Goal: Task Accomplishment & Management: Contribute content

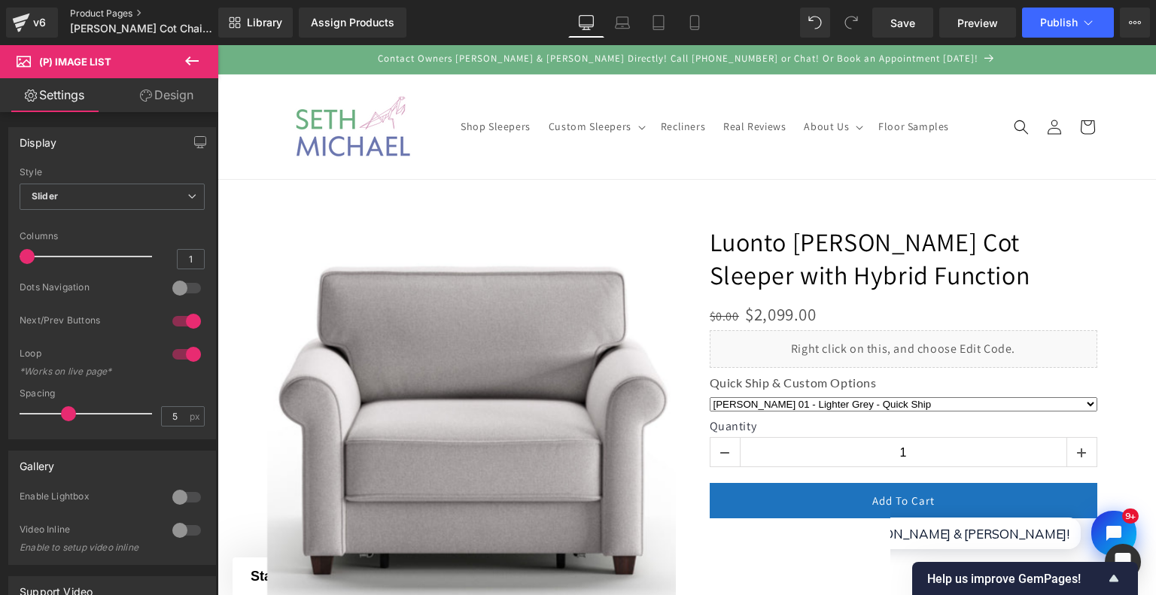
click at [104, 8] on link "Product Pages" at bounding box center [156, 14] width 173 height 12
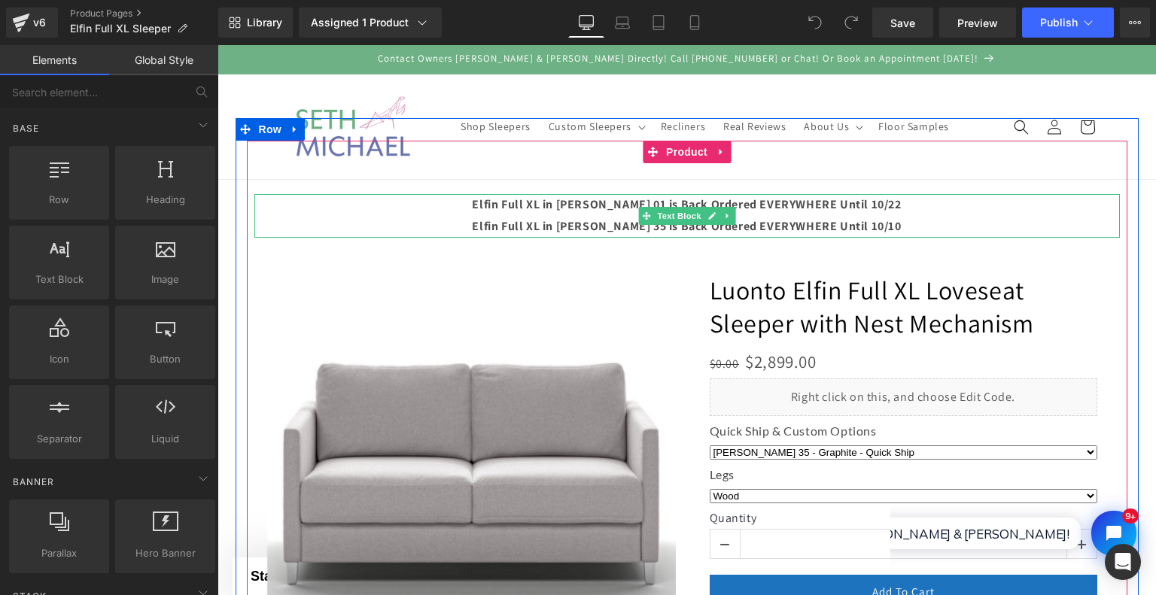
click at [829, 212] on strong "Elfin Full XL in Rene 01 is Back Ordered EVERYWHERE Until 10/22" at bounding box center [686, 204] width 429 height 16
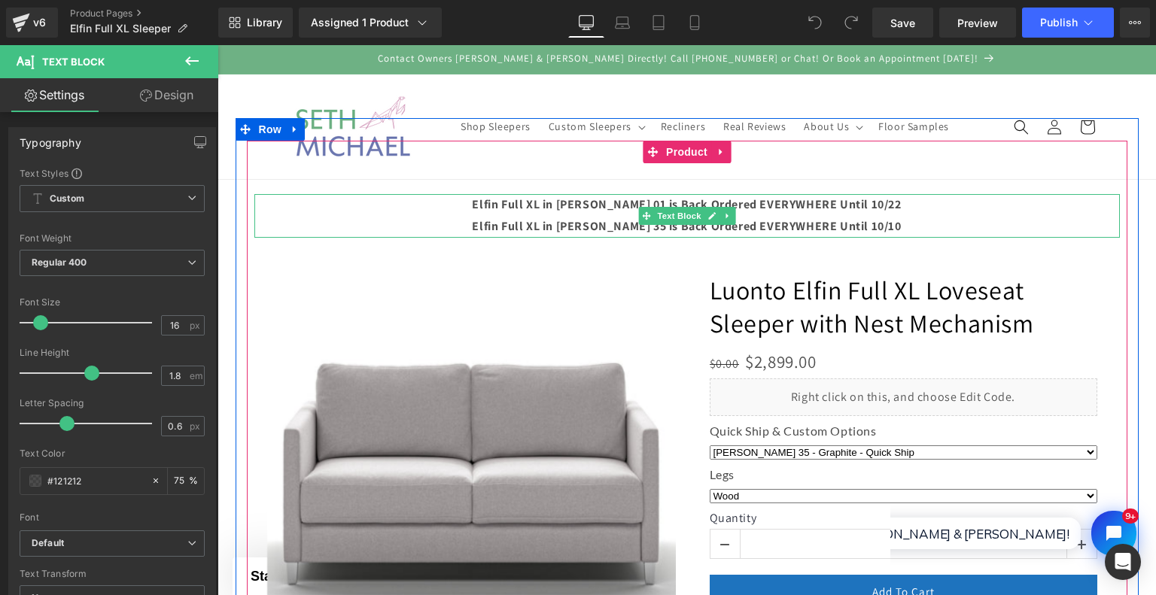
click at [853, 217] on p "Elfin Full XL in Luna 35 is Back Ordered EVERYWHERE Until 10/10" at bounding box center [686, 227] width 865 height 22
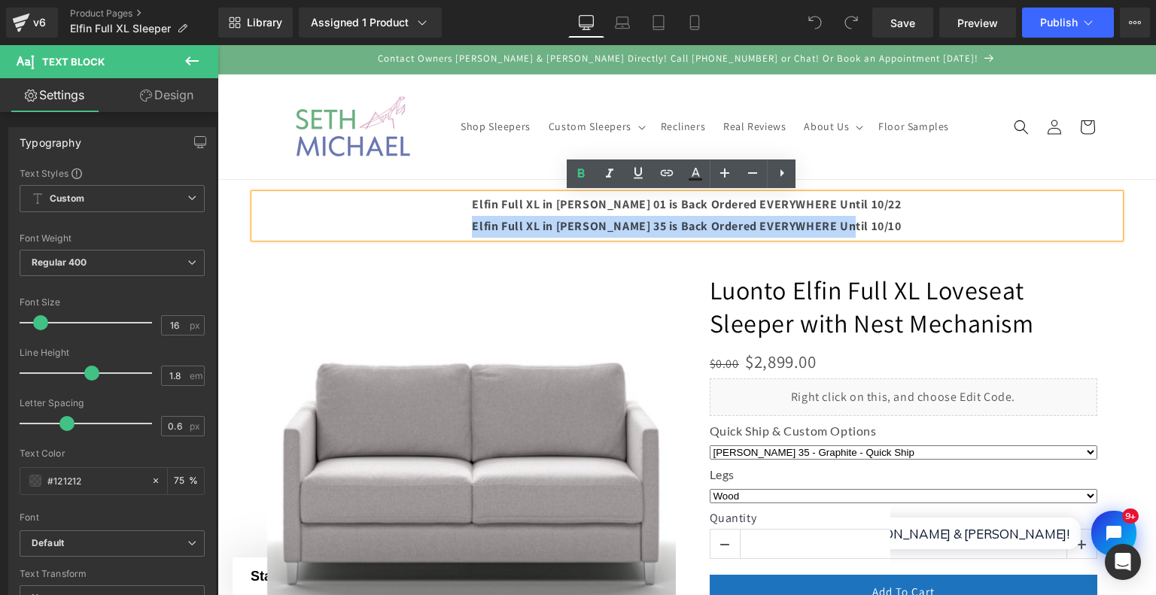
drag, startPoint x: 867, startPoint y: 223, endPoint x: 497, endPoint y: 220, distance: 369.5
click at [497, 220] on p "Elfin Full XL in Luna 35 is Back Ordered EVERYWHERE Until 10/10" at bounding box center [686, 227] width 865 height 22
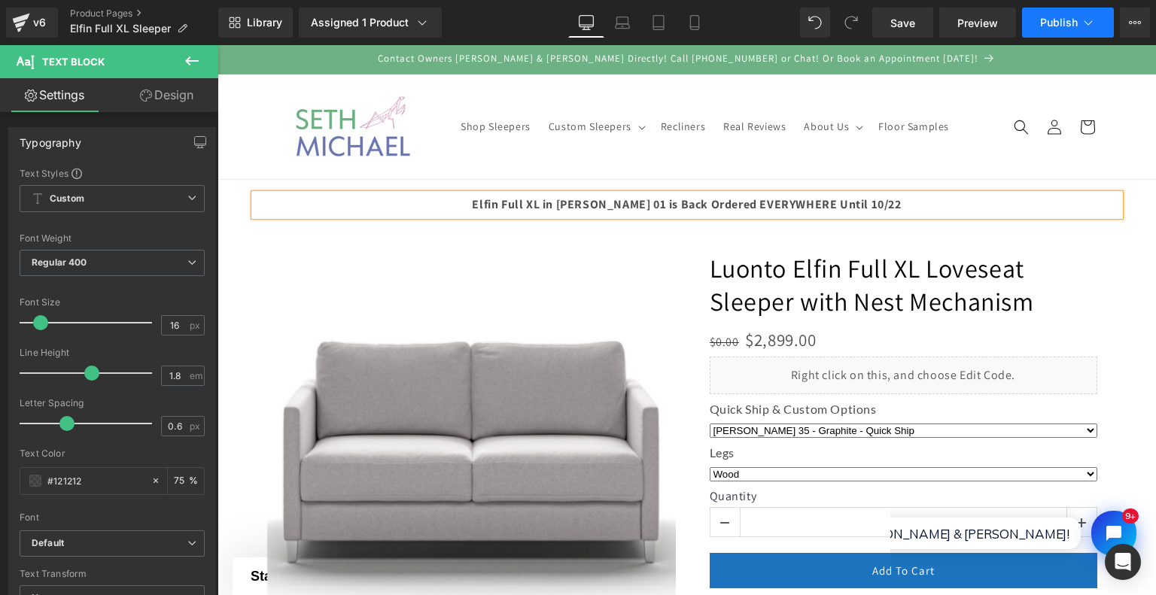
click at [1054, 19] on span "Publish" at bounding box center [1059, 23] width 38 height 12
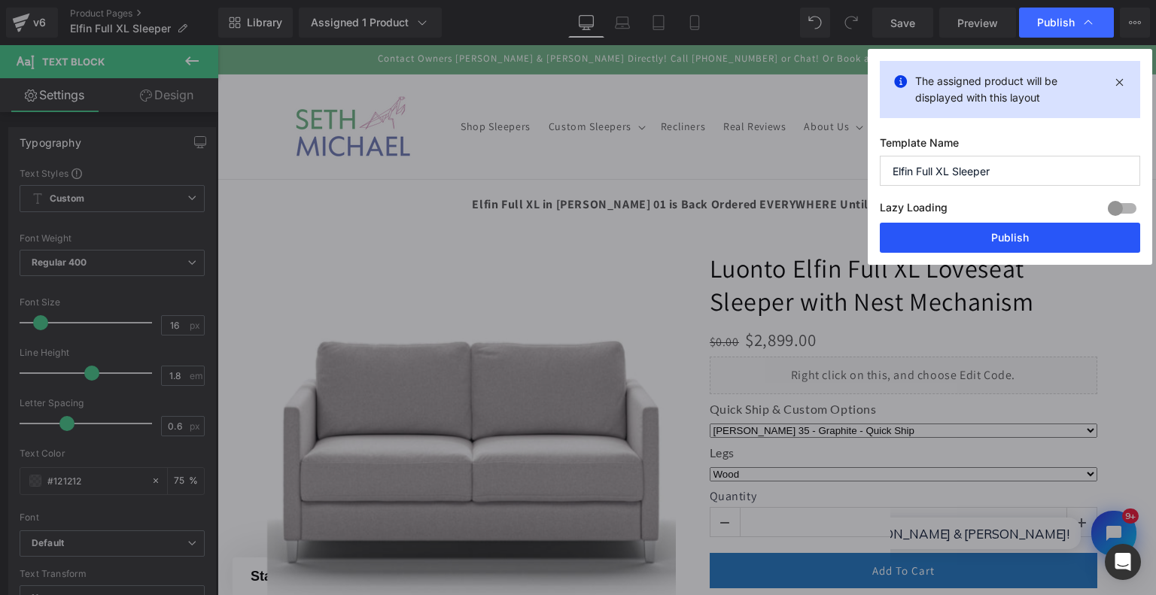
drag, startPoint x: 1046, startPoint y: 242, endPoint x: 847, endPoint y: 200, distance: 203.7
click at [1046, 242] on button "Publish" at bounding box center [1010, 238] width 260 height 30
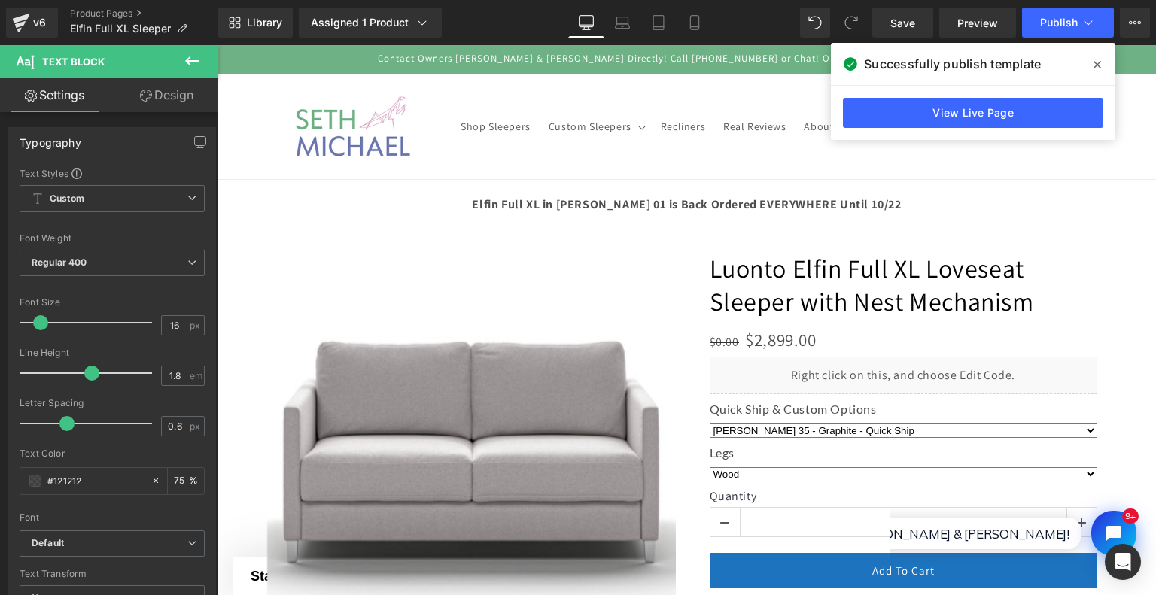
click at [1092, 70] on span at bounding box center [1097, 65] width 24 height 24
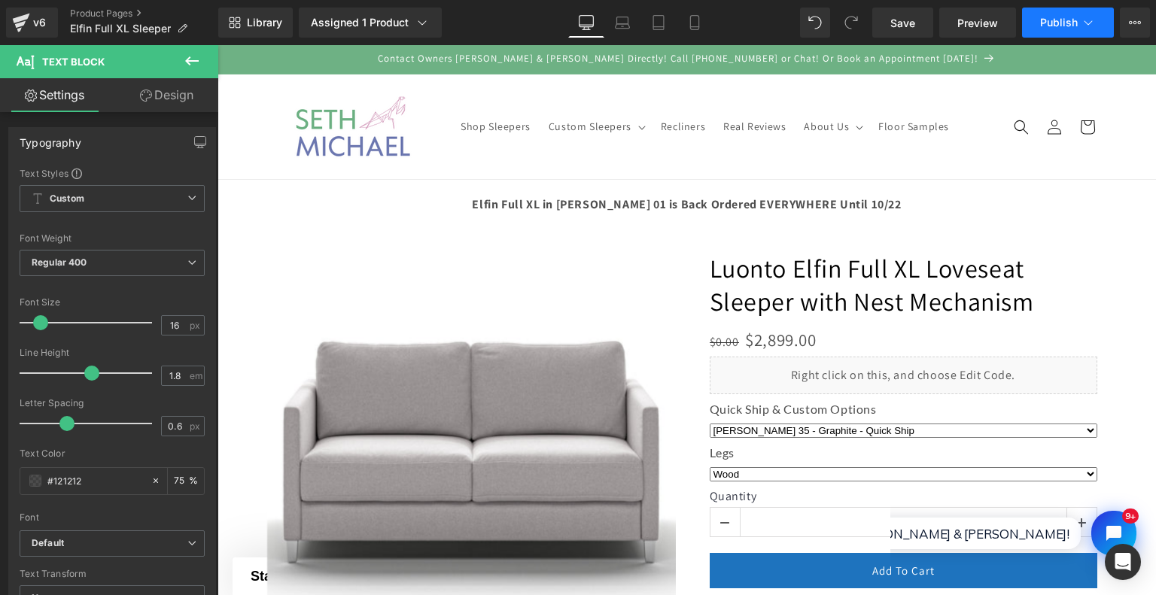
click at [1067, 34] on button "Publish" at bounding box center [1068, 23] width 92 height 30
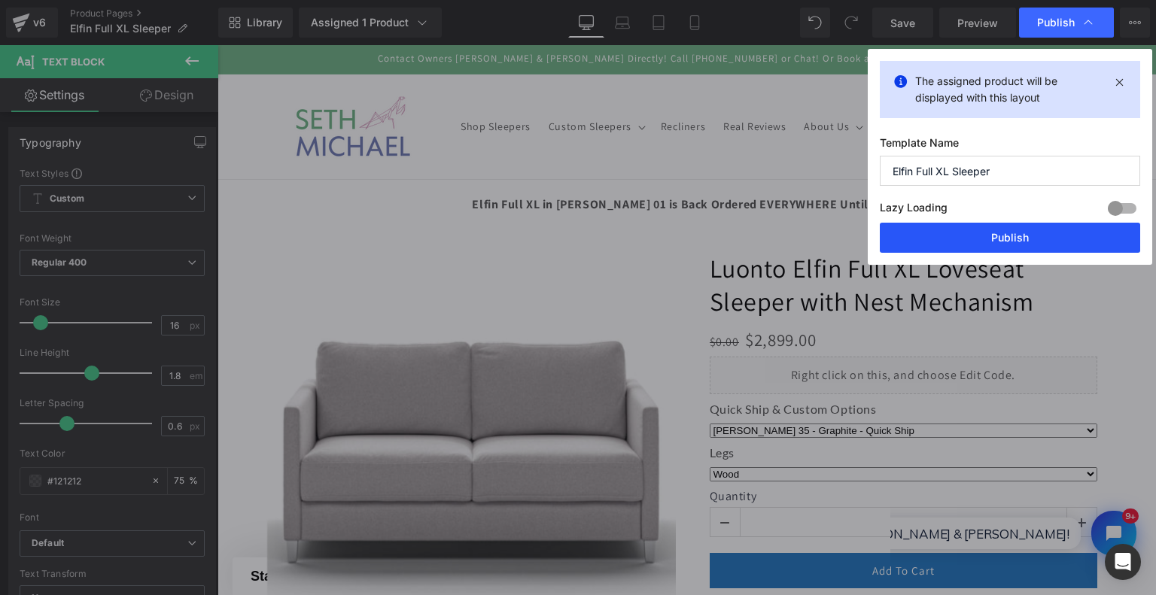
drag, startPoint x: 1026, startPoint y: 230, endPoint x: 580, endPoint y: 286, distance: 449.0
click at [1026, 230] on button "Publish" at bounding box center [1010, 238] width 260 height 30
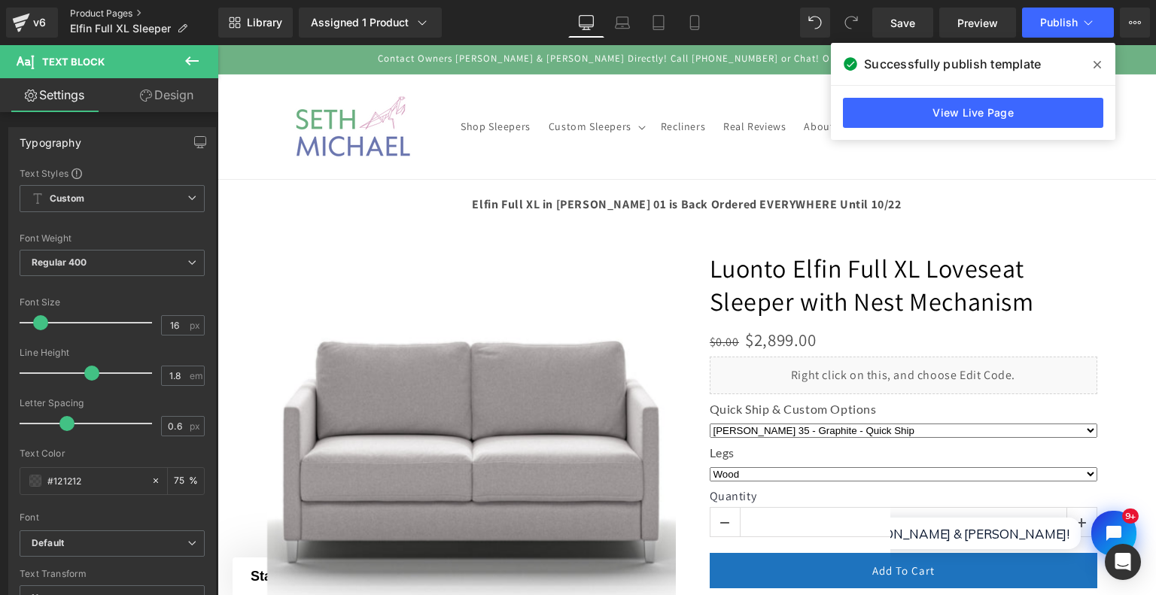
click at [96, 19] on link "Product Pages" at bounding box center [144, 14] width 148 height 12
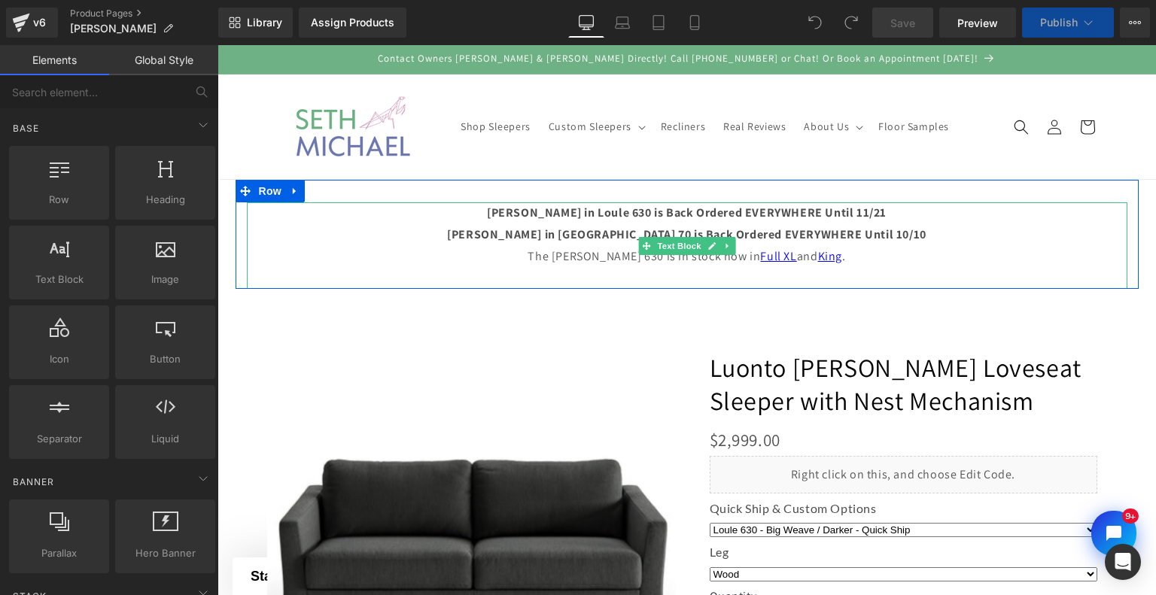
click at [882, 219] on p "Monika Queen in Loule 630 is Back Ordered EVERYWHERE Until 11/21" at bounding box center [687, 213] width 880 height 22
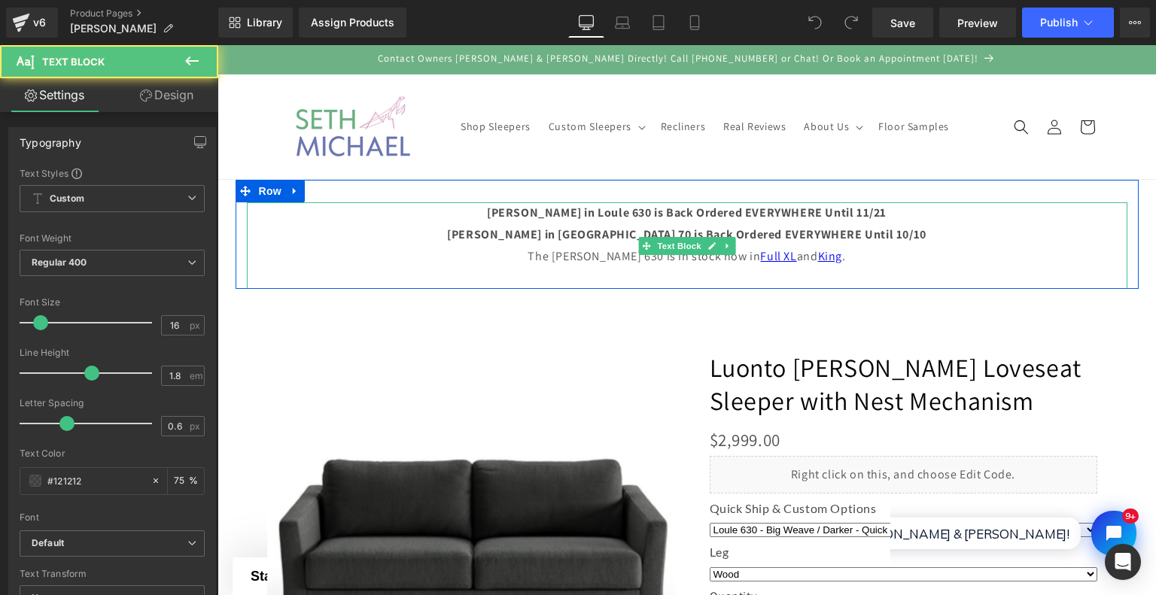
click at [746, 220] on b "Monika Queen in Loule 630 is Back Ordered EVERYWHERE Until 11/21" at bounding box center [687, 213] width 400 height 16
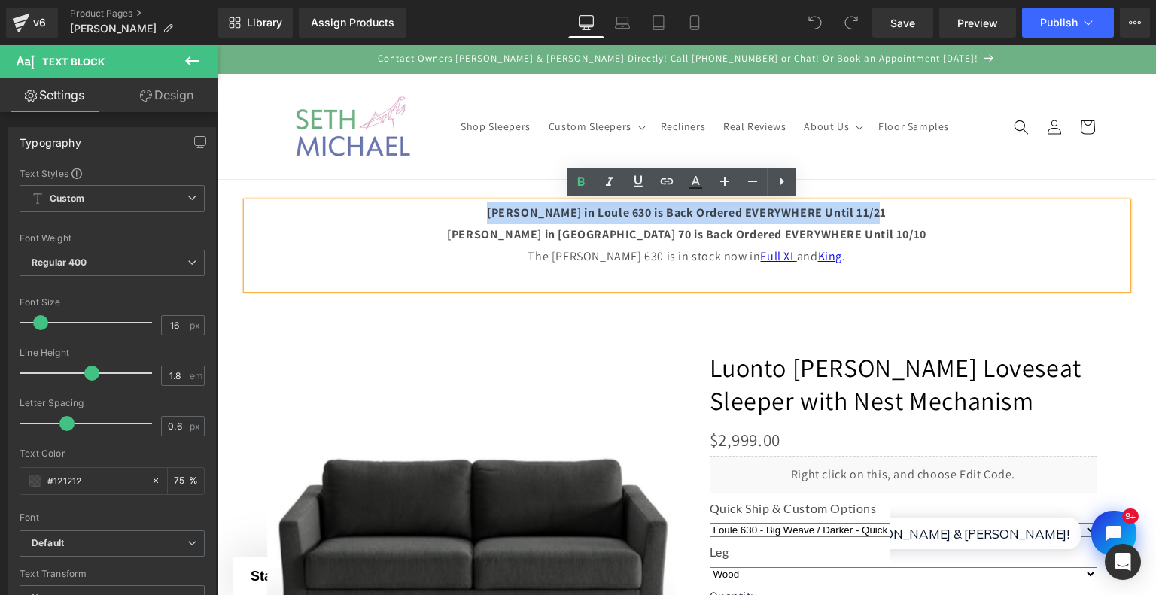
drag, startPoint x: 487, startPoint y: 211, endPoint x: 888, endPoint y: 215, distance: 401.1
click at [888, 215] on p "Monika Queen in Loule 630 is Back Ordered EVERYWHERE Until 11/21" at bounding box center [687, 213] width 880 height 22
copy b "Monika Queen in Loule 630 is Back Ordered EVERYWHERE Until 11/21"
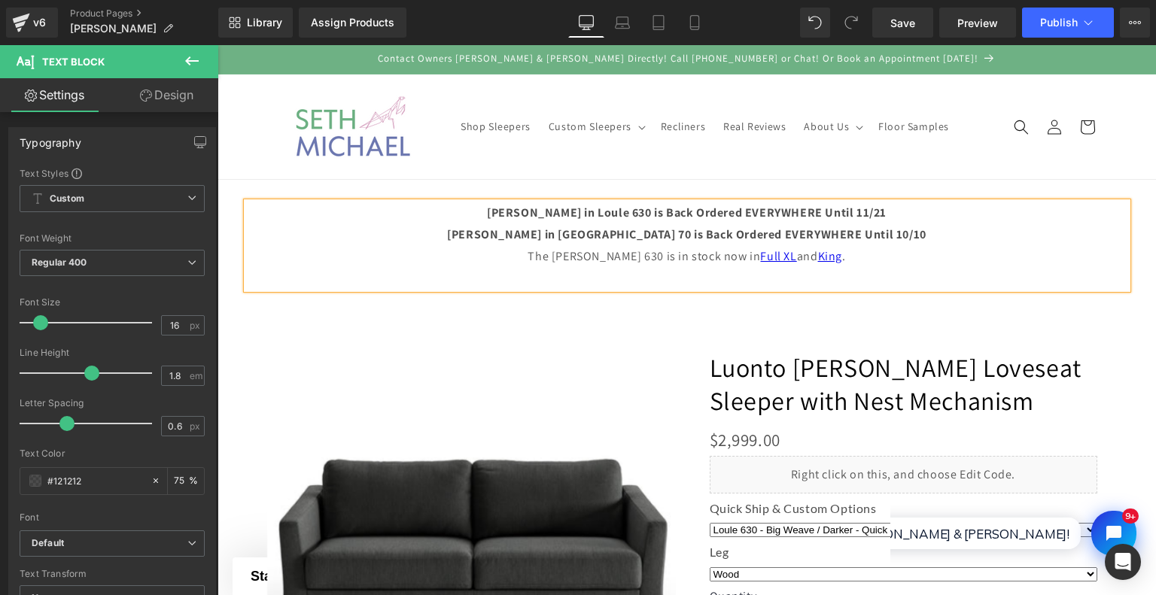
click at [862, 267] on p at bounding box center [687, 278] width 880 height 22
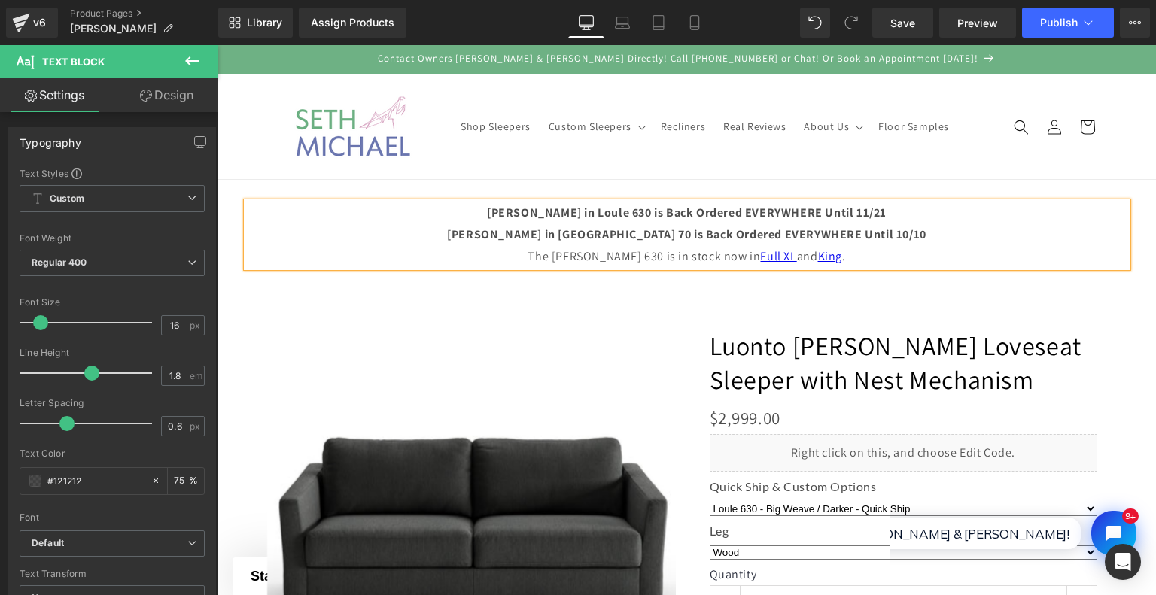
click at [922, 213] on p "Monika Queen in Loule 630 is Back Ordered EVERYWHERE Until 11/21" at bounding box center [687, 213] width 880 height 22
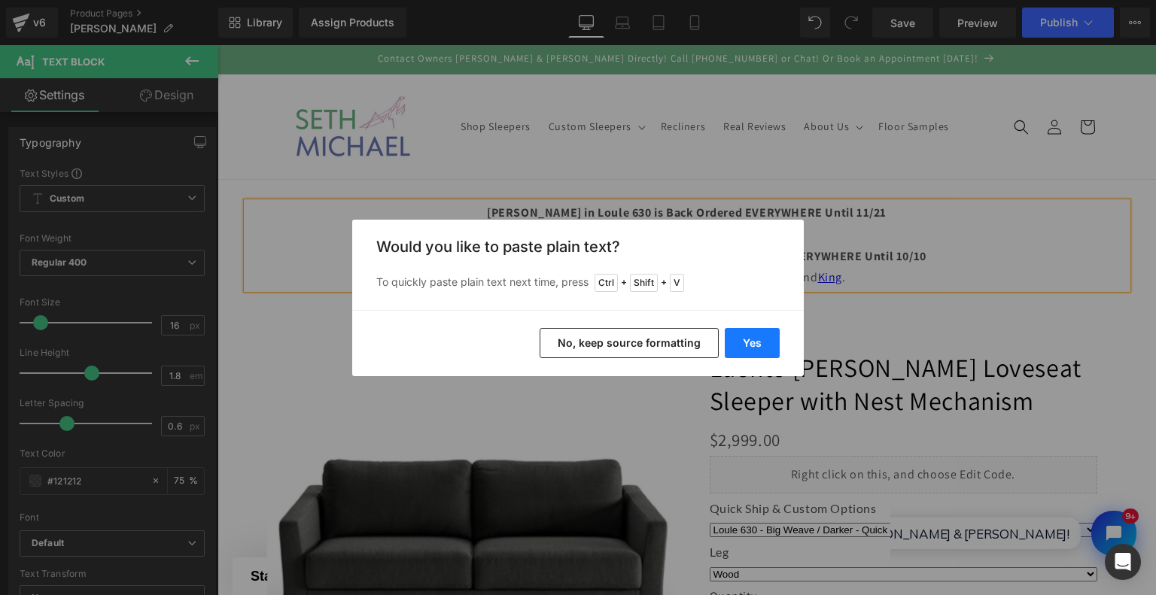
click at [751, 345] on button "Yes" at bounding box center [752, 343] width 55 height 30
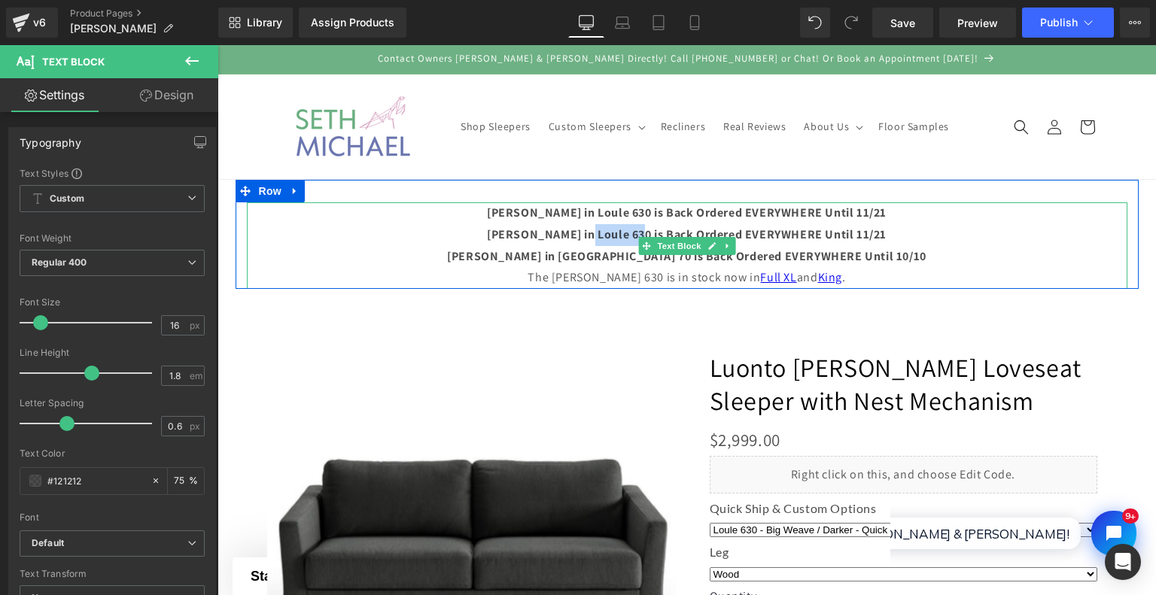
drag, startPoint x: 585, startPoint y: 235, endPoint x: 640, endPoint y: 236, distance: 54.9
click at [640, 236] on b "Monika Queen in Loule 630 is Back Ordered EVERYWHERE Until 11/21" at bounding box center [687, 235] width 400 height 16
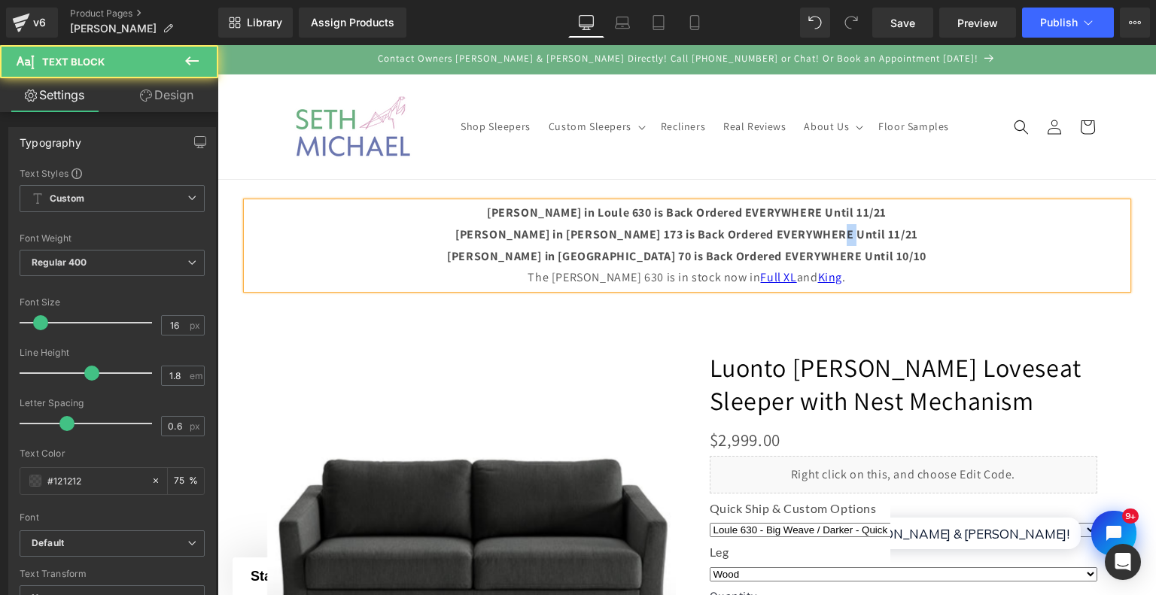
drag, startPoint x: 845, startPoint y: 234, endPoint x: 857, endPoint y: 234, distance: 12.0
click at [857, 234] on b "Monika Queen in Oliver 173 is Back Ordered EVERYWHERE Until 11/21" at bounding box center [686, 235] width 463 height 16
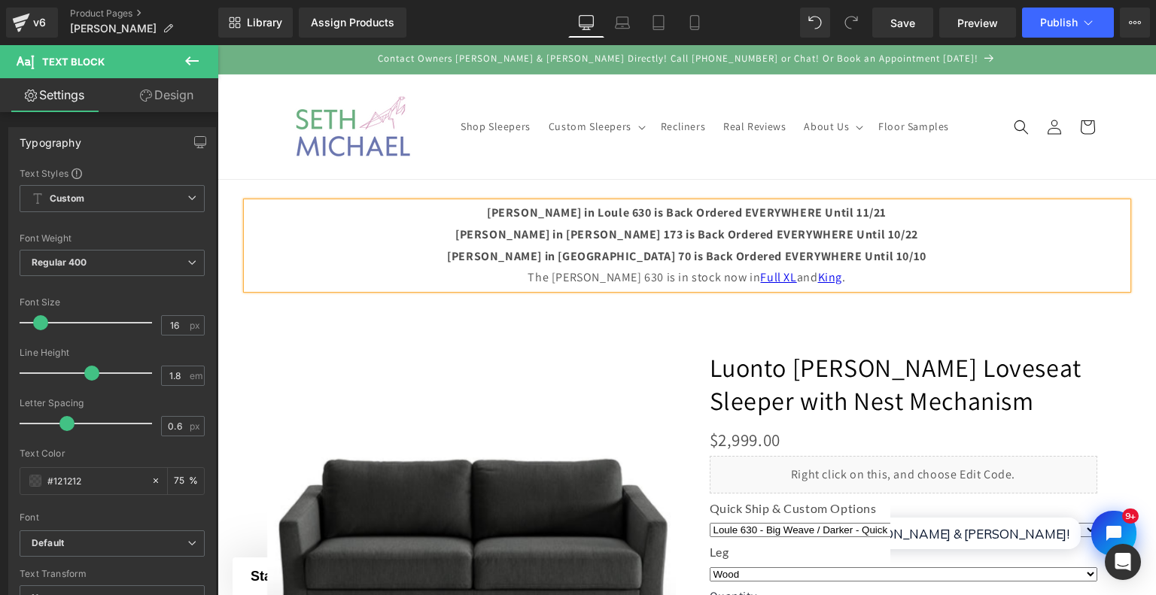
click at [716, 255] on b "Monika Queen in Cremona 70 is Back Ordered EVERYWHERE Until 10/10" at bounding box center [686, 256] width 479 height 16
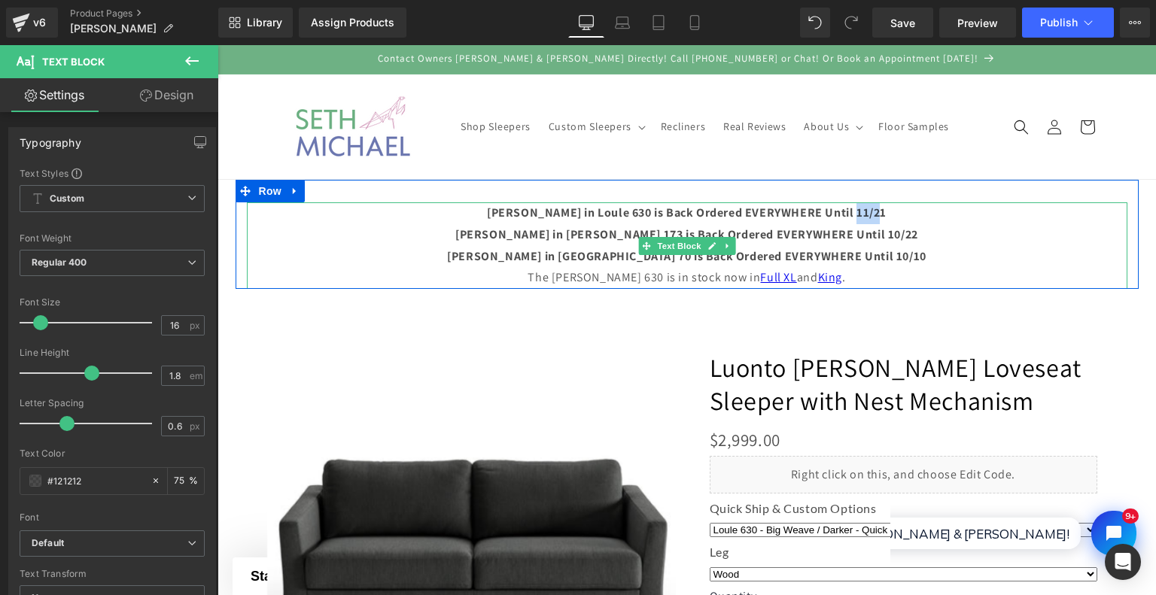
drag, startPoint x: 849, startPoint y: 214, endPoint x: 872, endPoint y: 214, distance: 23.3
click at [872, 214] on b "Monika Queen in Loule 630 is Back Ordered EVERYWHERE Until 11/21" at bounding box center [687, 213] width 400 height 16
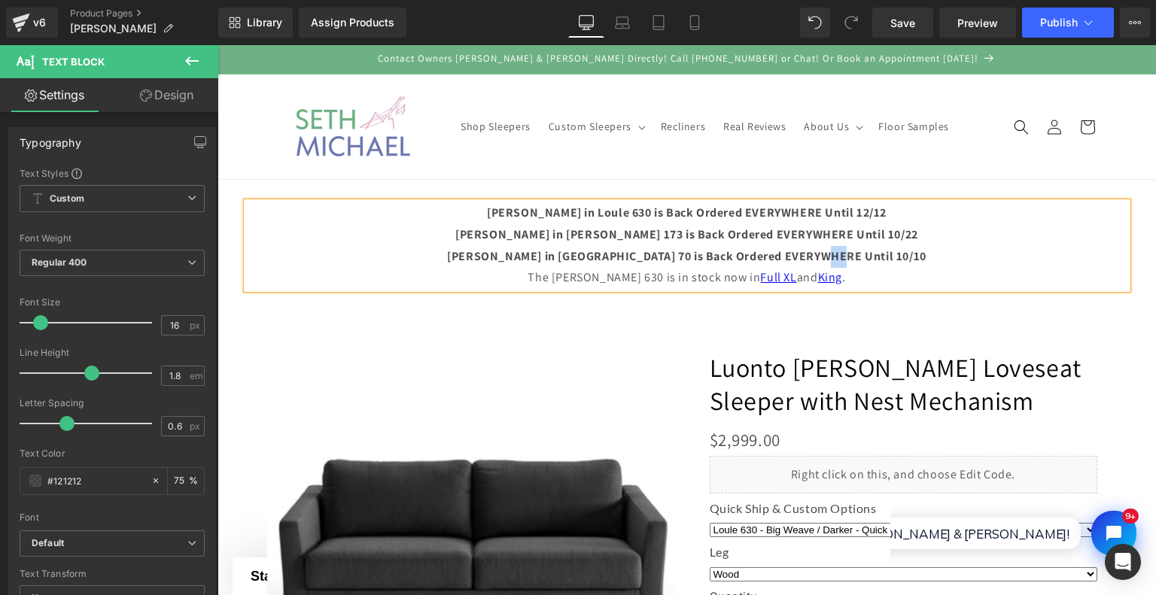
drag, startPoint x: 849, startPoint y: 255, endPoint x: 865, endPoint y: 257, distance: 16.0
click at [865, 257] on b "Monika Queen in Cremona 70 is Back Ordered EVERYWHERE Until 10/10" at bounding box center [686, 256] width 479 height 16
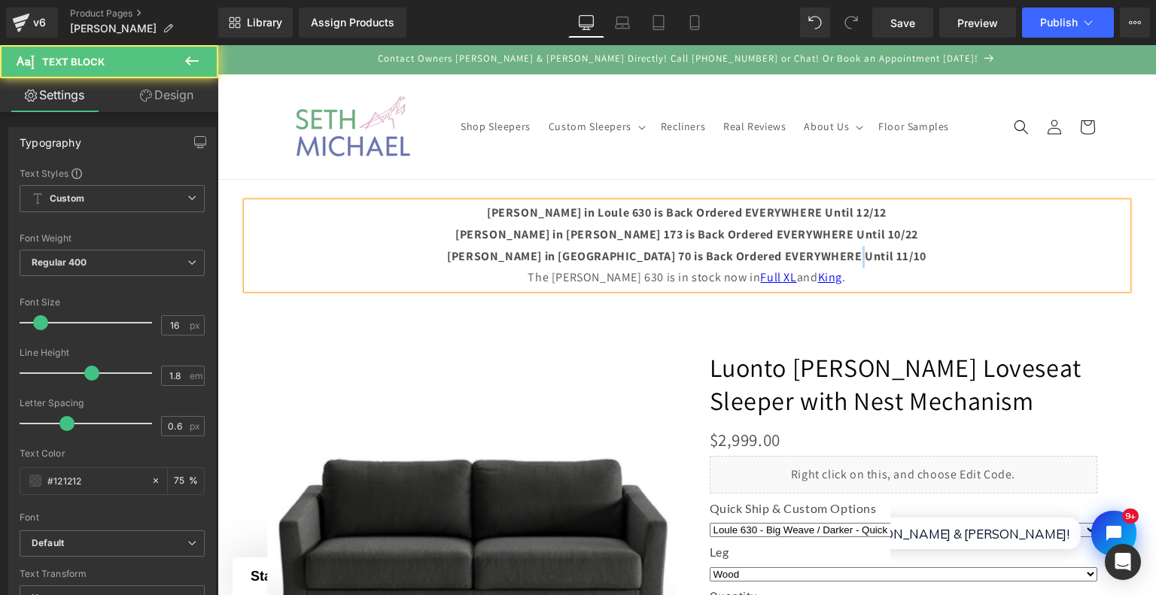
click at [878, 258] on b "Monika Queen in Cremona 70 is Back Ordered EVERYWHERE Until 11/10" at bounding box center [686, 256] width 479 height 16
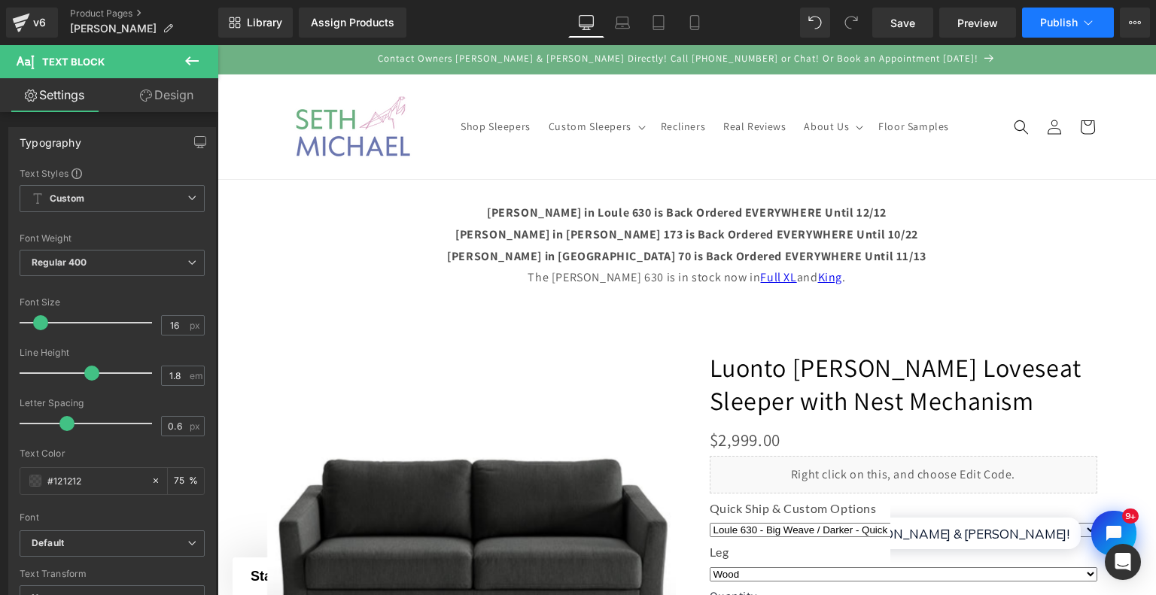
click at [1061, 28] on span "Publish" at bounding box center [1059, 23] width 38 height 12
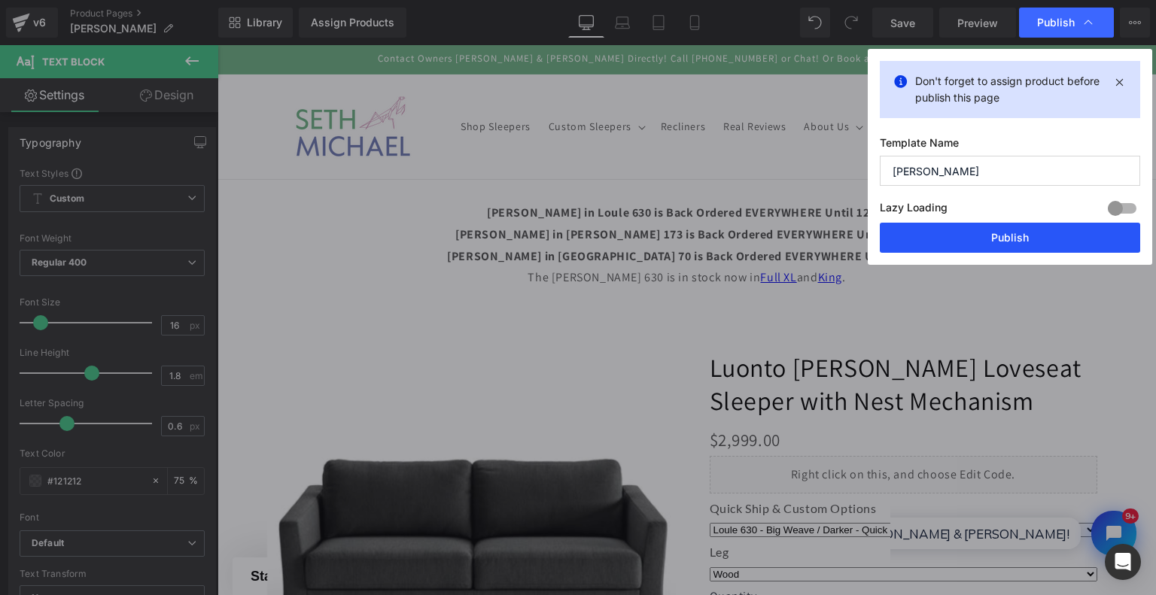
click at [1056, 239] on button "Publish" at bounding box center [1010, 238] width 260 height 30
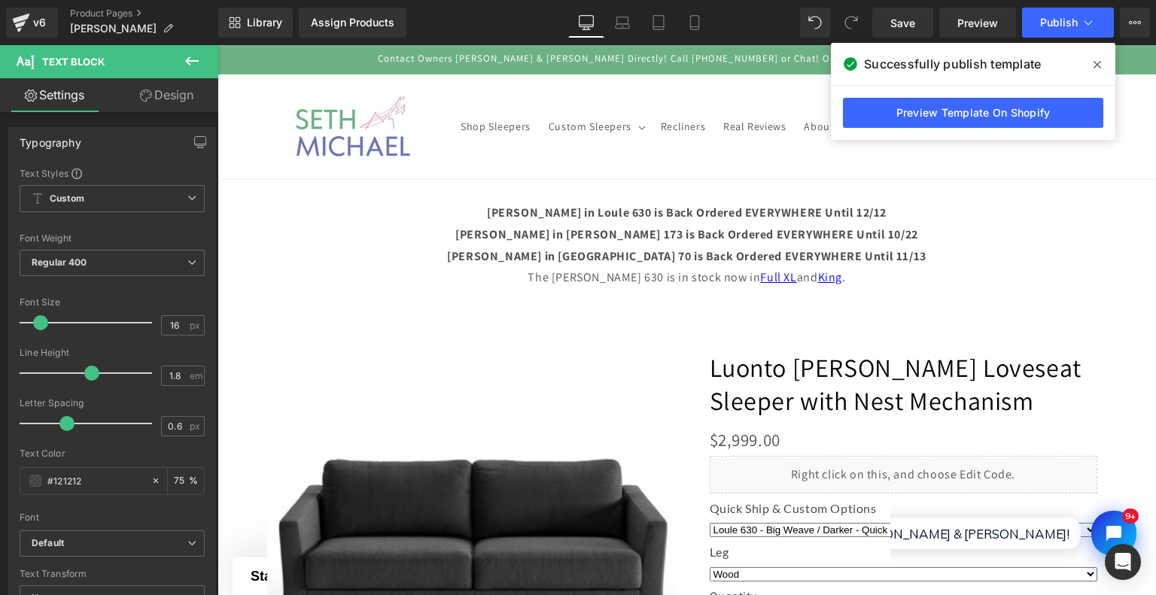
click at [1099, 67] on icon at bounding box center [1097, 65] width 8 height 12
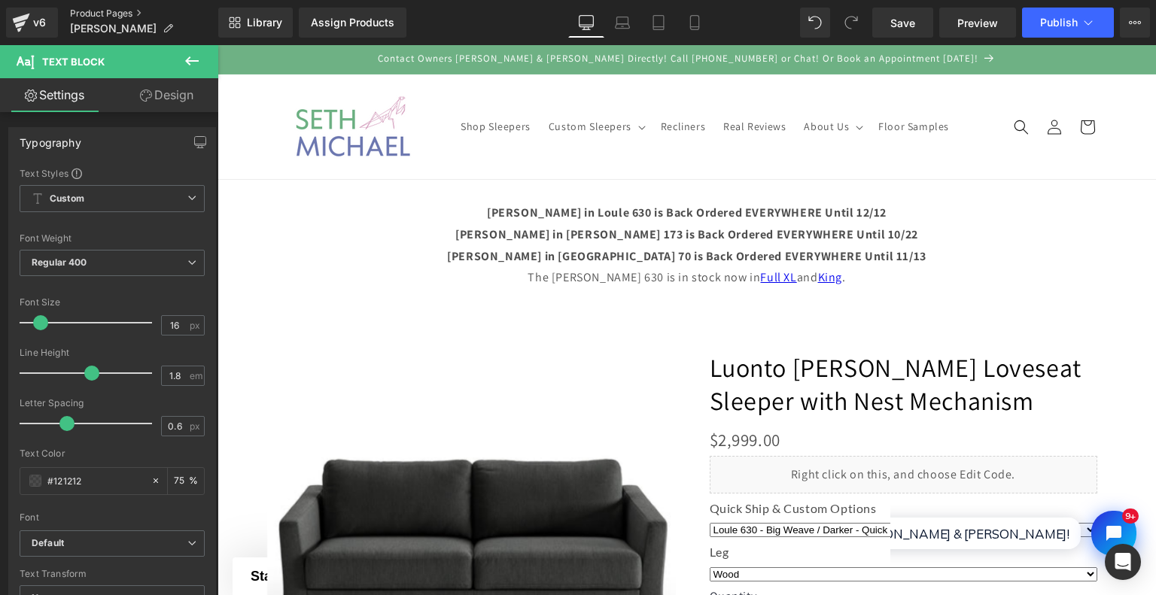
click at [103, 16] on link "Product Pages" at bounding box center [144, 14] width 148 height 12
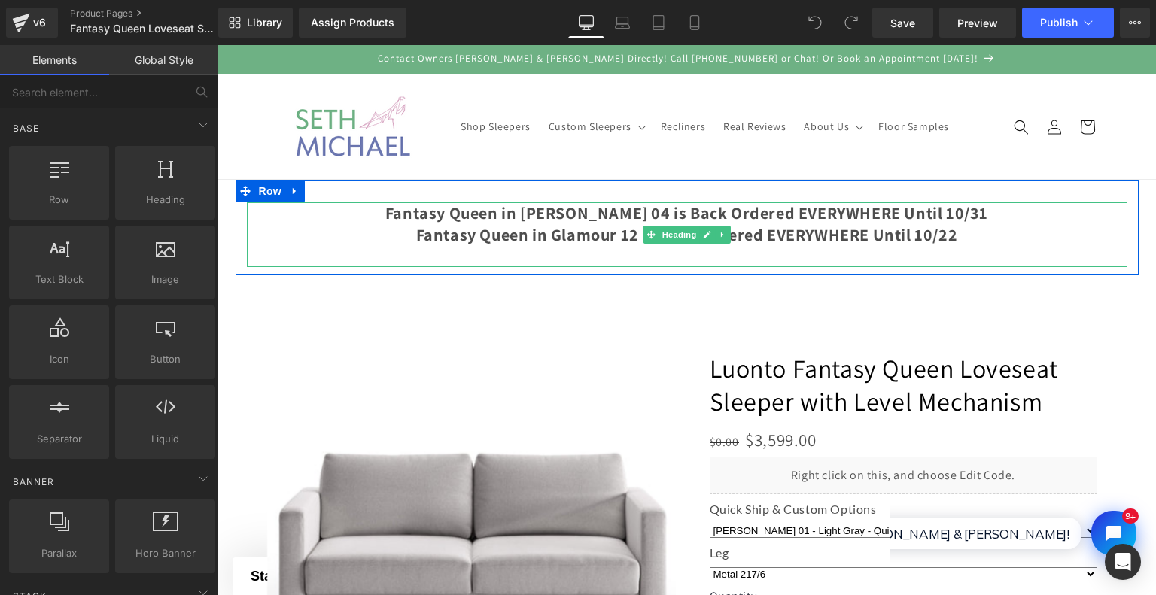
click at [1085, 211] on div "Fantasy Queen in Rene 04 is Back Ordered EVERYWHERE Until 10/31 Fantasy Queen i…" at bounding box center [687, 234] width 880 height 65
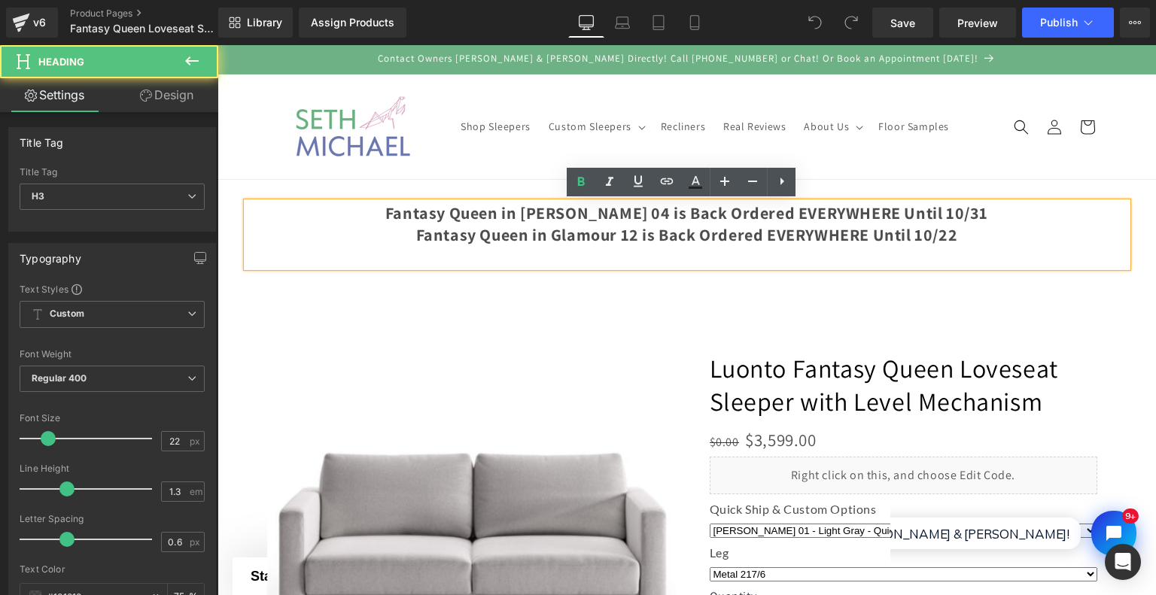
click at [1085, 211] on div "Fantasy Queen in Rene 04 is Back Ordered EVERYWHERE Until 10/31 Fantasy Queen i…" at bounding box center [687, 234] width 880 height 65
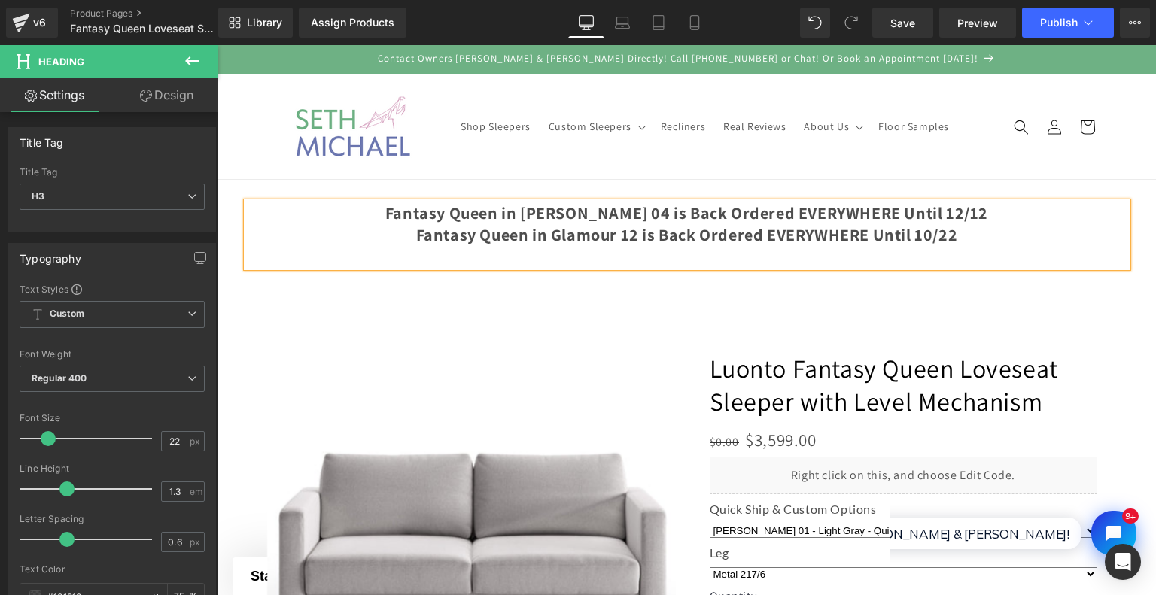
click at [966, 253] on div at bounding box center [687, 506] width 903 height 586
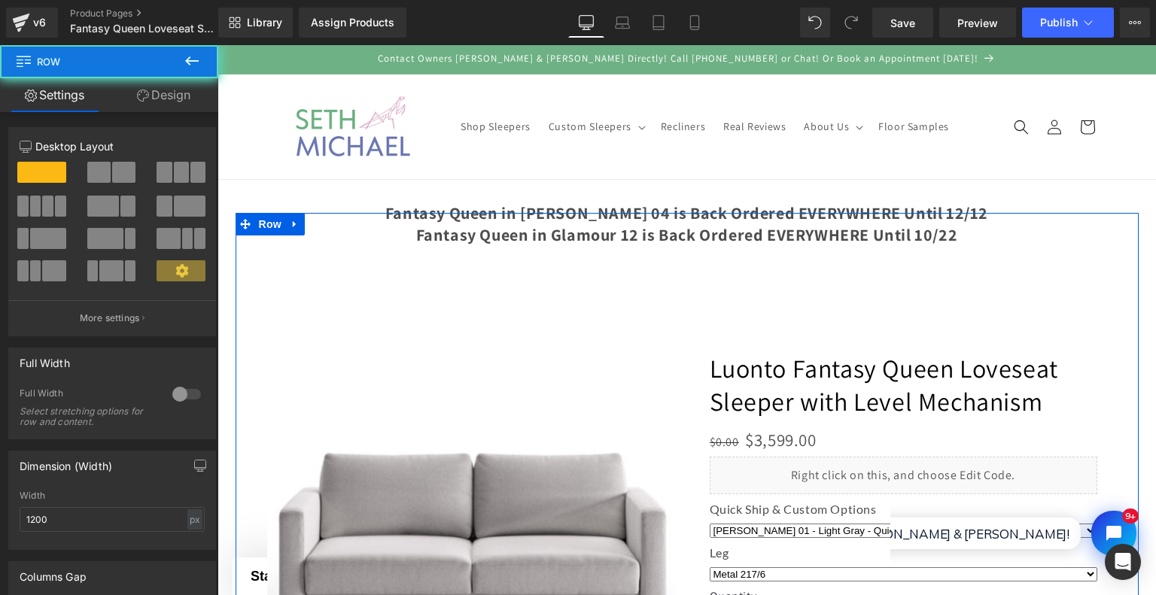
click at [966, 253] on div at bounding box center [687, 506] width 903 height 586
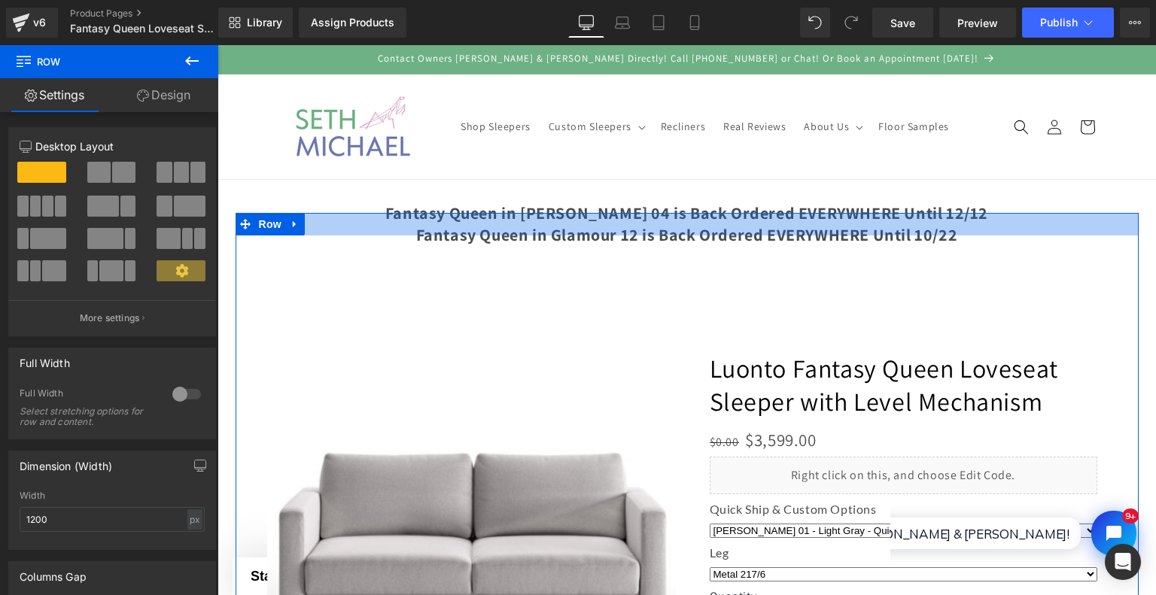
click at [965, 220] on div at bounding box center [687, 224] width 903 height 23
click at [966, 234] on div at bounding box center [687, 224] width 903 height 23
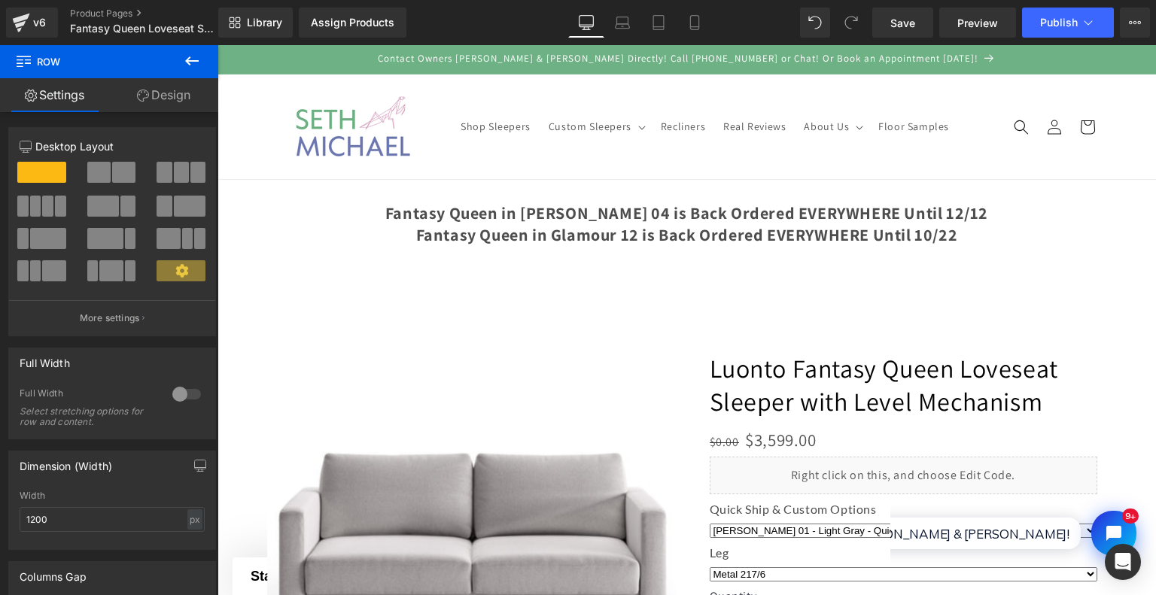
click at [217, 45] on div at bounding box center [217, 45] width 0 height 0
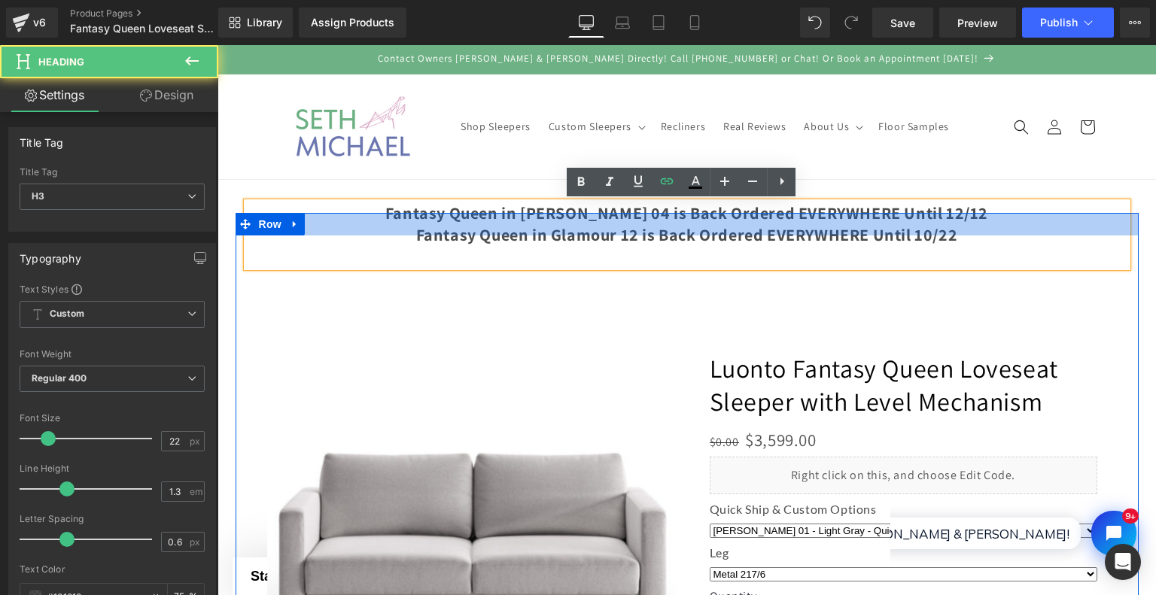
click at [1047, 230] on div at bounding box center [687, 224] width 903 height 23
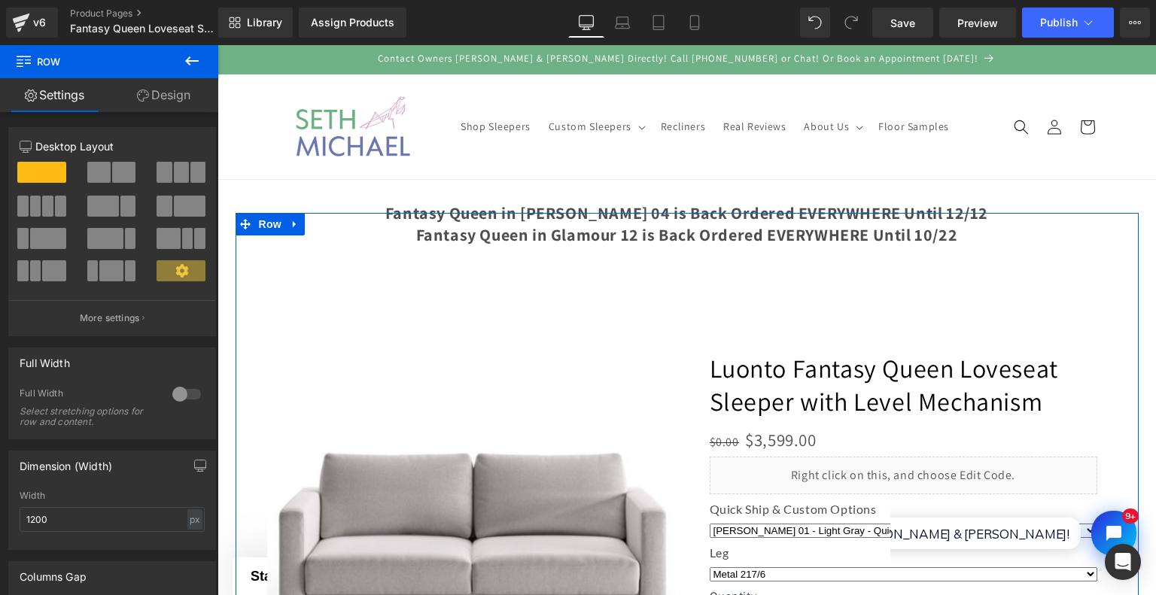
click at [1047, 213] on div at bounding box center [687, 224] width 903 height 23
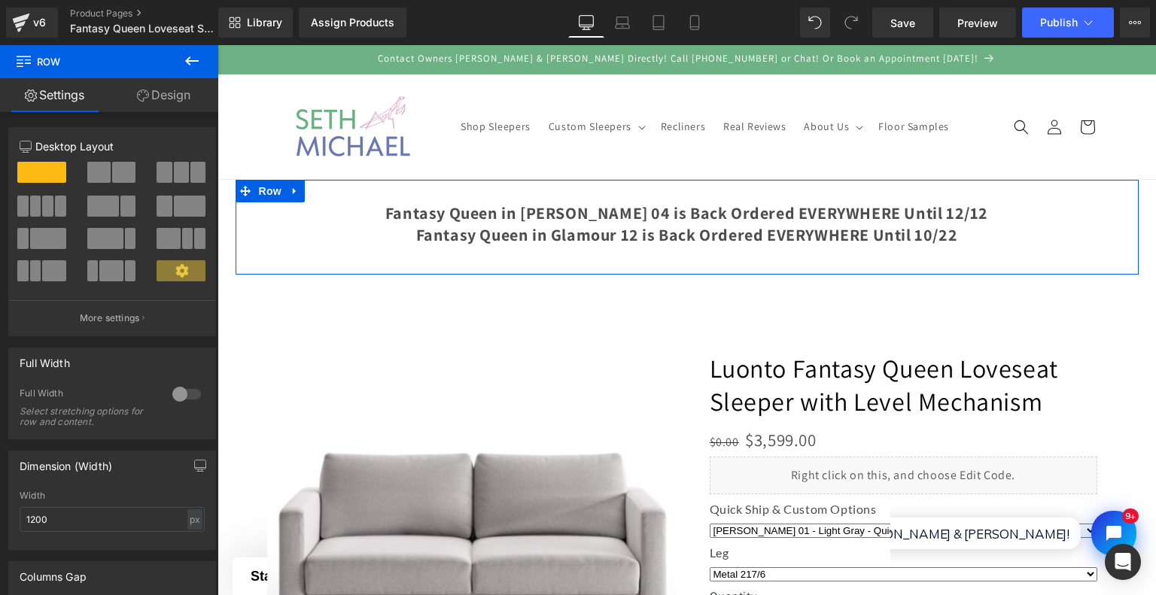
click at [1049, 201] on div "Fantasy Queen in [PERSON_NAME] 04 is Back Ordered EVERYWHERE Until 12/12 Fantas…" at bounding box center [687, 227] width 903 height 95
click at [1035, 214] on div at bounding box center [687, 506] width 903 height 586
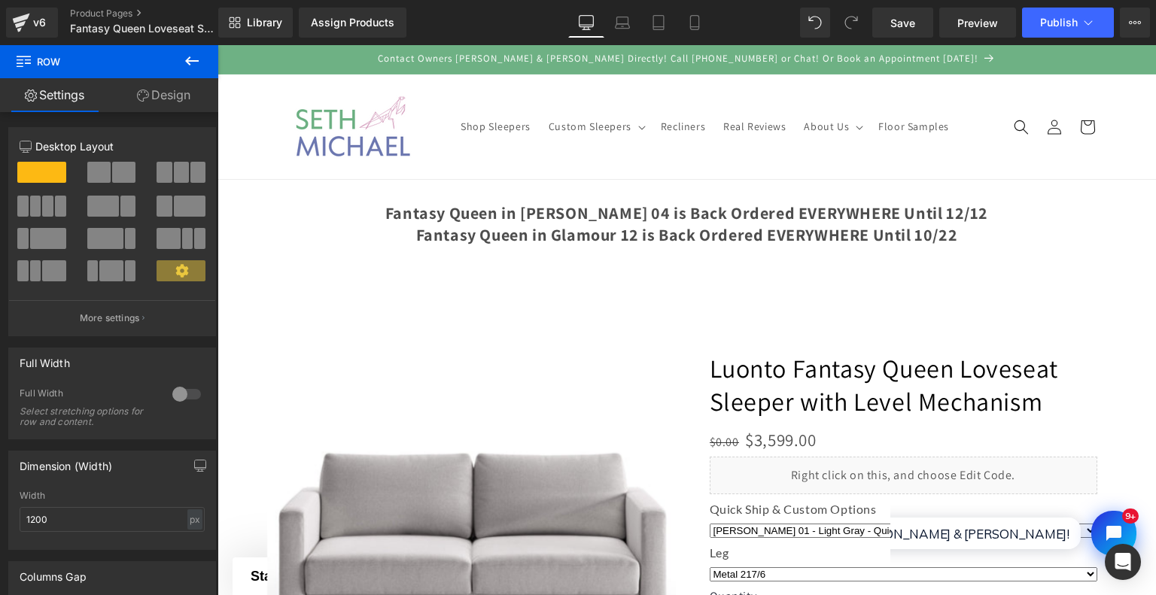
click at [217, 45] on div at bounding box center [217, 45] width 0 height 0
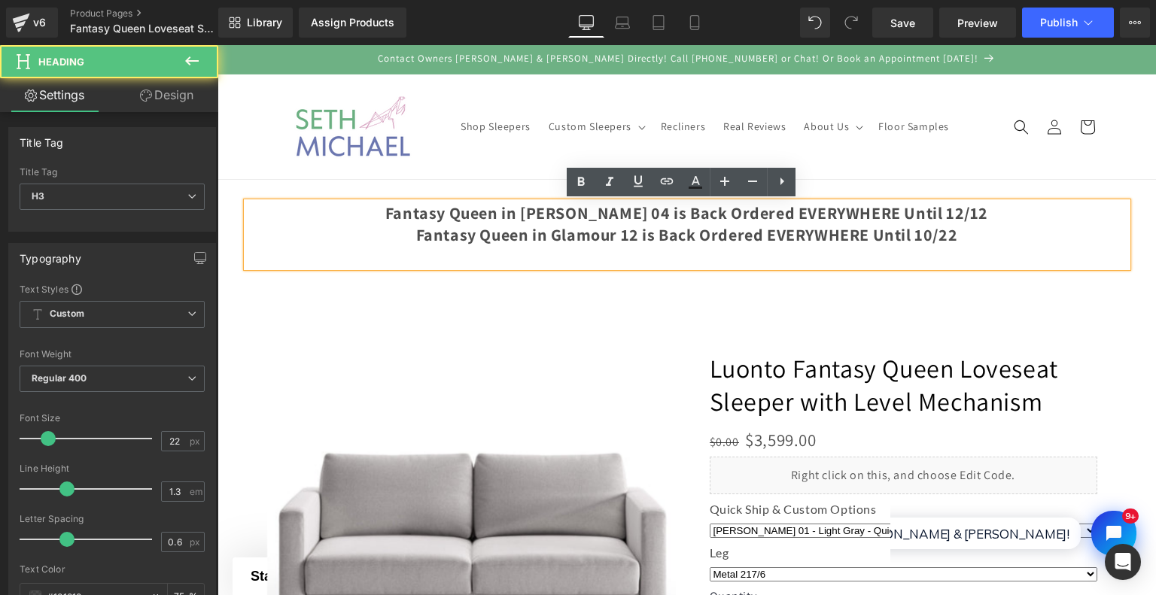
click at [1096, 207] on div "Fantasy Queen in Rene 04 is Back Ordered EVERYWHERE Until 12/12 Fantasy Queen i…" at bounding box center [687, 234] width 880 height 65
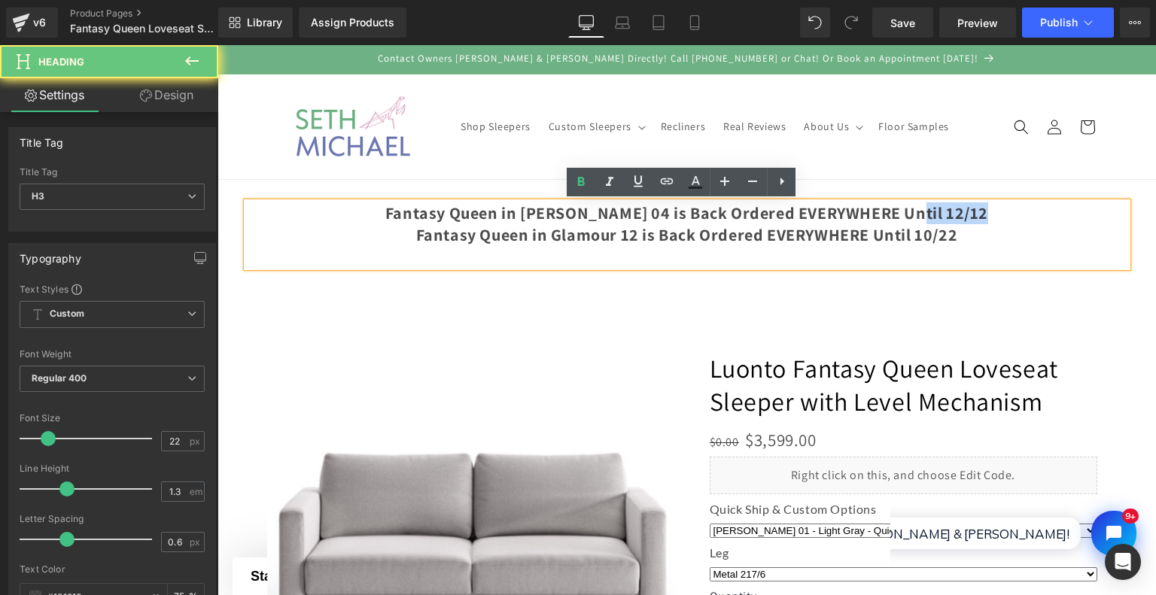
click at [1096, 207] on div "Fantasy Queen in Rene 04 is Back Ordered EVERYWHERE Until 12/12 Fantasy Queen i…" at bounding box center [687, 234] width 880 height 65
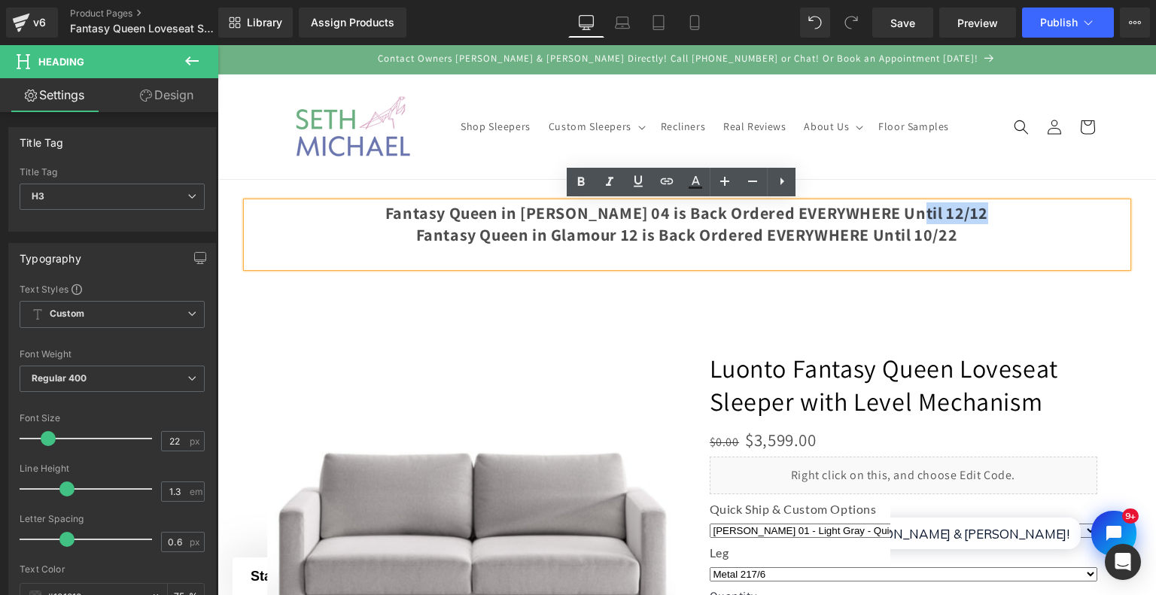
click at [1096, 207] on div "Fantasy Queen in Rene 04 is Back Ordered EVERYWHERE Until 12/12 Fantasy Queen i…" at bounding box center [687, 234] width 880 height 65
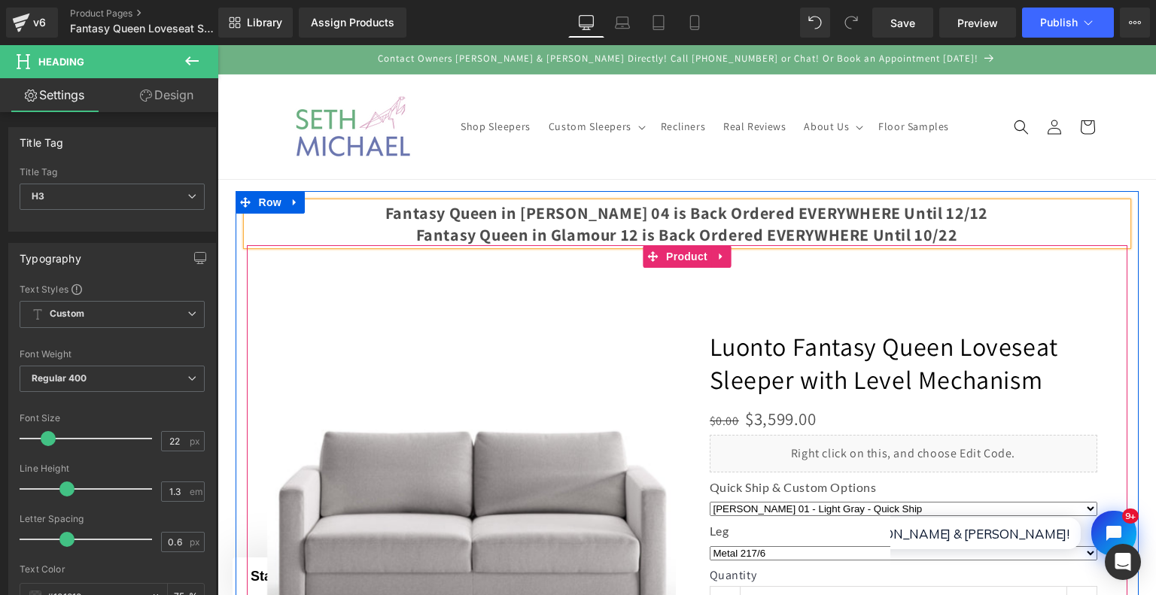
click at [816, 287] on div "‹" at bounding box center [686, 524] width 865 height 512
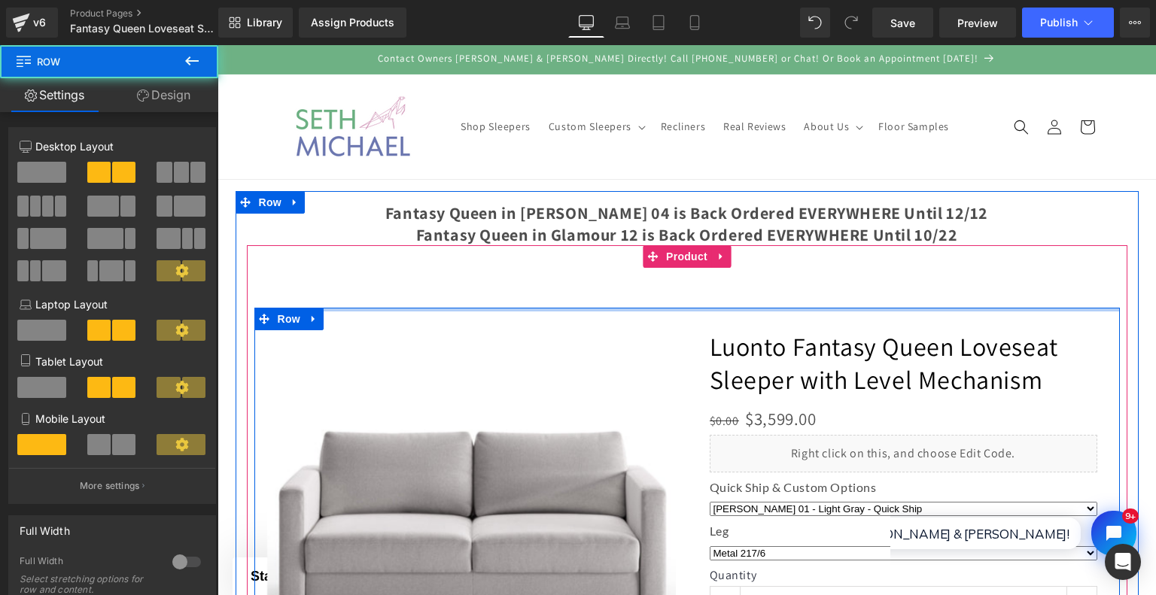
drag, startPoint x: 775, startPoint y: 308, endPoint x: 774, endPoint y: 279, distance: 28.6
click at [774, 279] on div "‹" at bounding box center [686, 524] width 865 height 512
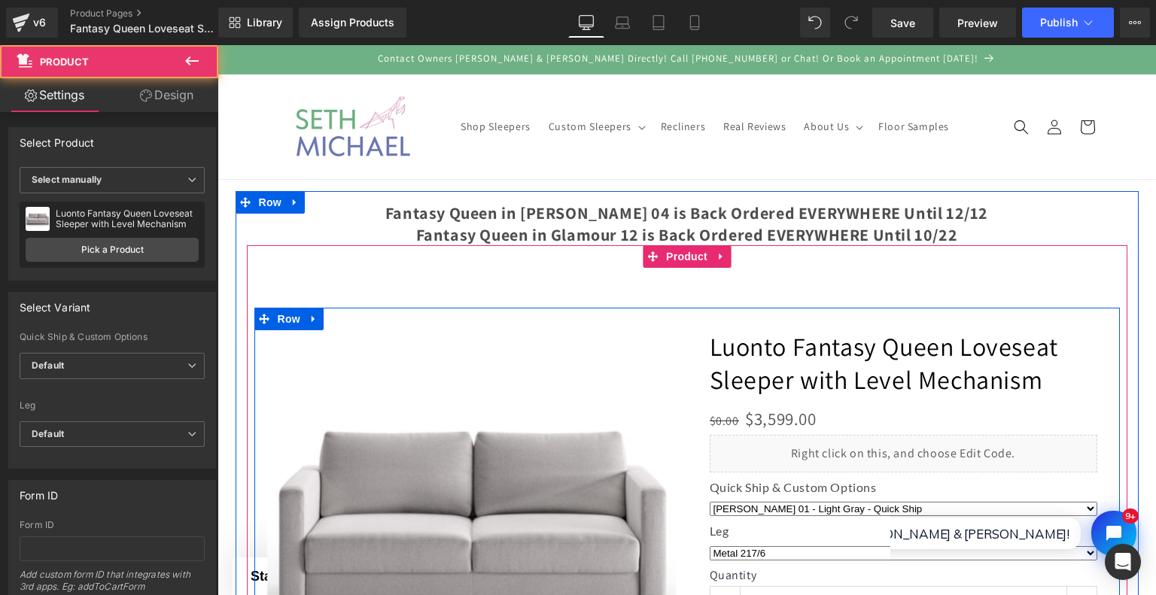
click at [412, 275] on div "‹" at bounding box center [686, 524] width 865 height 512
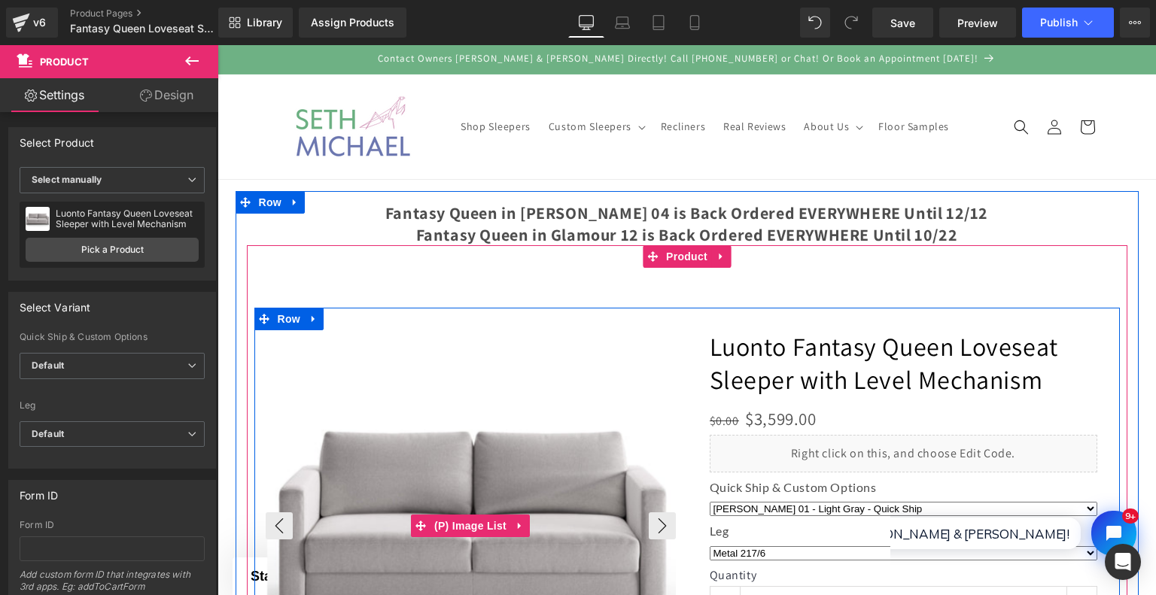
click at [456, 354] on img at bounding box center [472, 526] width 410 height 410
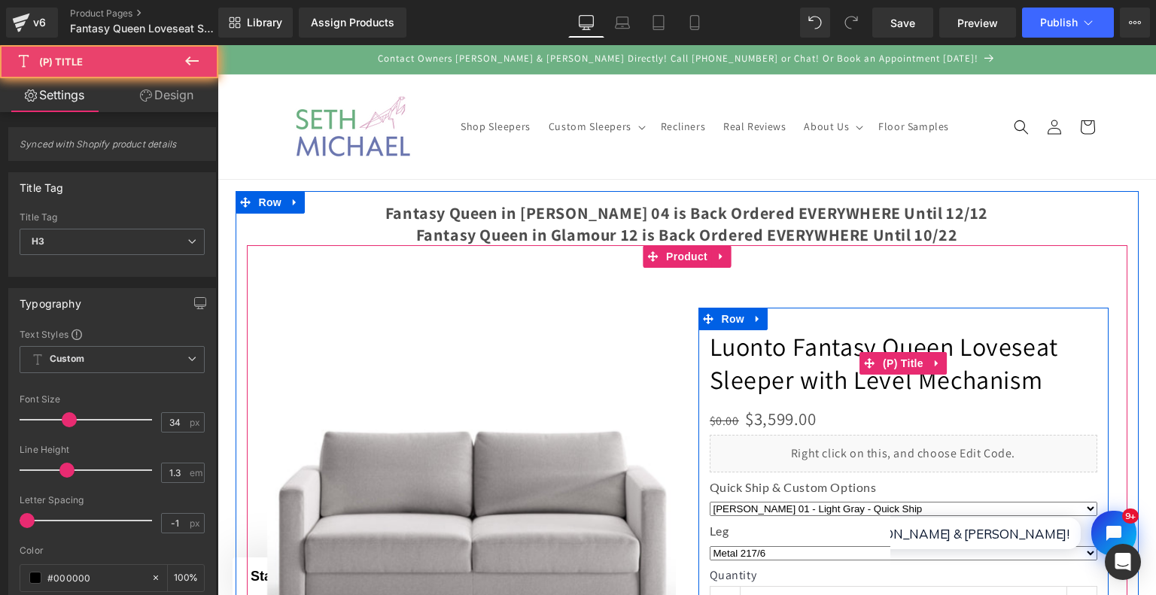
click at [828, 356] on link "Luonto Fantasy Queen Loveseat Sleeper with Level Mechanism" at bounding box center [904, 363] width 388 height 66
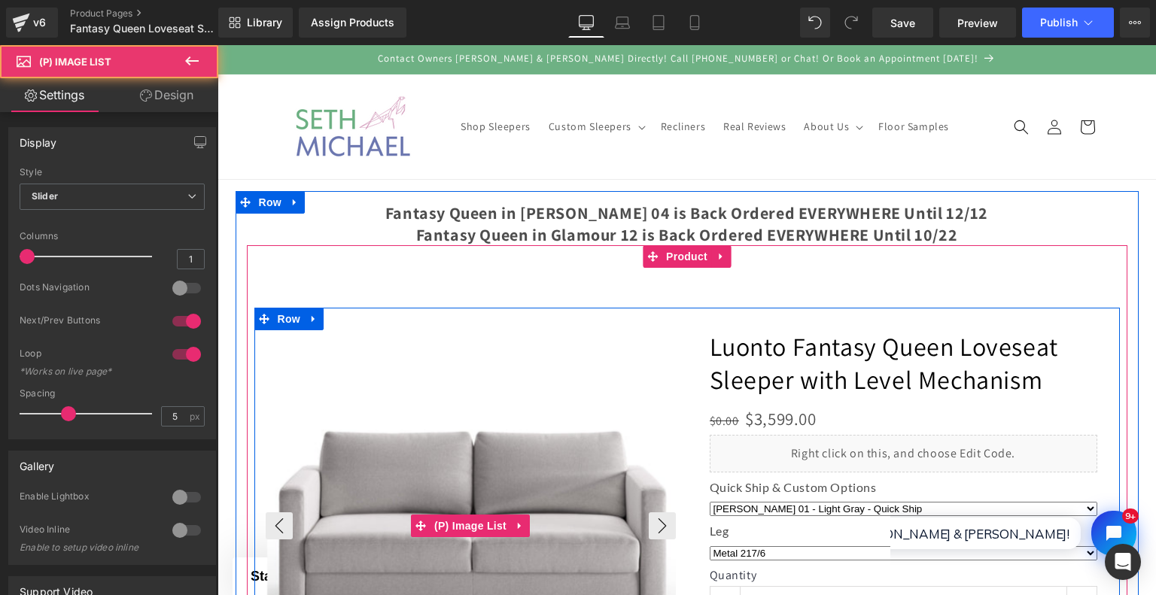
click at [512, 343] on img at bounding box center [472, 526] width 410 height 410
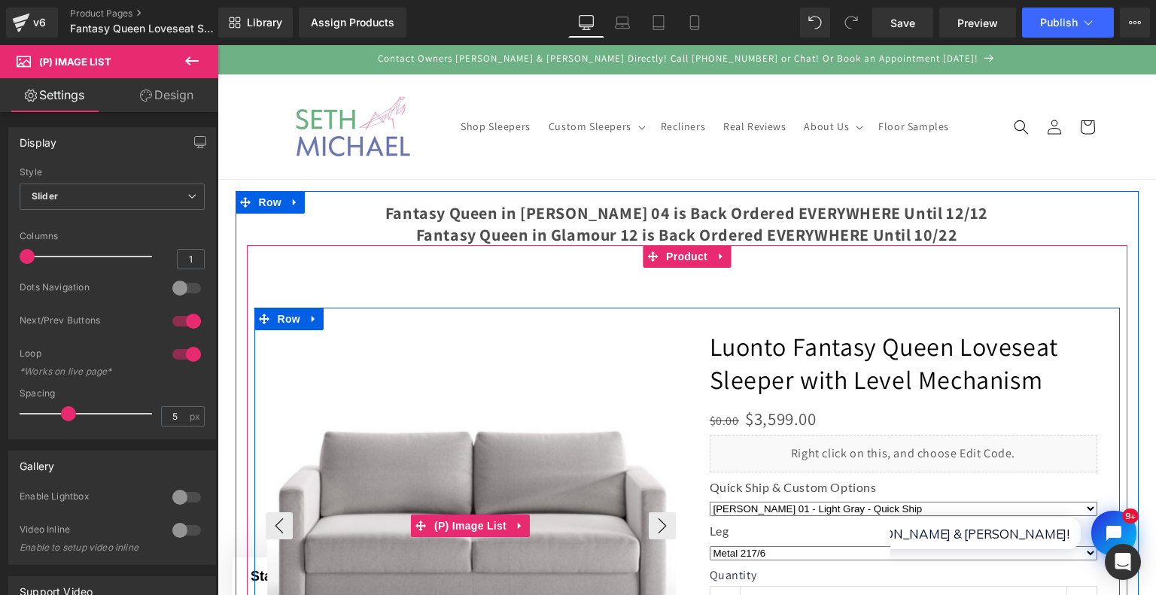
click at [375, 357] on img at bounding box center [472, 526] width 410 height 410
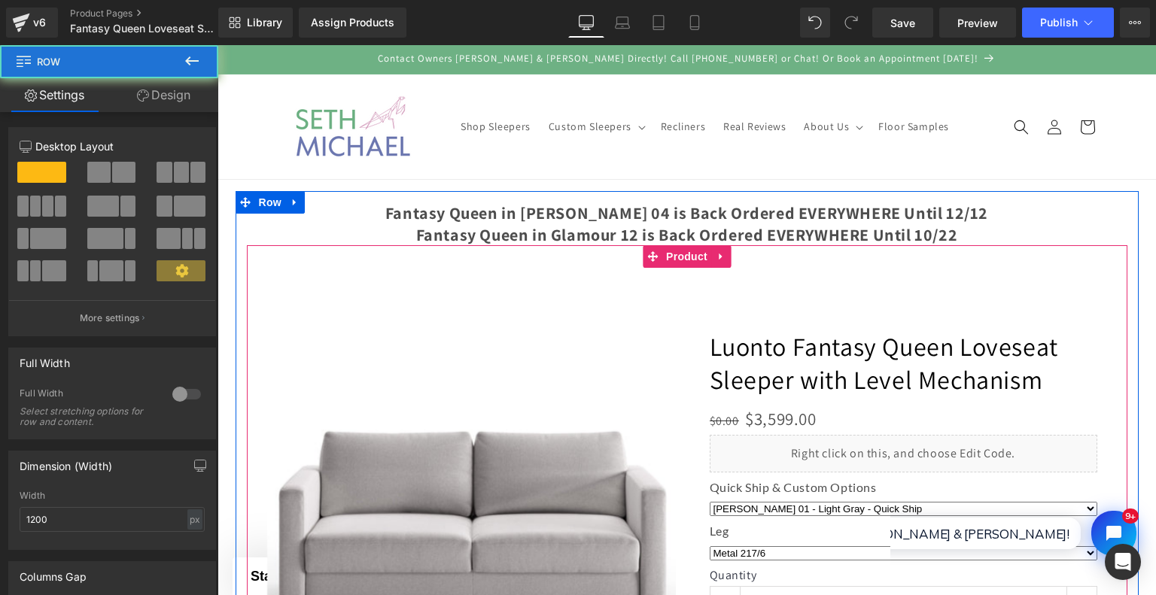
click at [343, 243] on div at bounding box center [687, 484] width 903 height 586
click at [337, 271] on div "‹" at bounding box center [686, 524] width 865 height 512
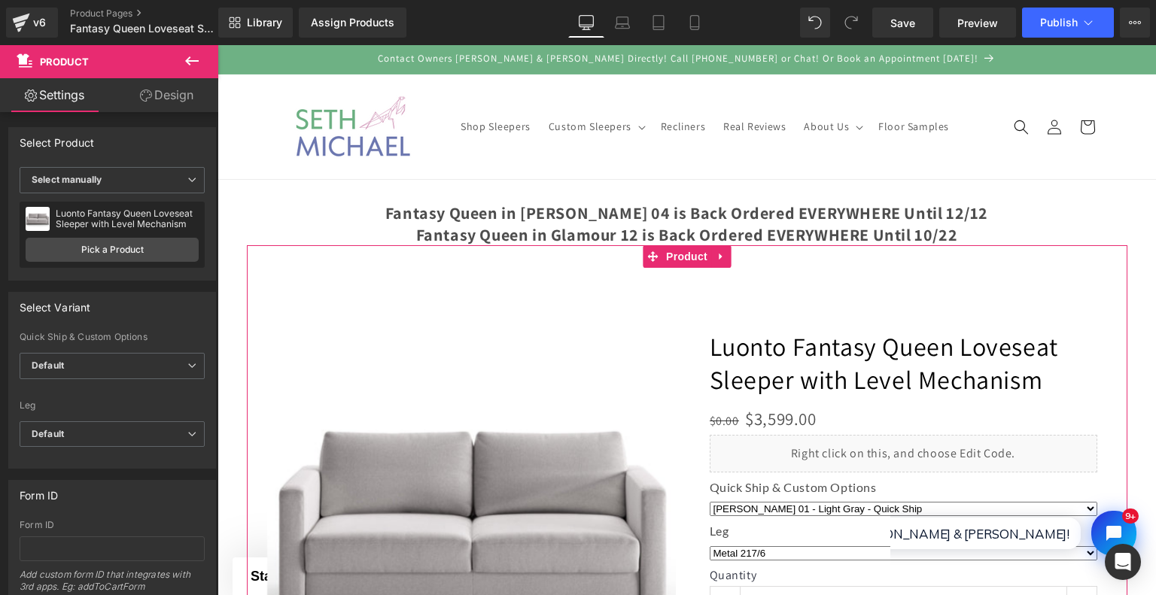
click at [161, 108] on link "Design" at bounding box center [166, 95] width 109 height 34
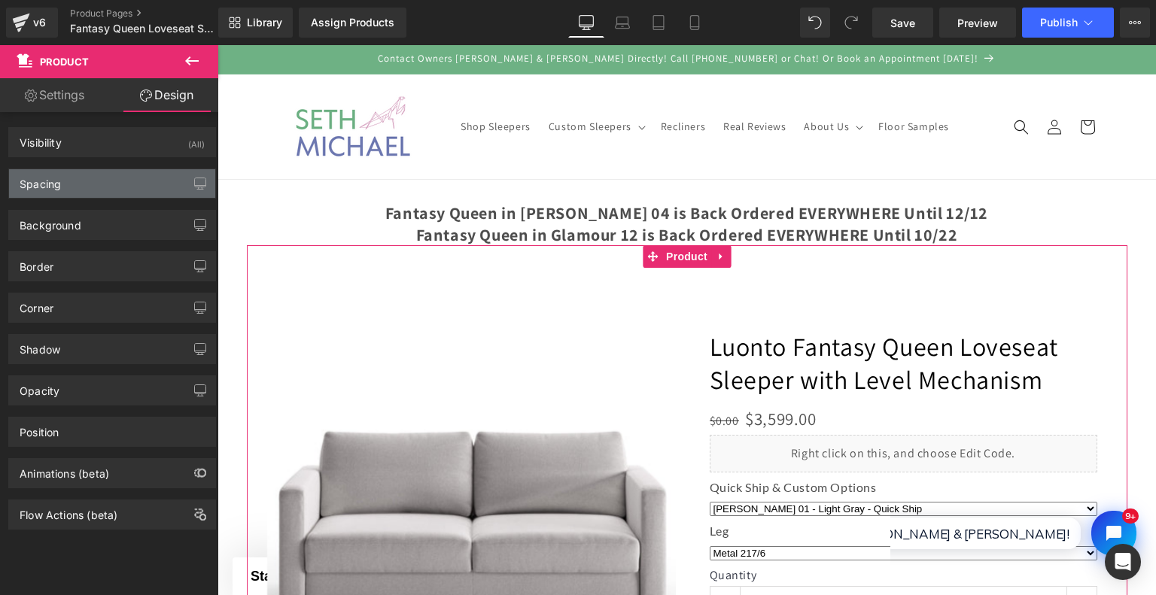
click at [159, 179] on div "Spacing" at bounding box center [112, 183] width 206 height 29
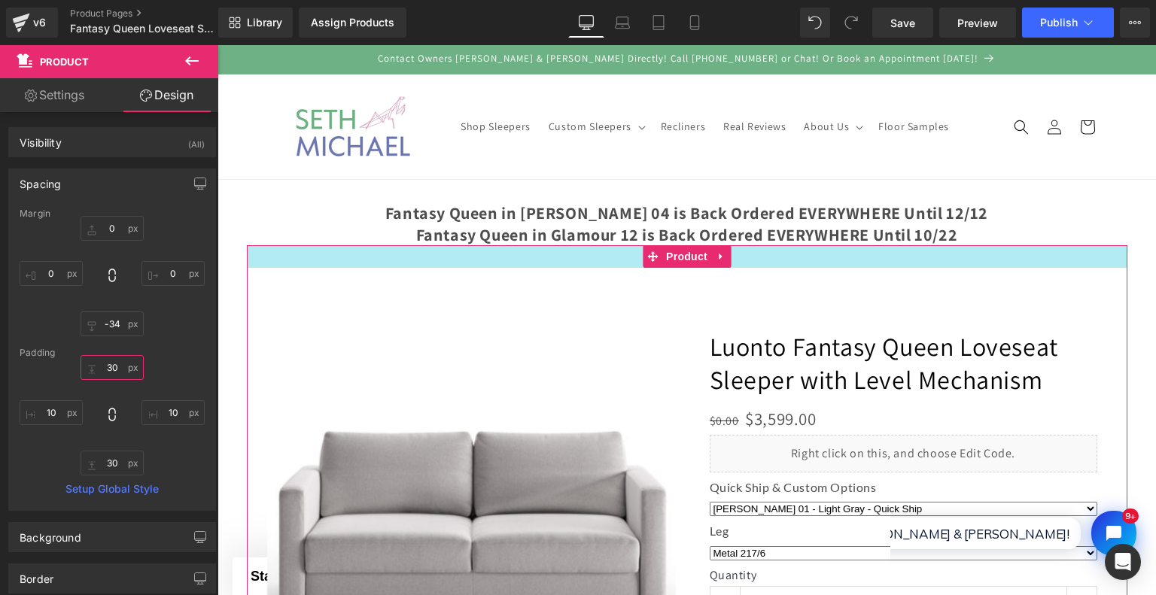
click at [114, 359] on input "text" at bounding box center [112, 367] width 63 height 25
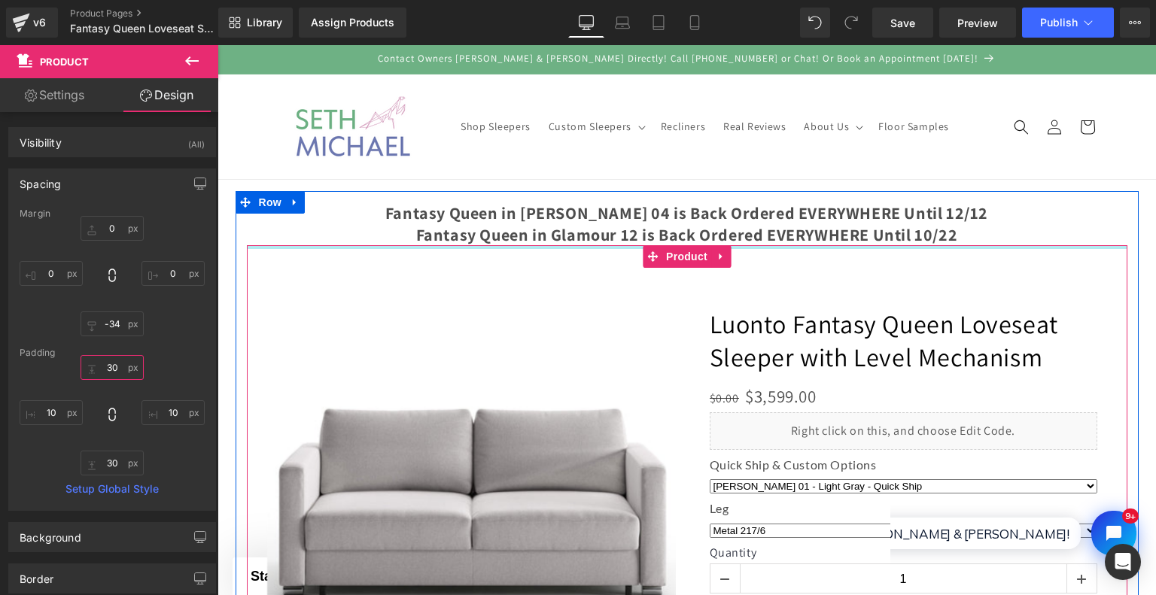
drag, startPoint x: 623, startPoint y: 266, endPoint x: 629, endPoint y: 240, distance: 26.3
click at [629, 240] on div at bounding box center [687, 473] width 903 height 564
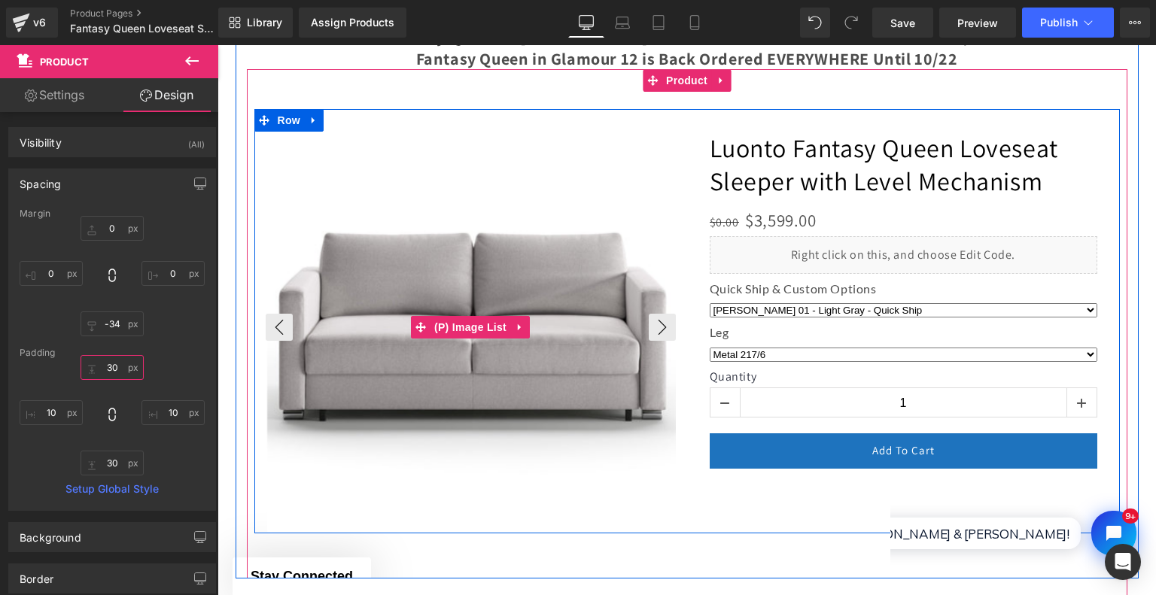
scroll to position [226, 0]
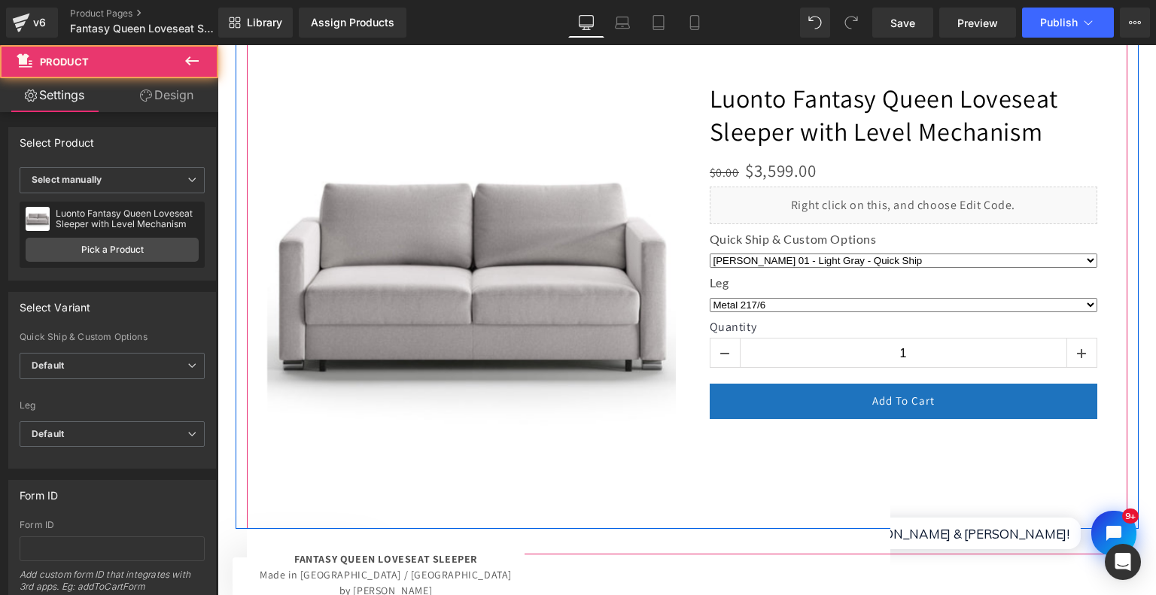
click at [591, 488] on div "‹" at bounding box center [686, 276] width 865 height 512
click at [590, 509] on div "‹" at bounding box center [686, 276] width 865 height 512
drag, startPoint x: 581, startPoint y: 522, endPoint x: 573, endPoint y: 496, distance: 27.4
click at [581, 520] on div "‹" at bounding box center [686, 276] width 865 height 512
click at [560, 434] on img at bounding box center [472, 277] width 410 height 410
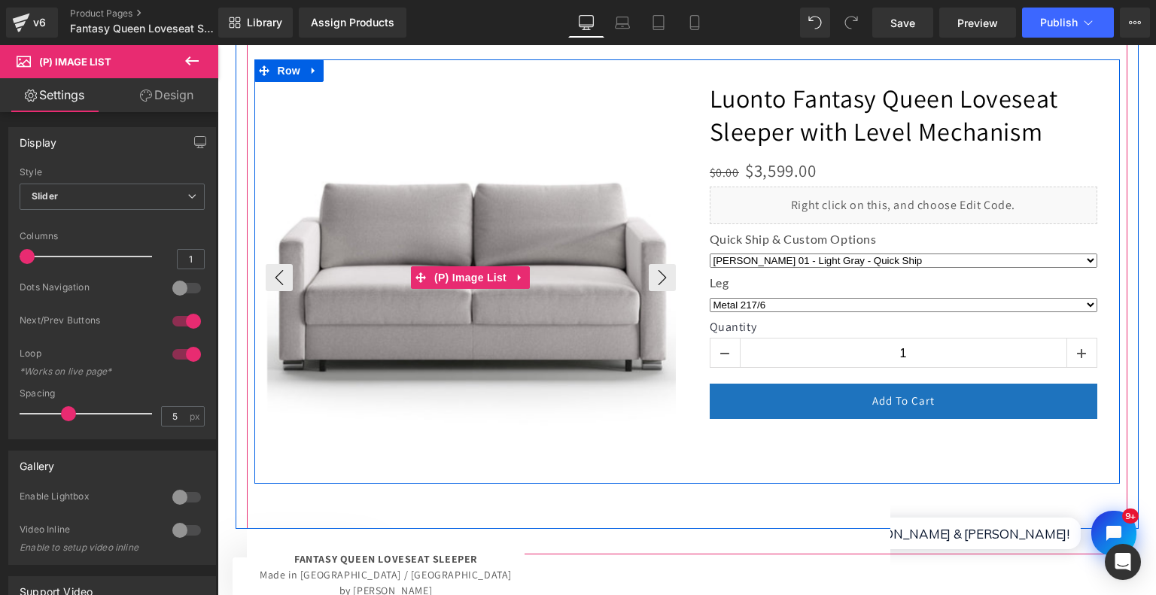
click at [518, 469] on img at bounding box center [472, 277] width 410 height 410
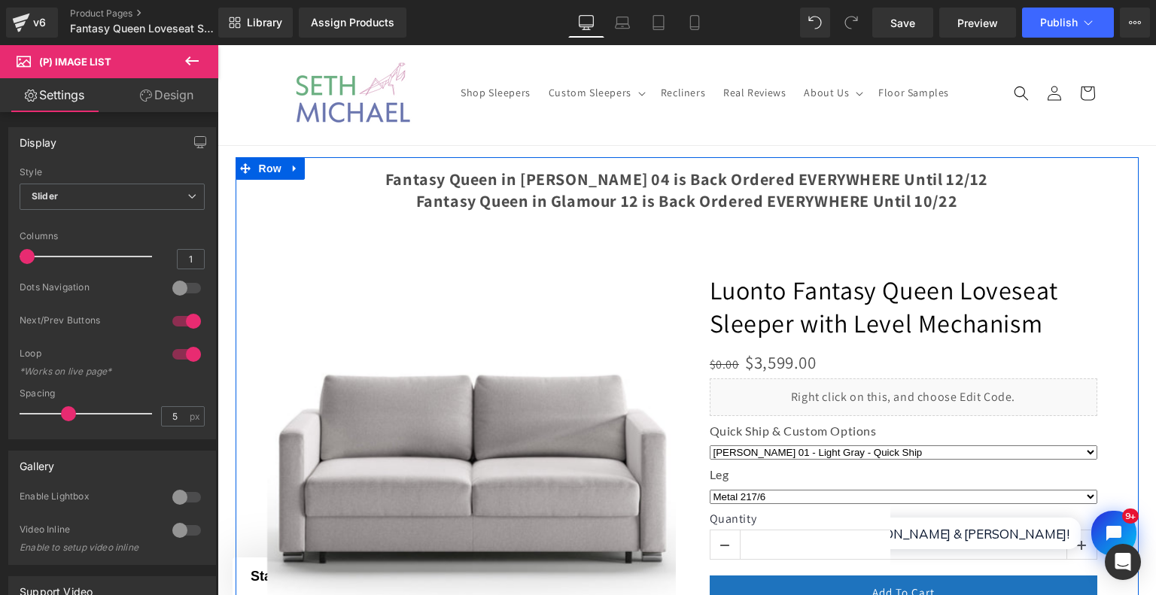
scroll to position [0, 0]
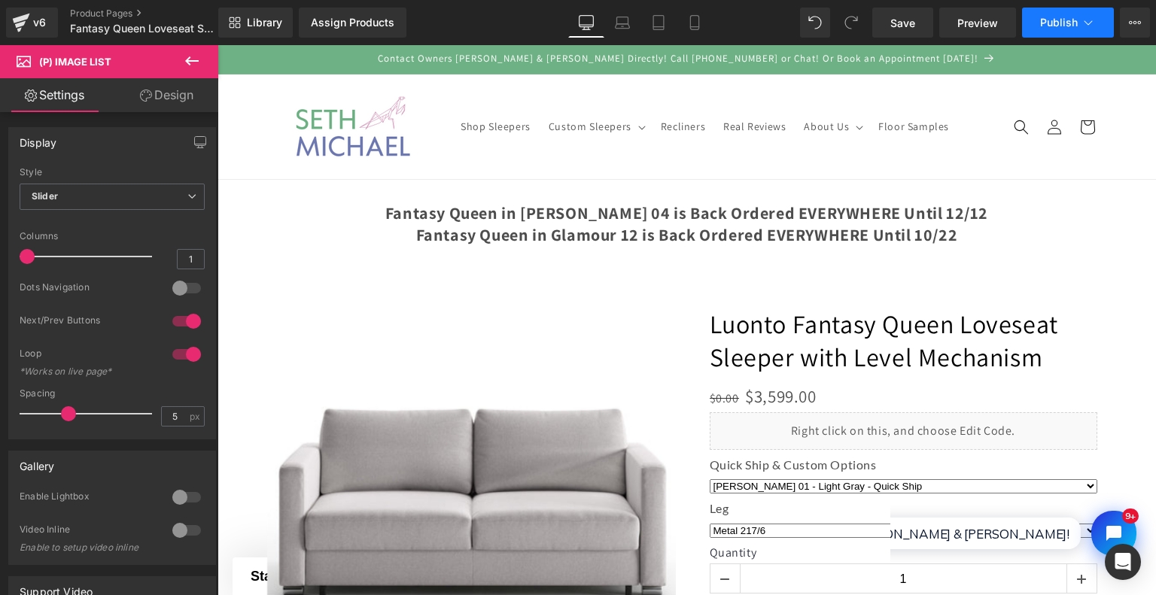
click at [1028, 29] on button "Publish" at bounding box center [1068, 23] width 92 height 30
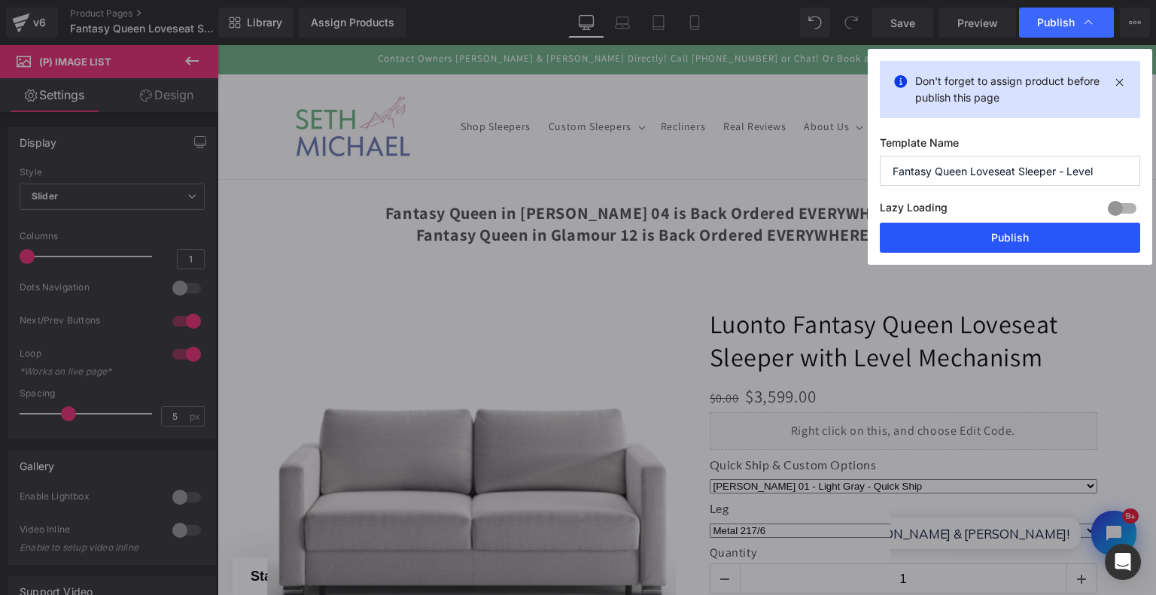
click at [1014, 235] on button "Publish" at bounding box center [1010, 238] width 260 height 30
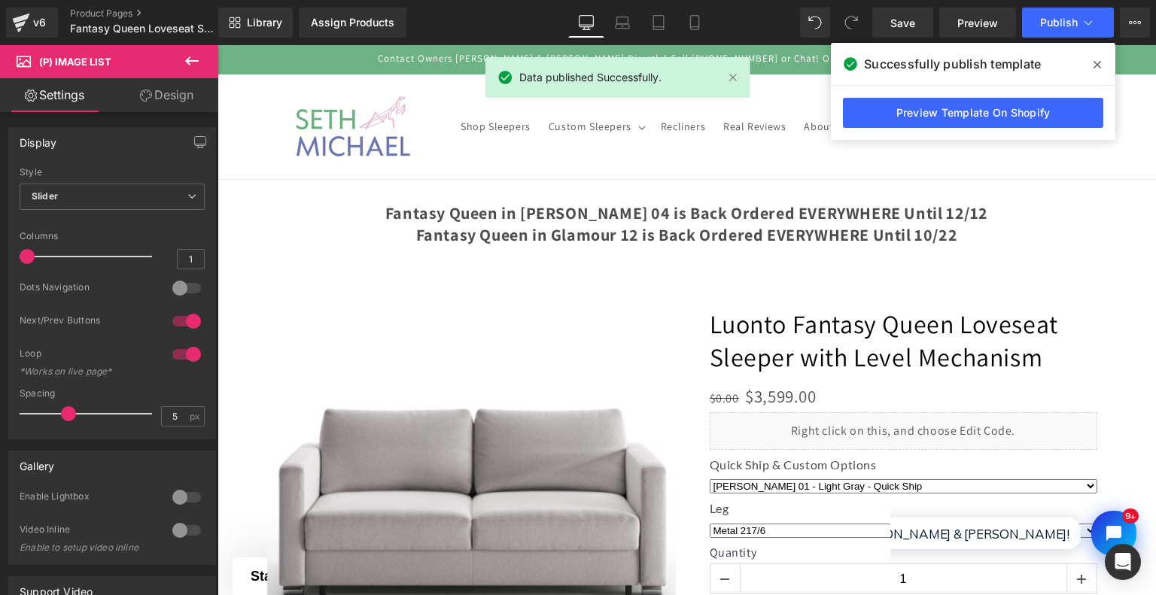
click at [1096, 62] on icon at bounding box center [1097, 65] width 8 height 12
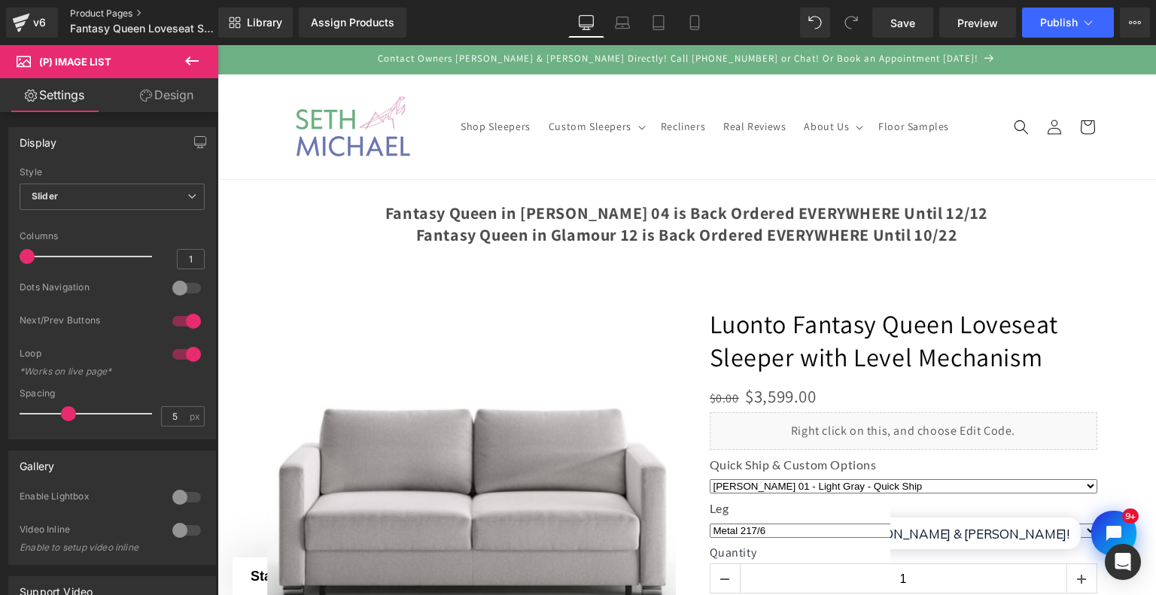
click at [90, 14] on link "Product Pages" at bounding box center [156, 14] width 173 height 12
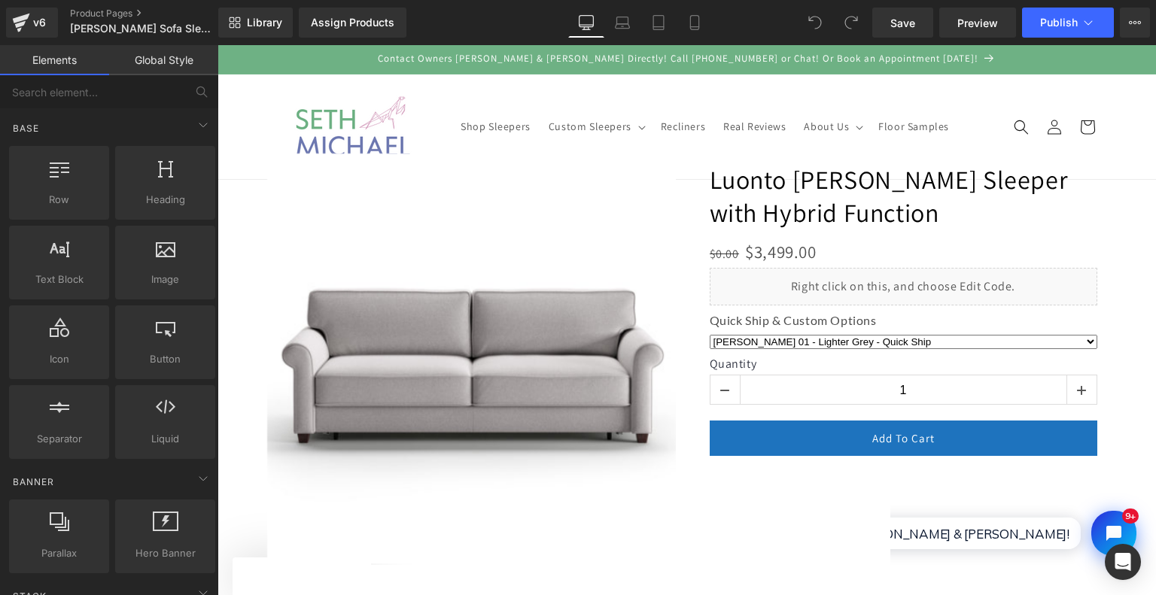
click at [1139, 167] on sticky-header "Shop Sleepers Custom Sleepers Custom Sleepers Intro to Custom Sleepers & Reclin…" at bounding box center [686, 126] width 938 height 105
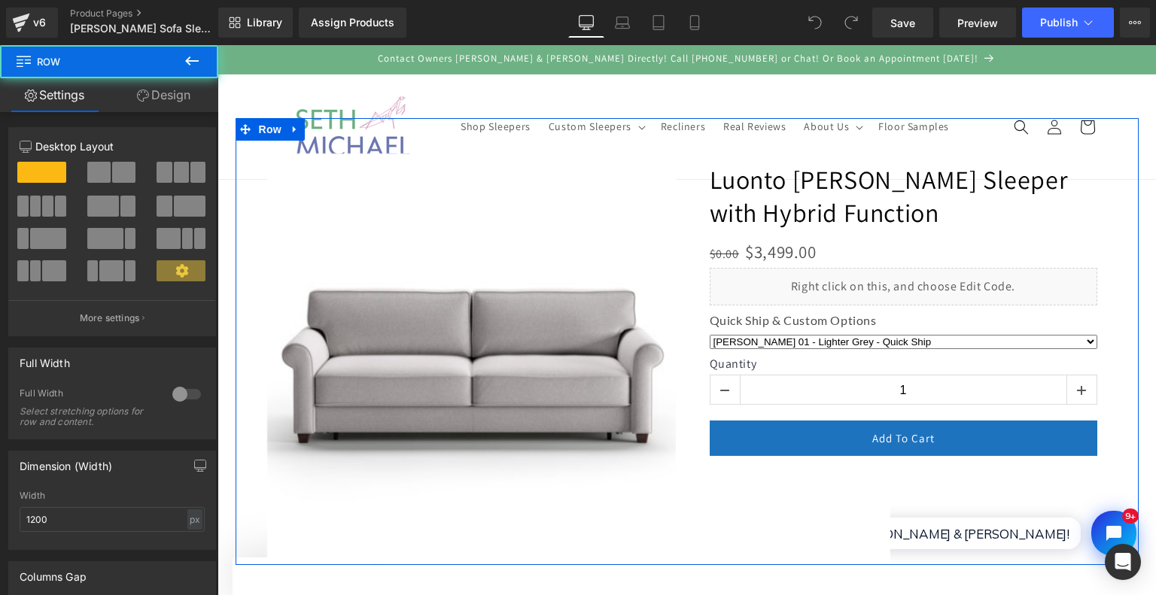
click at [1123, 180] on div at bounding box center [687, 353] width 903 height 424
click at [1132, 180] on div at bounding box center [687, 341] width 903 height 447
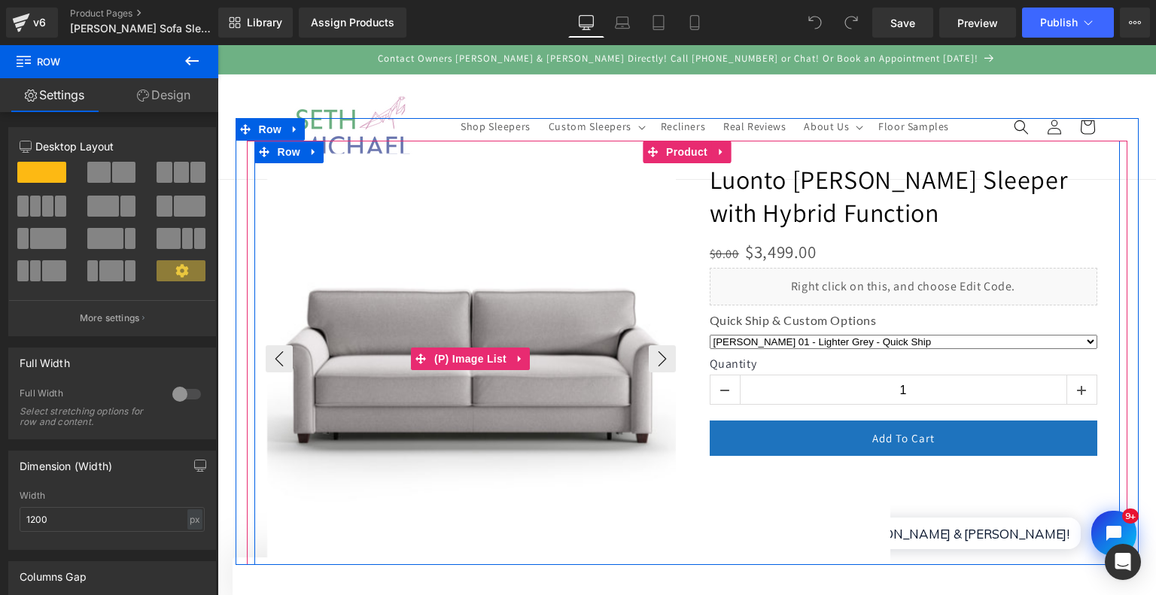
click at [580, 236] on img at bounding box center [472, 359] width 410 height 410
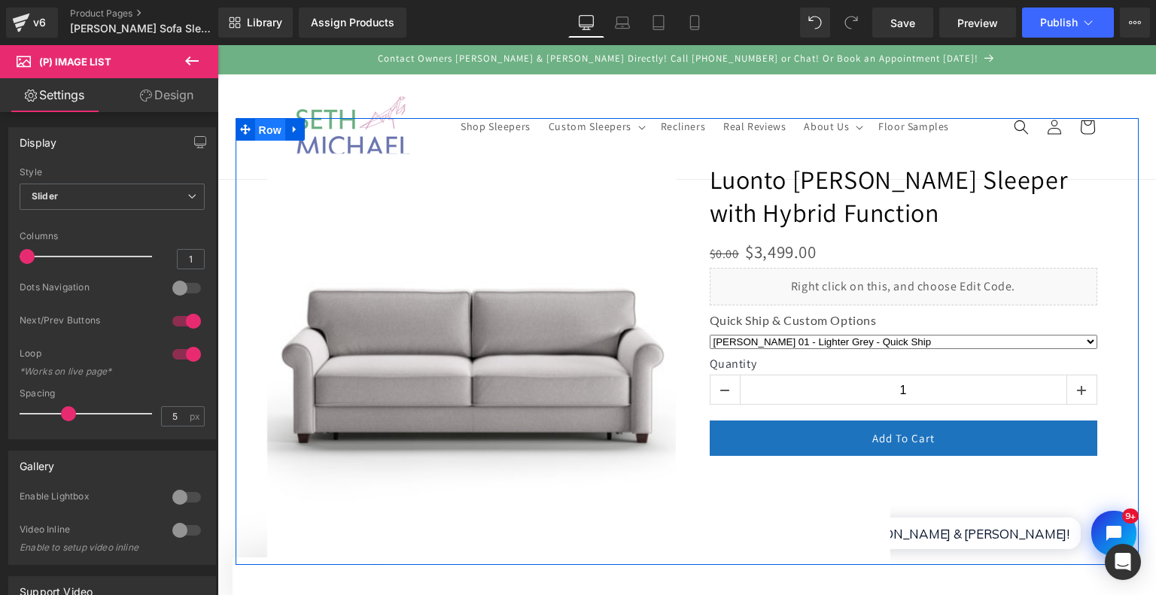
click at [271, 124] on span "Row" at bounding box center [270, 130] width 30 height 23
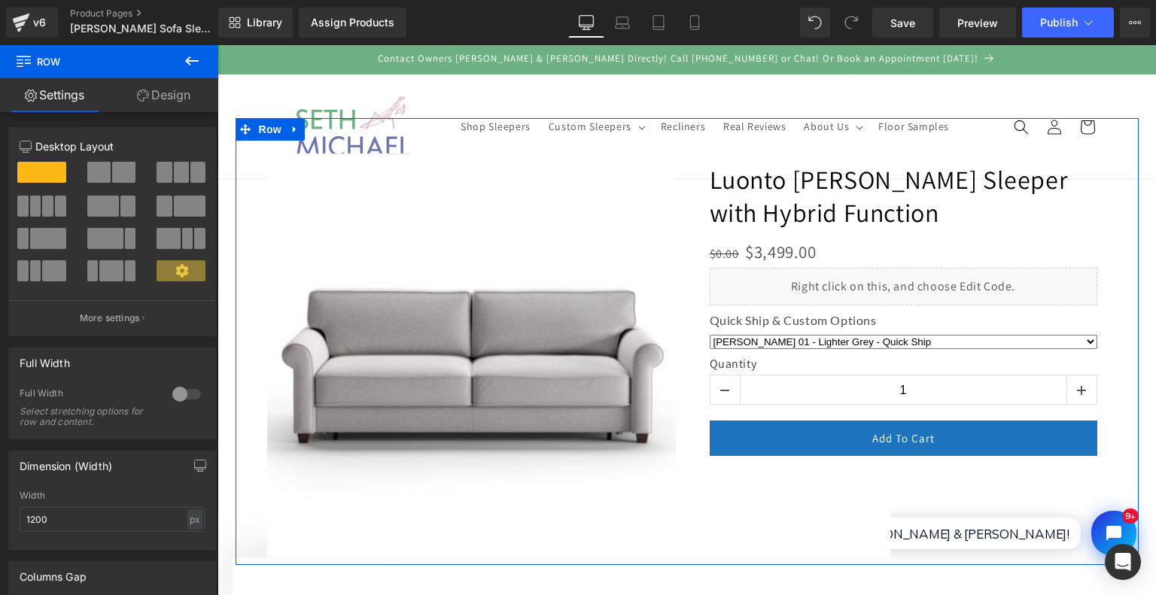
click at [170, 93] on link "Design" at bounding box center [163, 95] width 109 height 34
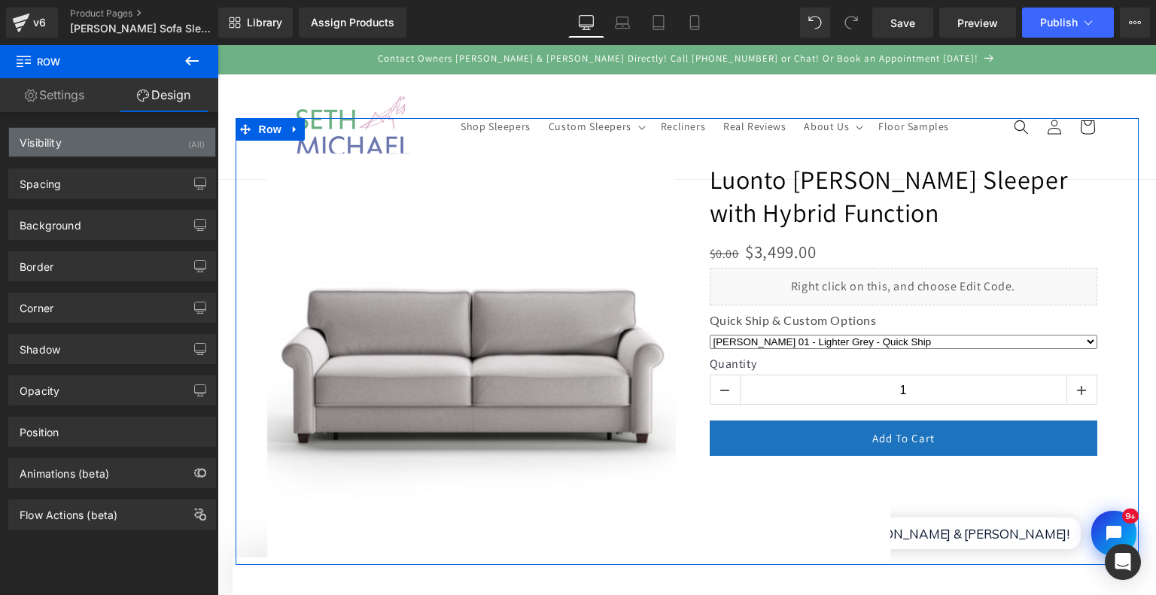
click at [108, 136] on div "Visibility (All)" at bounding box center [112, 142] width 206 height 29
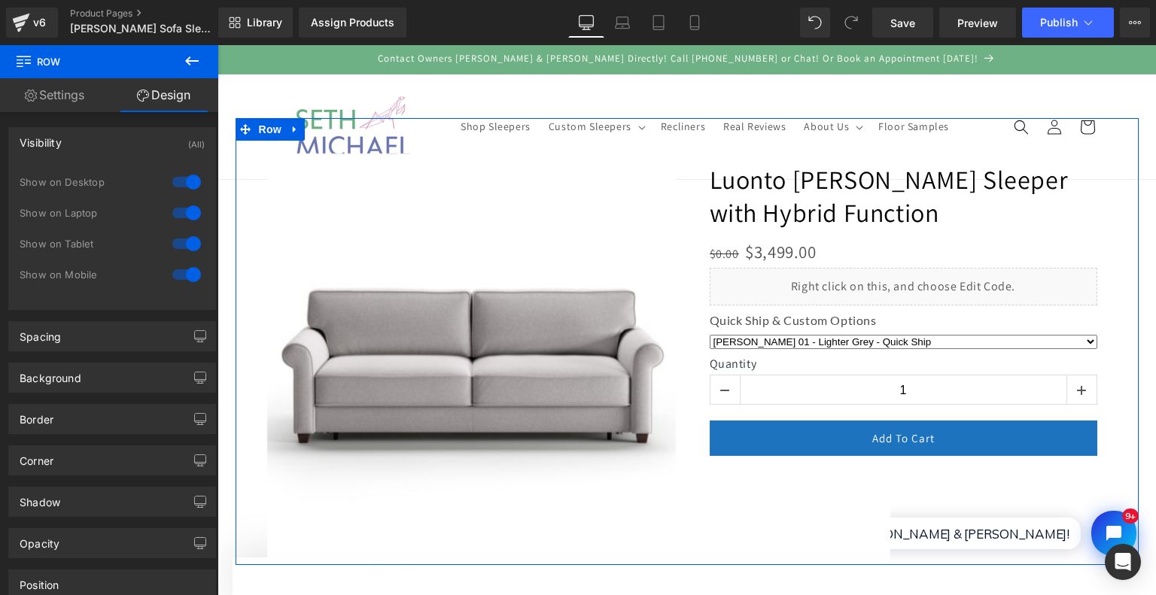
click at [169, 100] on link "Design" at bounding box center [163, 95] width 109 height 34
click at [120, 336] on div "Spacing" at bounding box center [112, 336] width 206 height 29
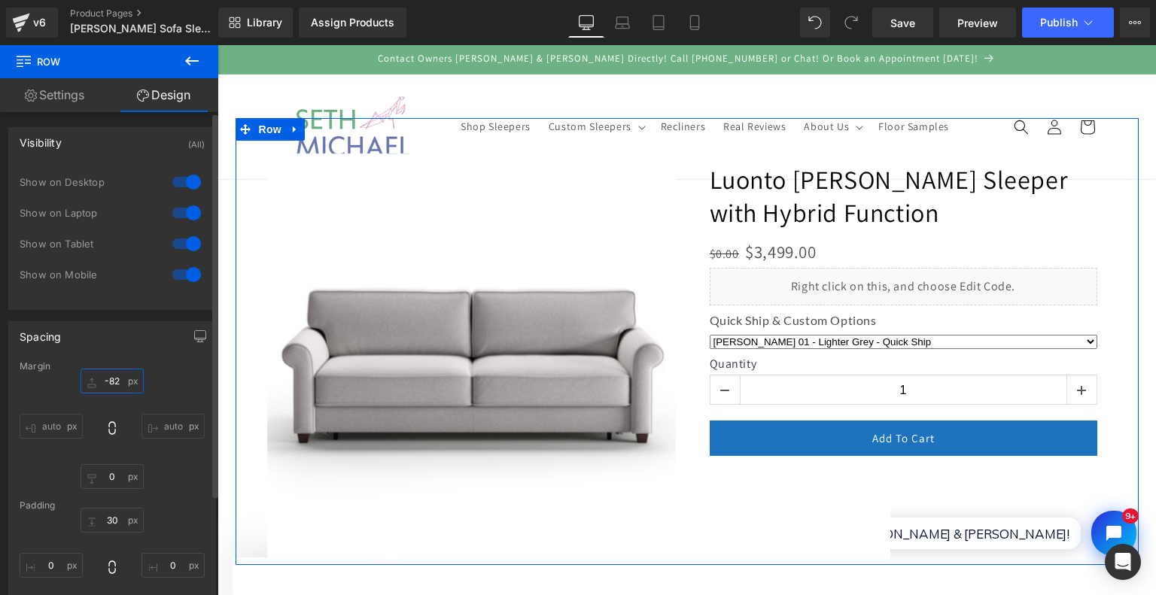
click at [114, 374] on input "-82" at bounding box center [112, 381] width 63 height 25
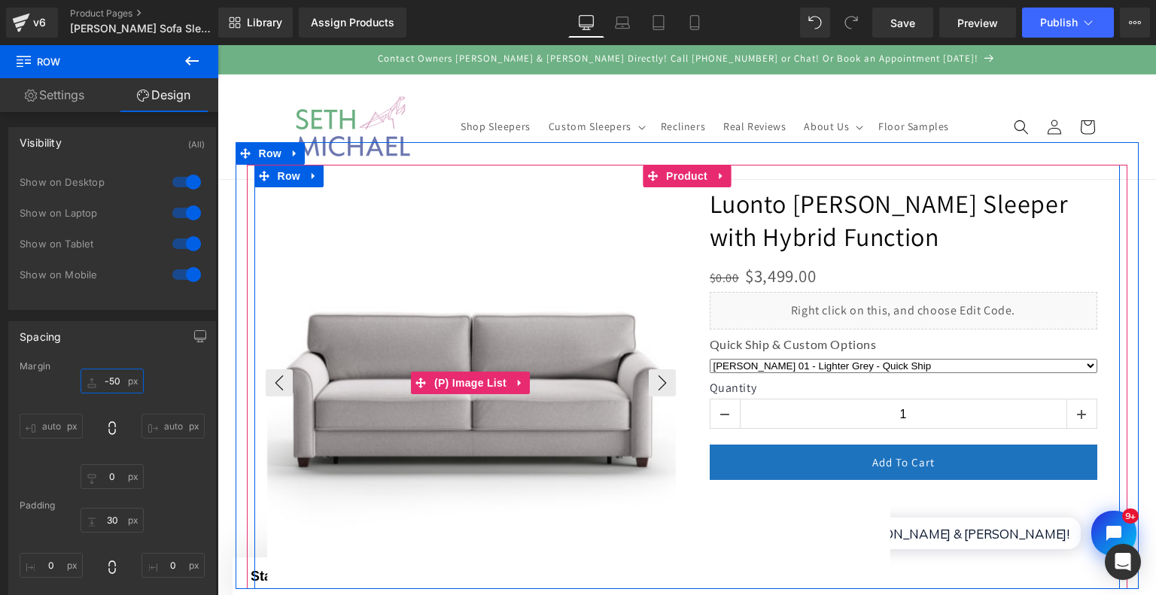
type input "-50"
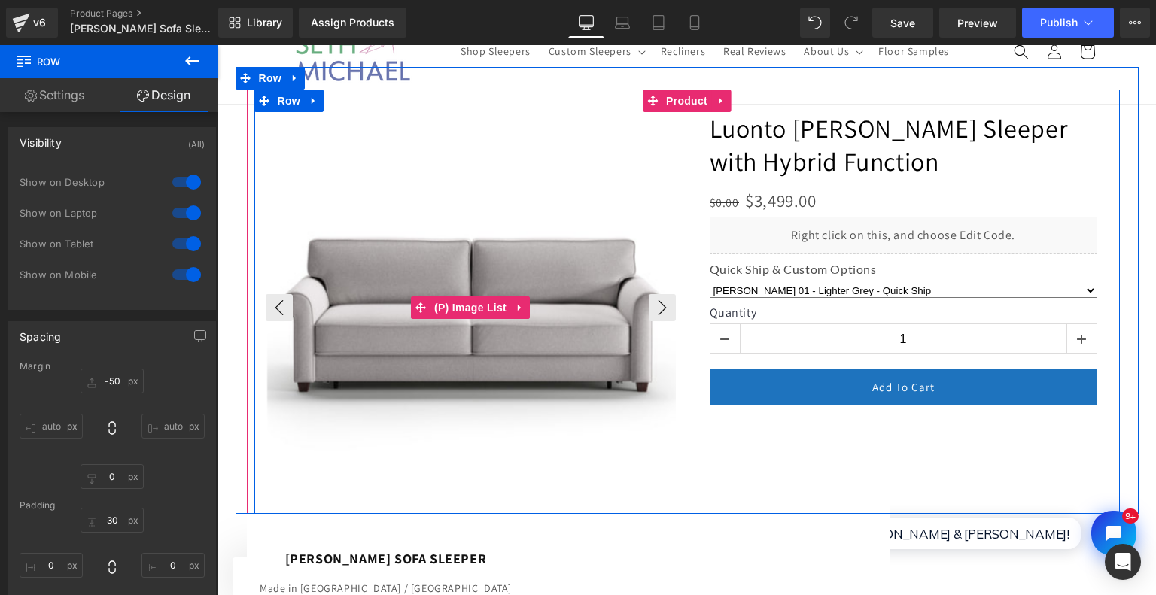
click at [465, 502] on img at bounding box center [472, 307] width 410 height 410
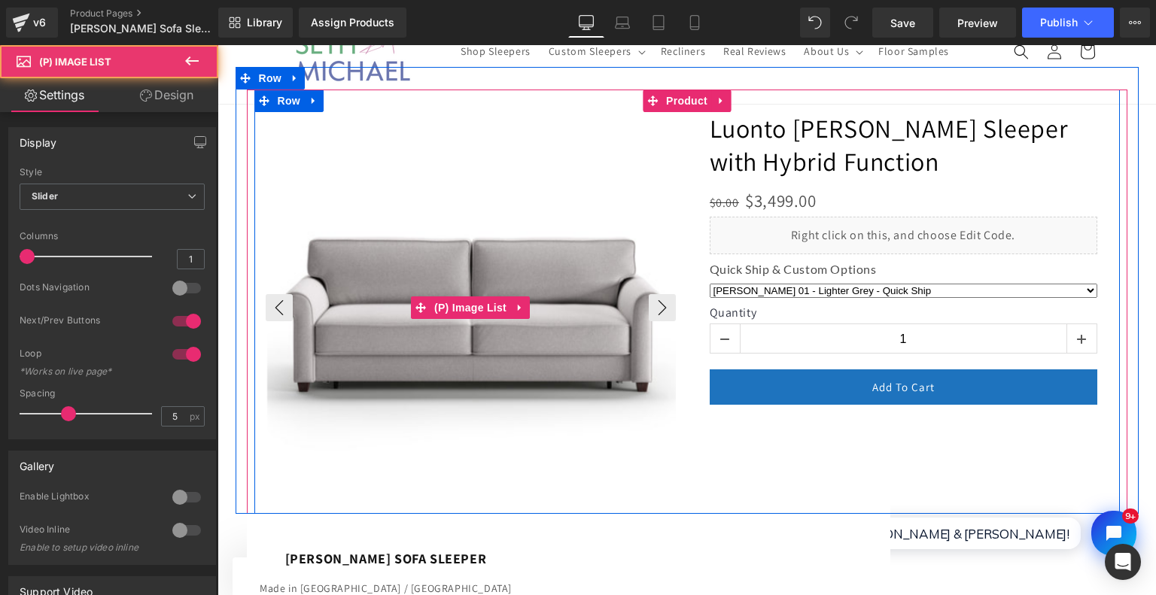
click at [423, 157] on img at bounding box center [472, 307] width 410 height 410
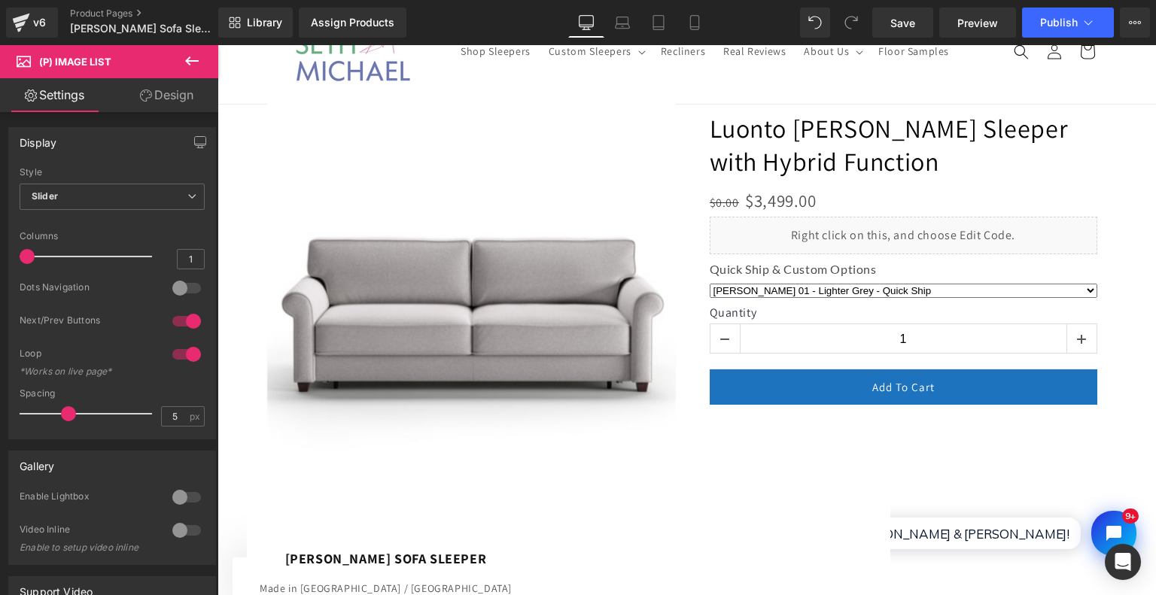
click at [170, 96] on link "Design" at bounding box center [166, 95] width 109 height 34
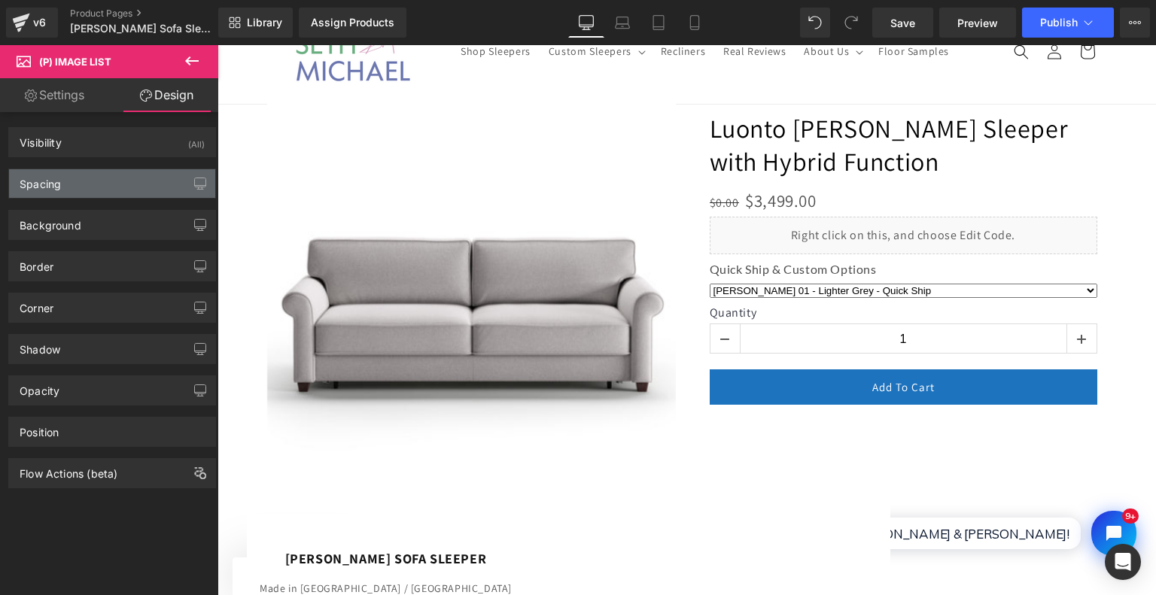
click at [114, 174] on div "Spacing" at bounding box center [112, 183] width 206 height 29
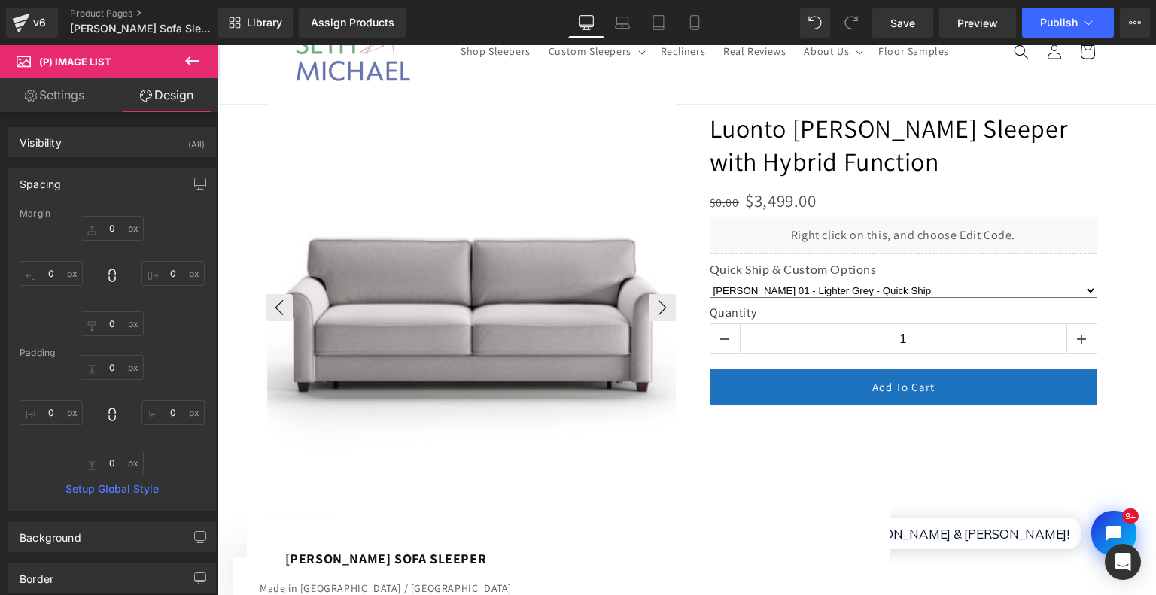
click at [395, 147] on img at bounding box center [472, 307] width 410 height 410
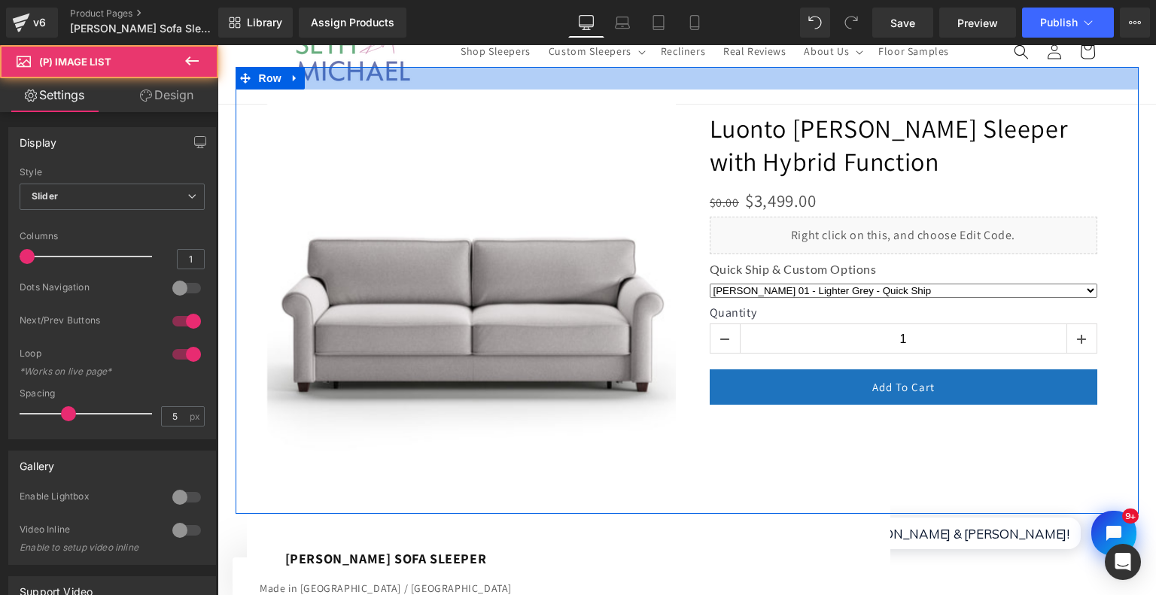
click at [394, 78] on div at bounding box center [687, 78] width 903 height 23
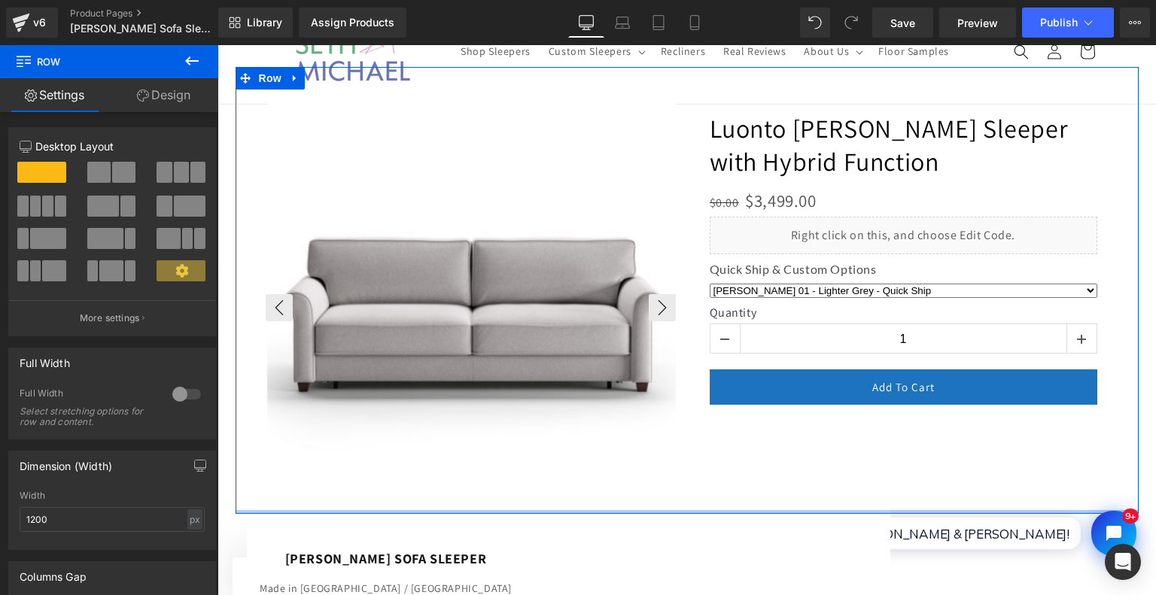
drag, startPoint x: 369, startPoint y: 509, endPoint x: 375, endPoint y: 452, distance: 58.3
click at [375, 452] on div at bounding box center [687, 290] width 903 height 447
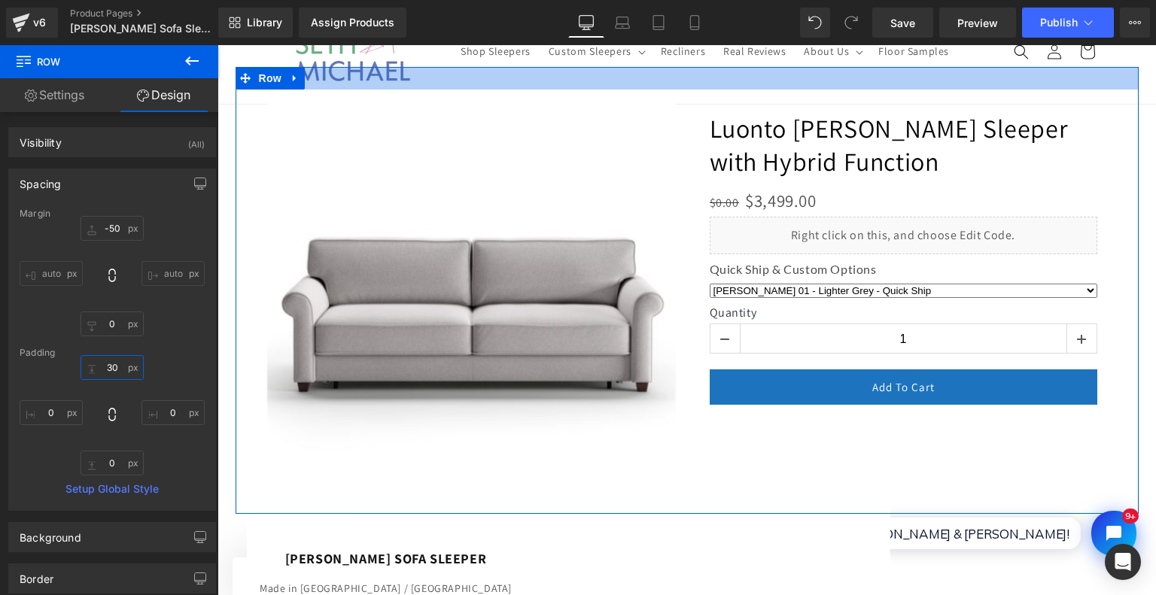
click at [108, 365] on input "30" at bounding box center [112, 367] width 63 height 25
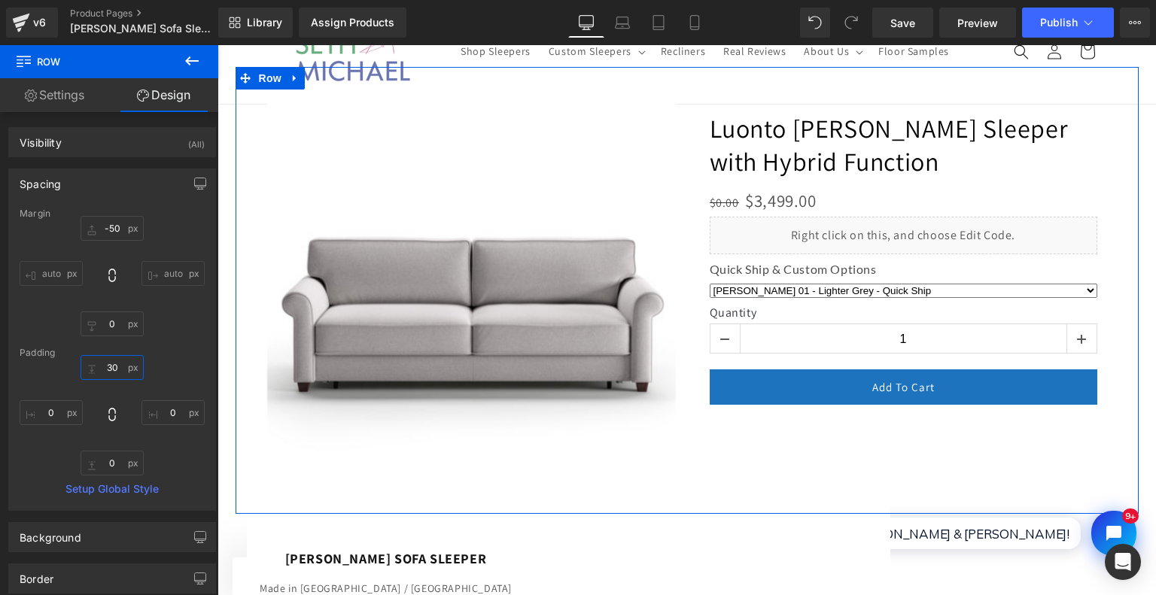
click at [108, 365] on input "30" at bounding box center [112, 367] width 63 height 25
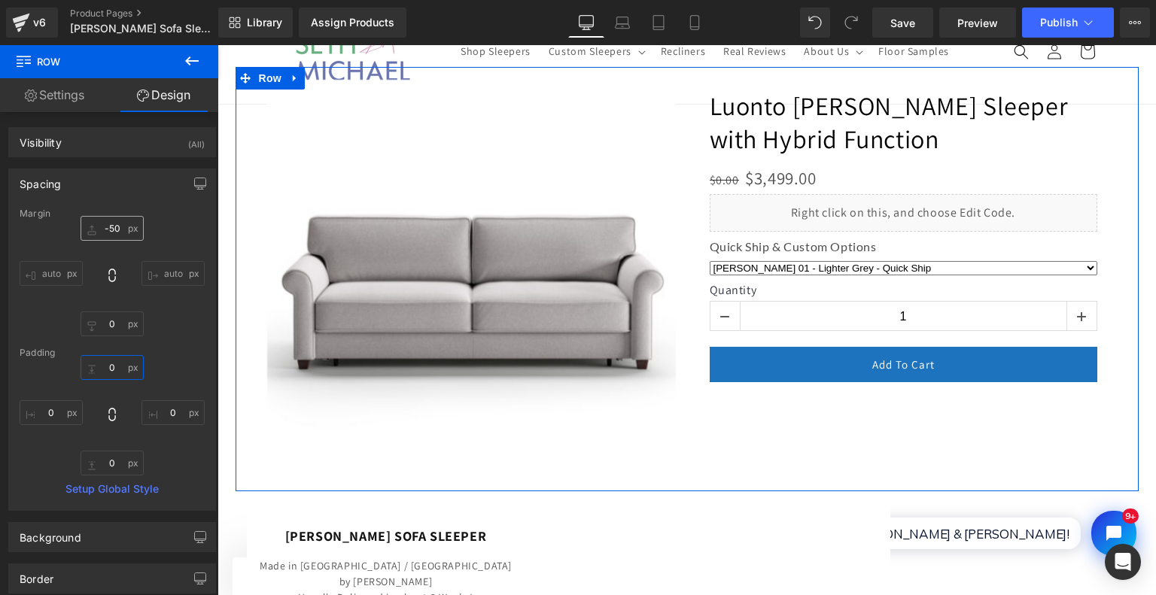
type input "0"
click at [113, 230] on input "-50" at bounding box center [112, 228] width 63 height 25
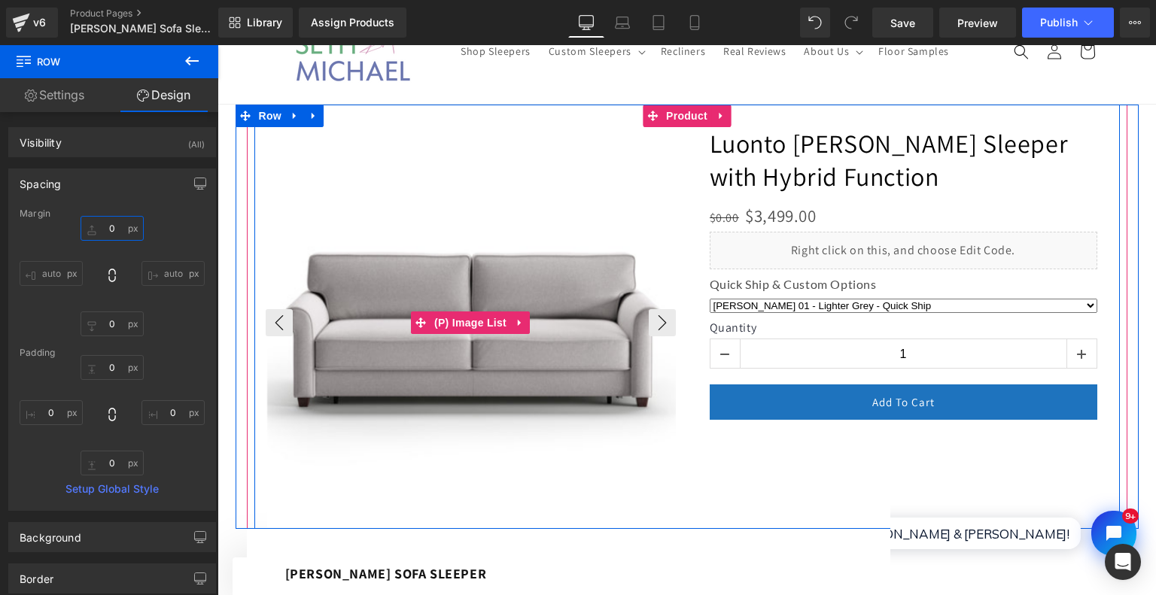
scroll to position [0, 0]
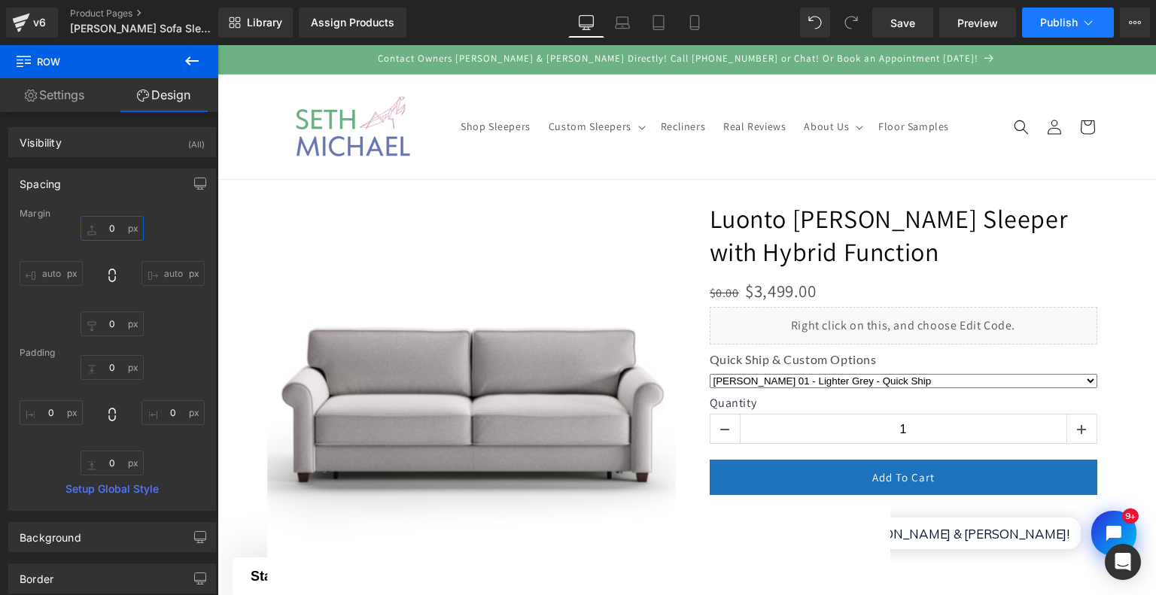
type input "0"
click at [1049, 28] on span "Publish" at bounding box center [1059, 23] width 38 height 12
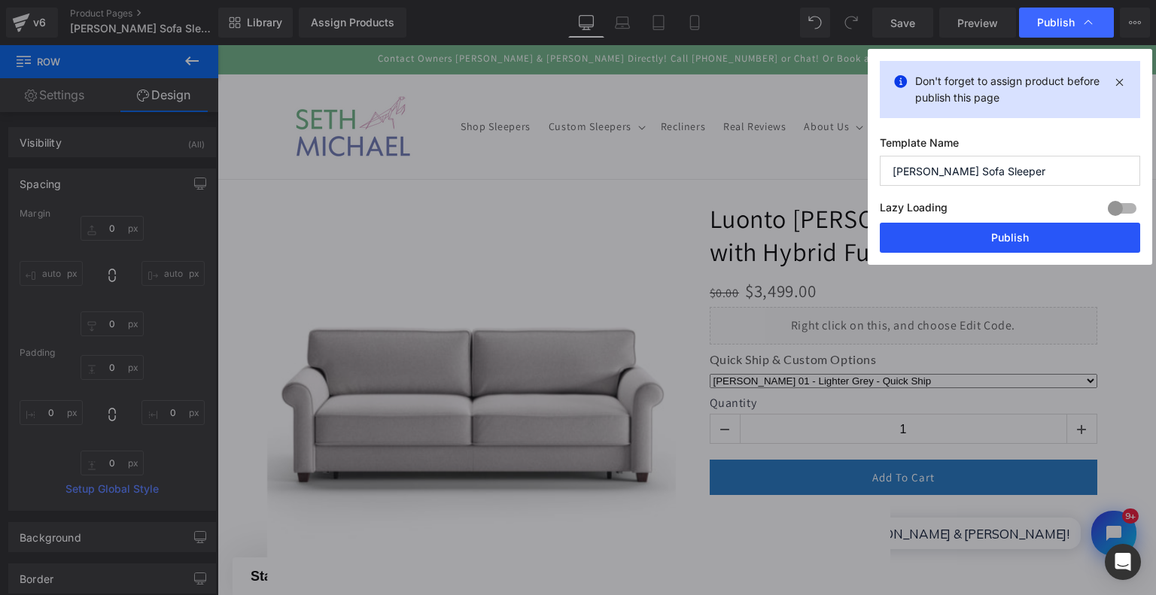
click at [1027, 240] on button "Publish" at bounding box center [1010, 238] width 260 height 30
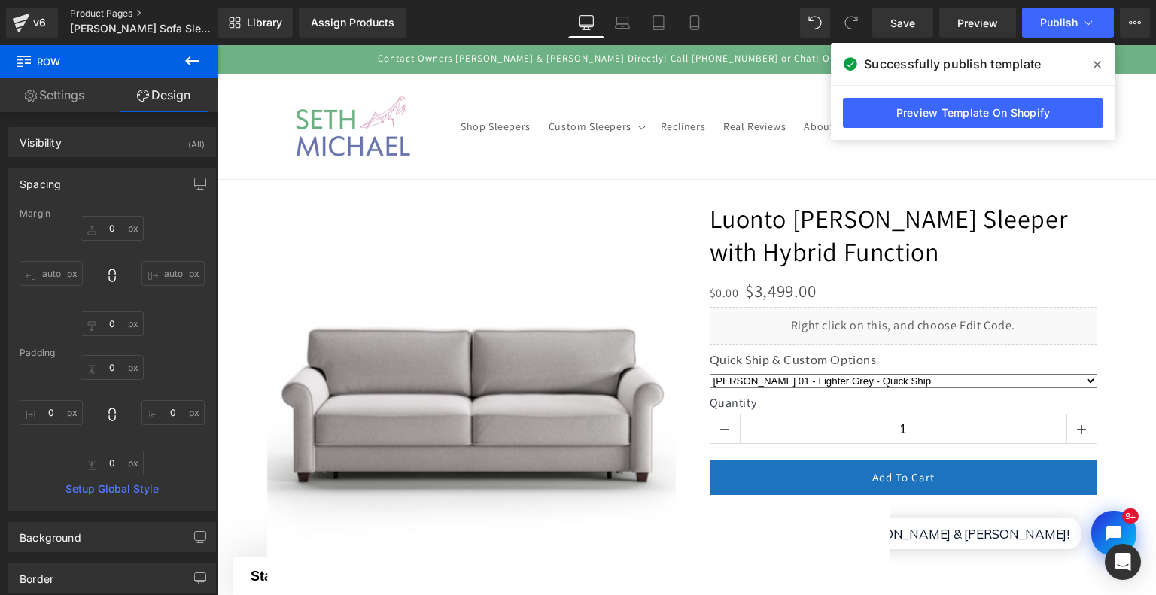
click at [126, 13] on link "Product Pages" at bounding box center [156, 14] width 173 height 12
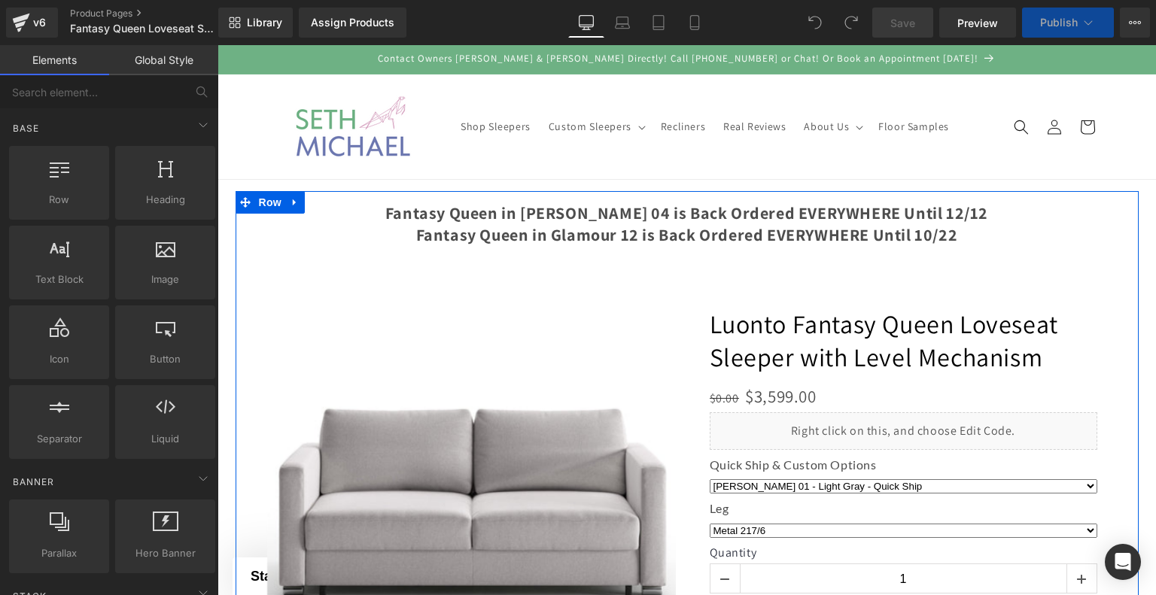
click at [976, 225] on div at bounding box center [687, 473] width 903 height 564
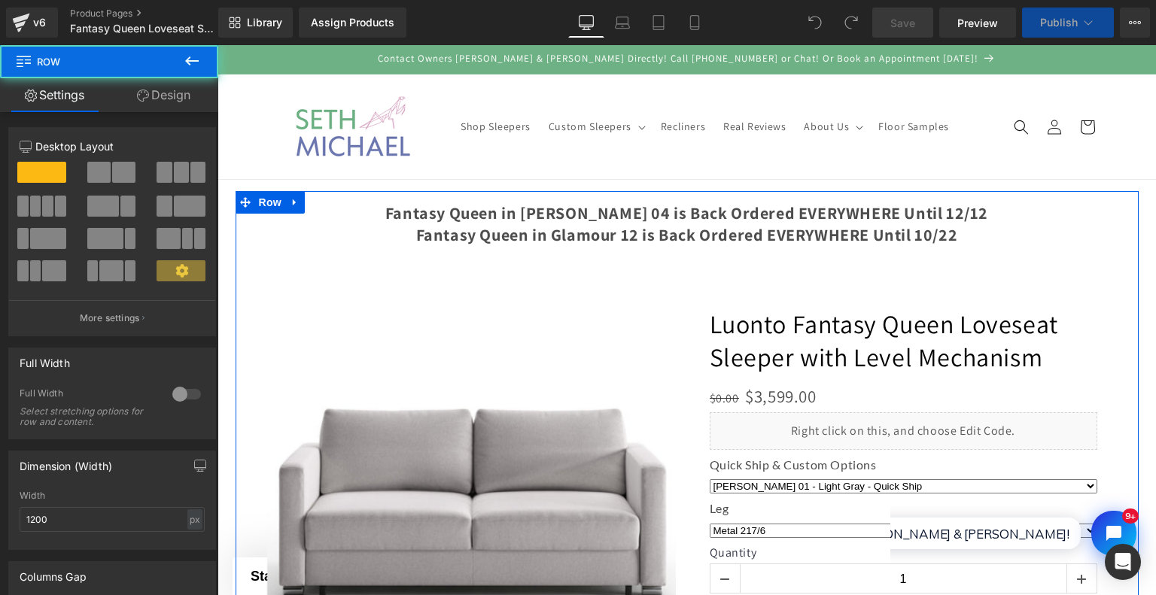
click at [942, 217] on div at bounding box center [687, 473] width 903 height 564
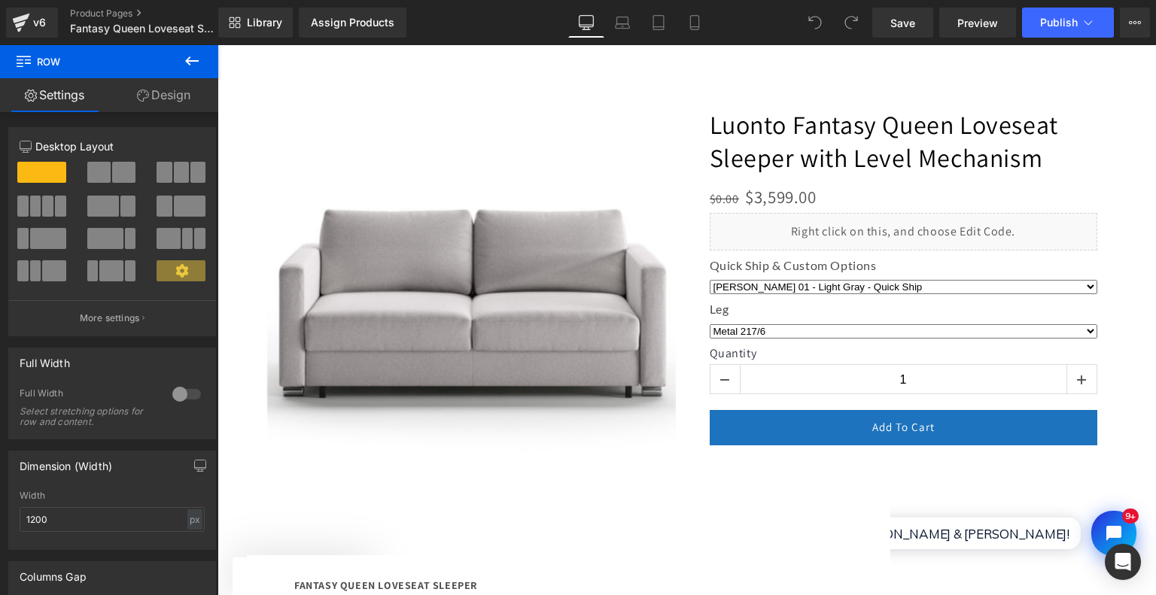
scroll to position [29, 0]
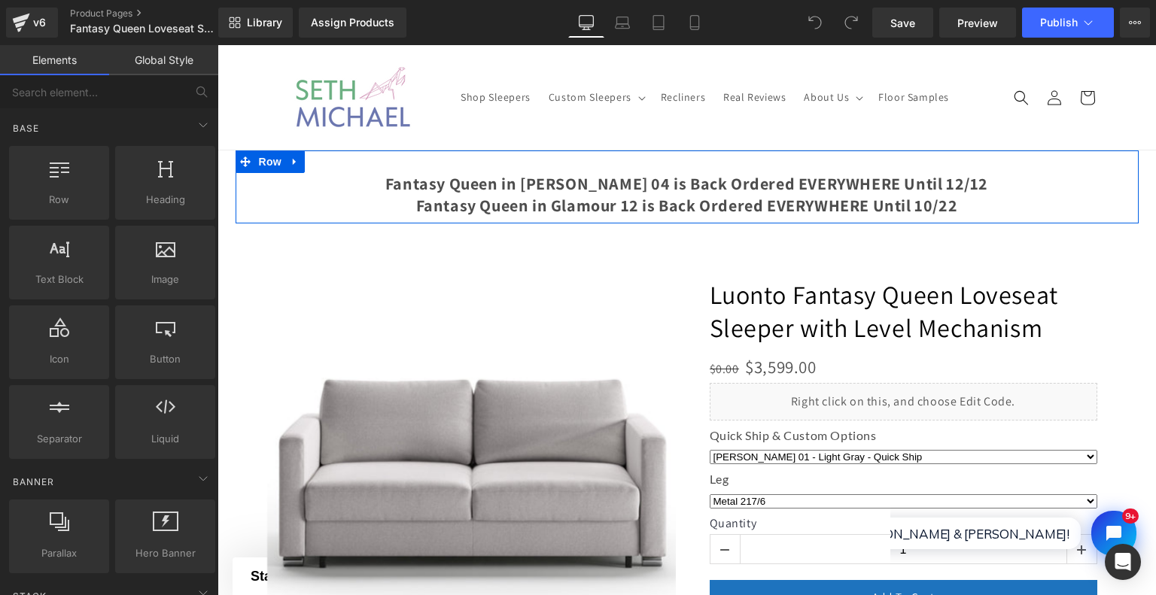
click at [972, 159] on div "Fantasy Queen in Rene 04 is Back Ordered EVERYWHERE Until 12/12 Fantasy Queen i…" at bounding box center [687, 187] width 903 height 73
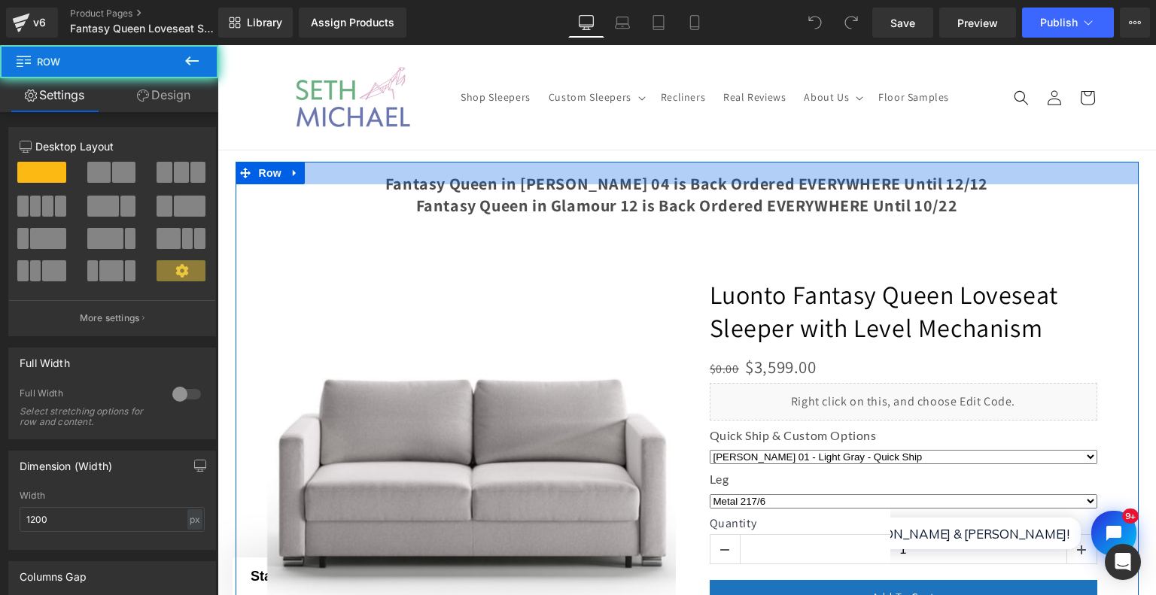
click at [1087, 178] on div at bounding box center [687, 173] width 903 height 23
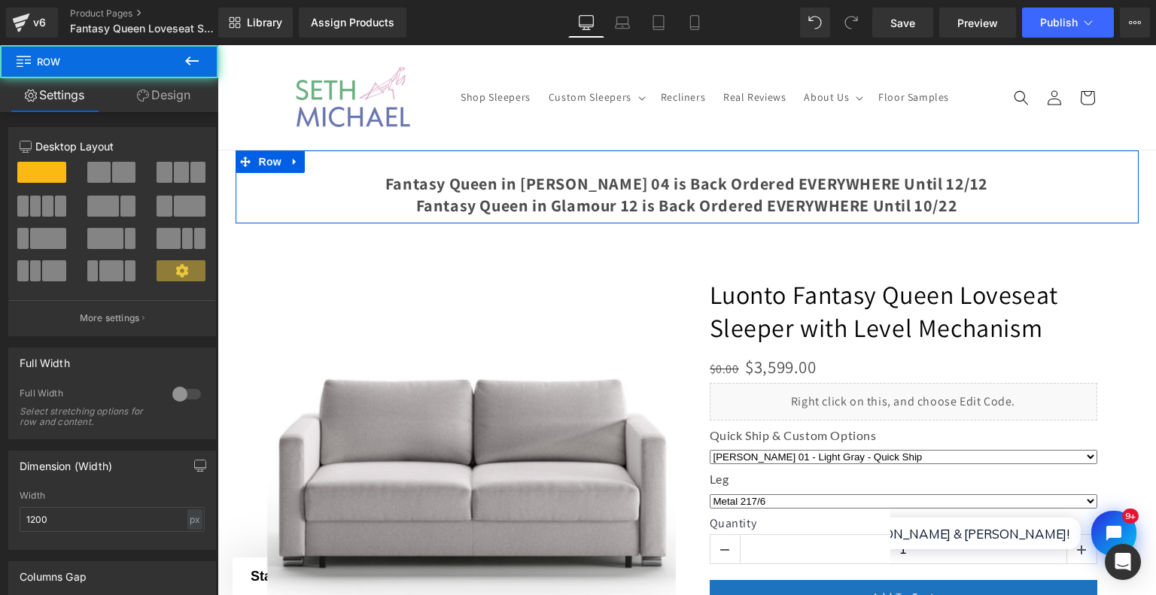
click at [1115, 154] on div "Fantasy Queen in Rene 04 is Back Ordered EVERYWHERE Until 12/12 Fantasy Queen i…" at bounding box center [687, 187] width 903 height 73
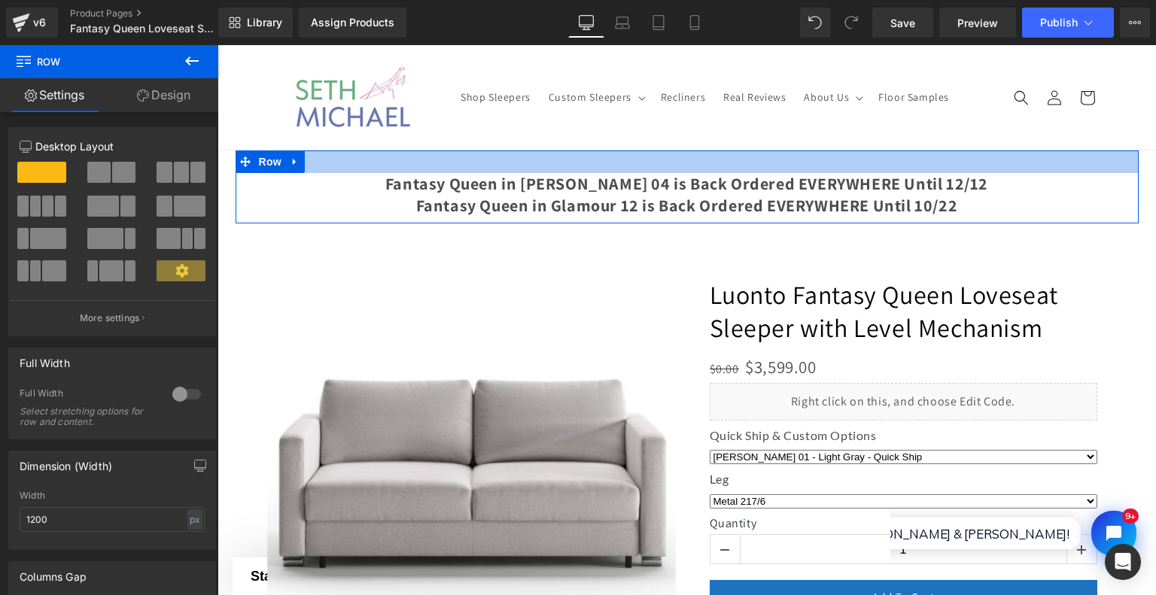
click at [1050, 153] on div at bounding box center [687, 162] width 903 height 23
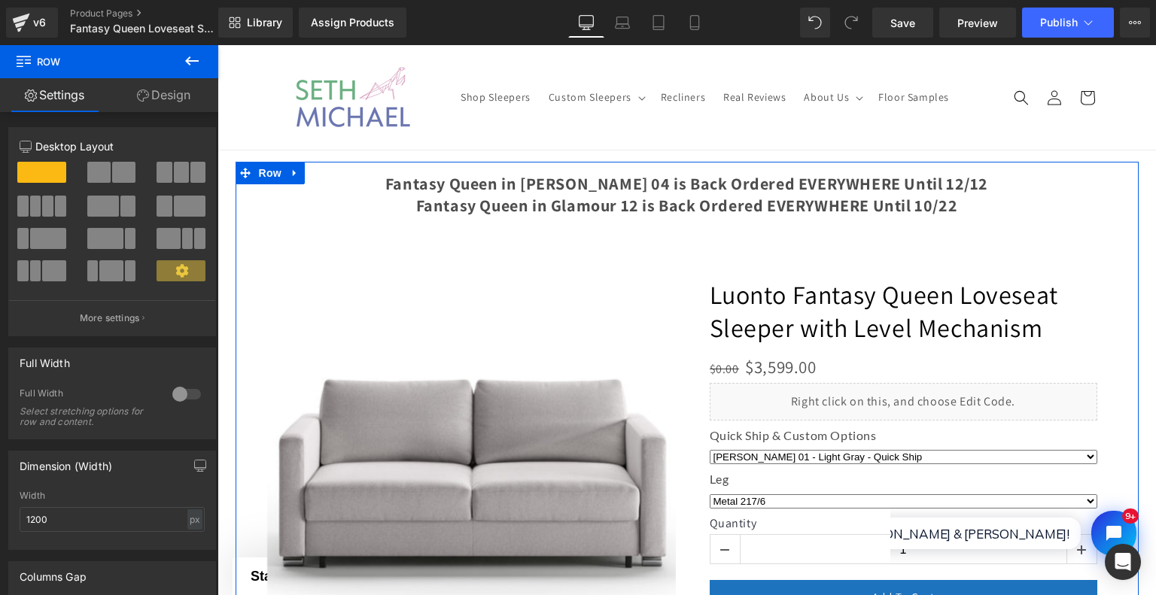
click at [954, 191] on div at bounding box center [687, 444] width 903 height 564
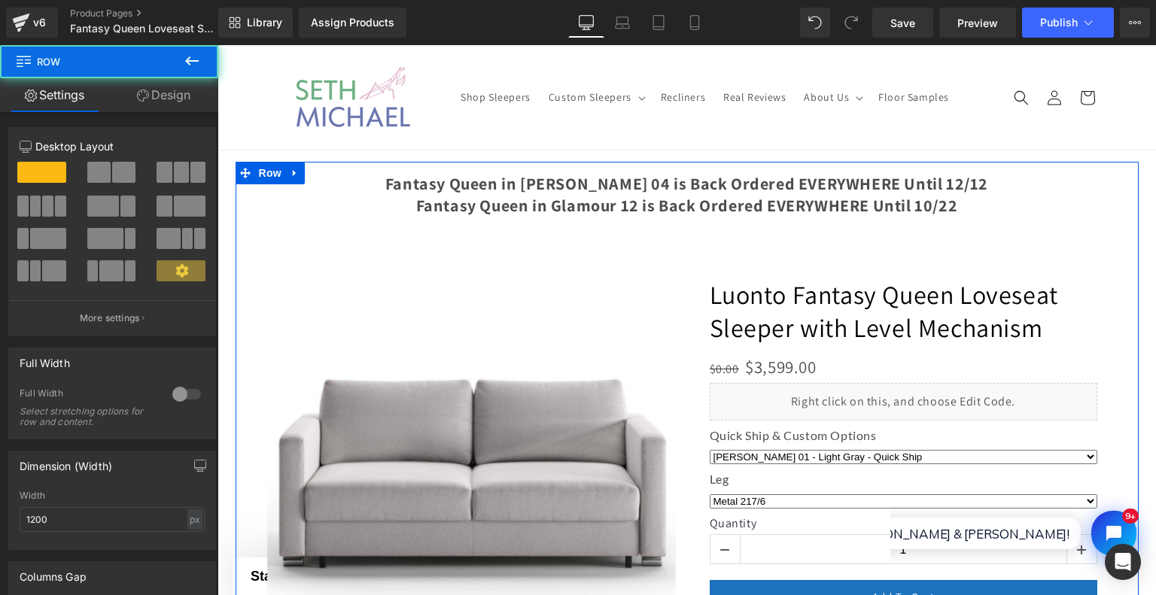
click at [954, 191] on div at bounding box center [687, 444] width 903 height 564
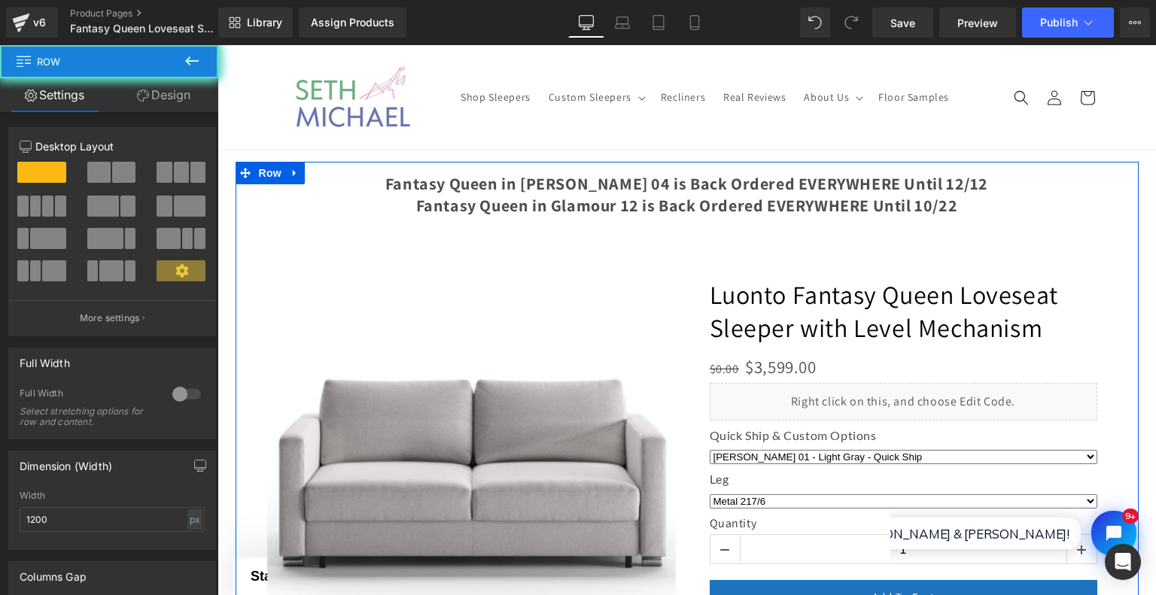
click at [954, 191] on div at bounding box center [687, 444] width 903 height 564
click at [915, 187] on div at bounding box center [687, 444] width 903 height 564
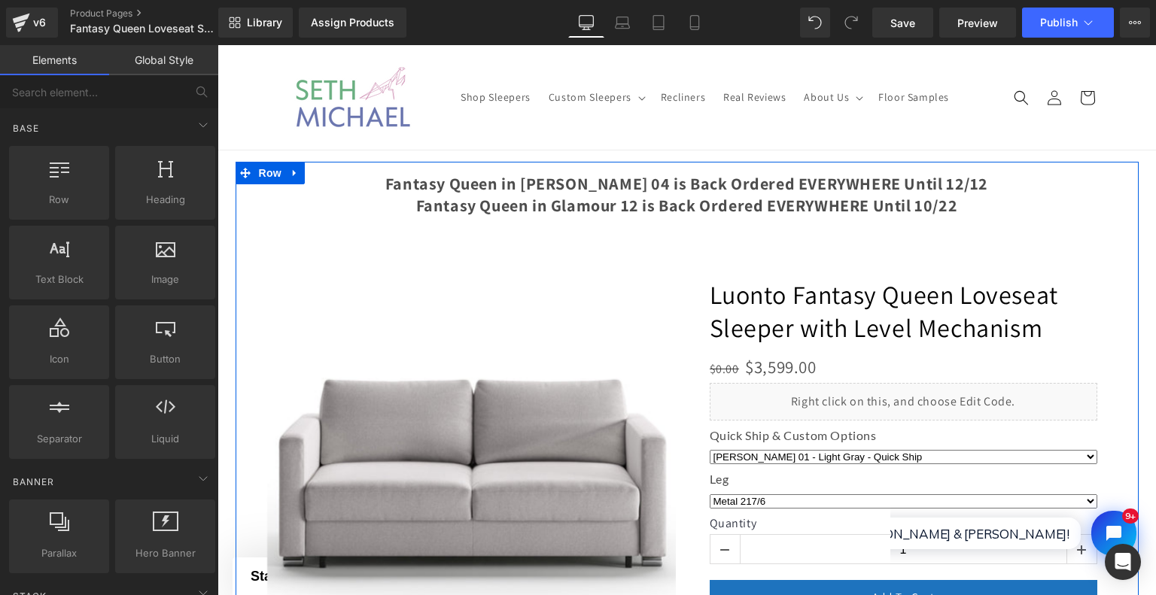
click at [864, 197] on div at bounding box center [687, 444] width 903 height 564
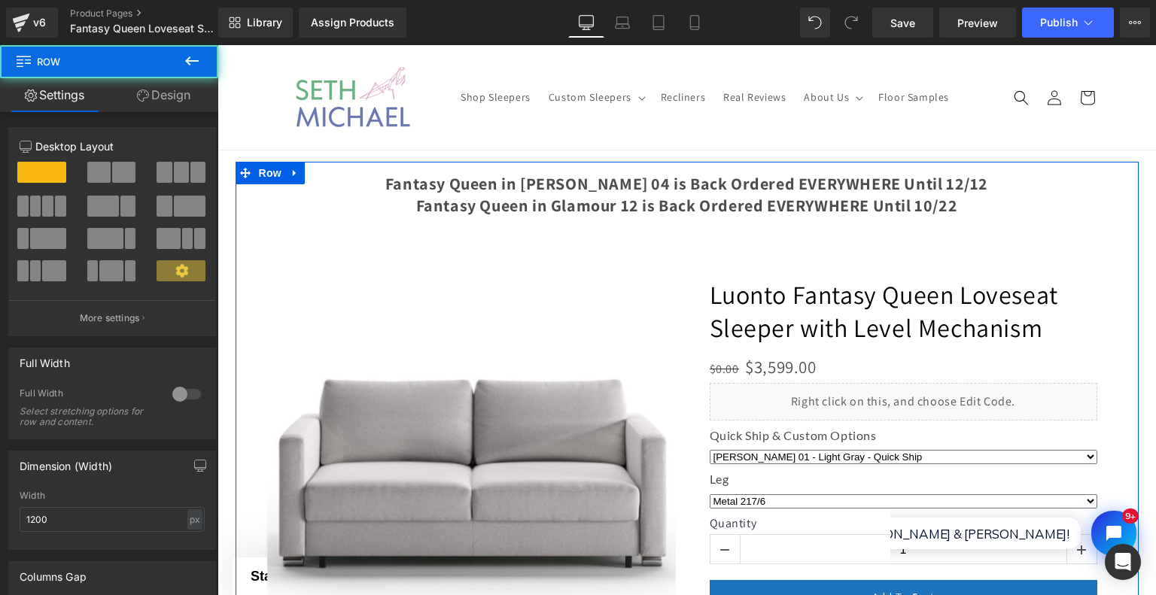
click at [1123, 196] on div at bounding box center [687, 444] width 903 height 564
click at [1093, 190] on div at bounding box center [687, 444] width 903 height 564
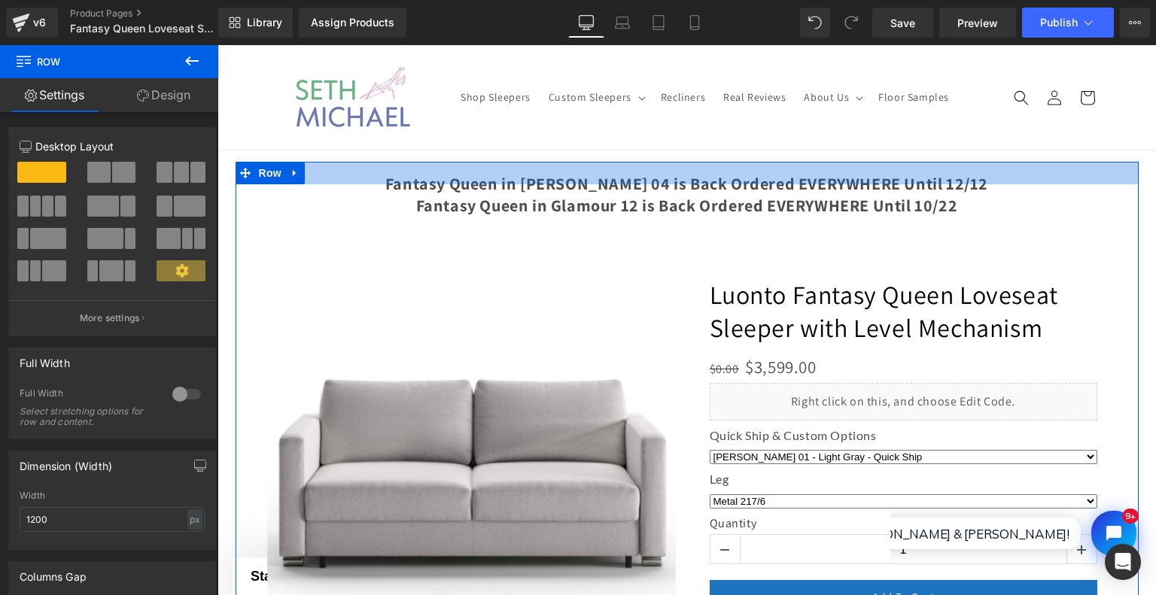
click at [936, 175] on div at bounding box center [687, 173] width 903 height 23
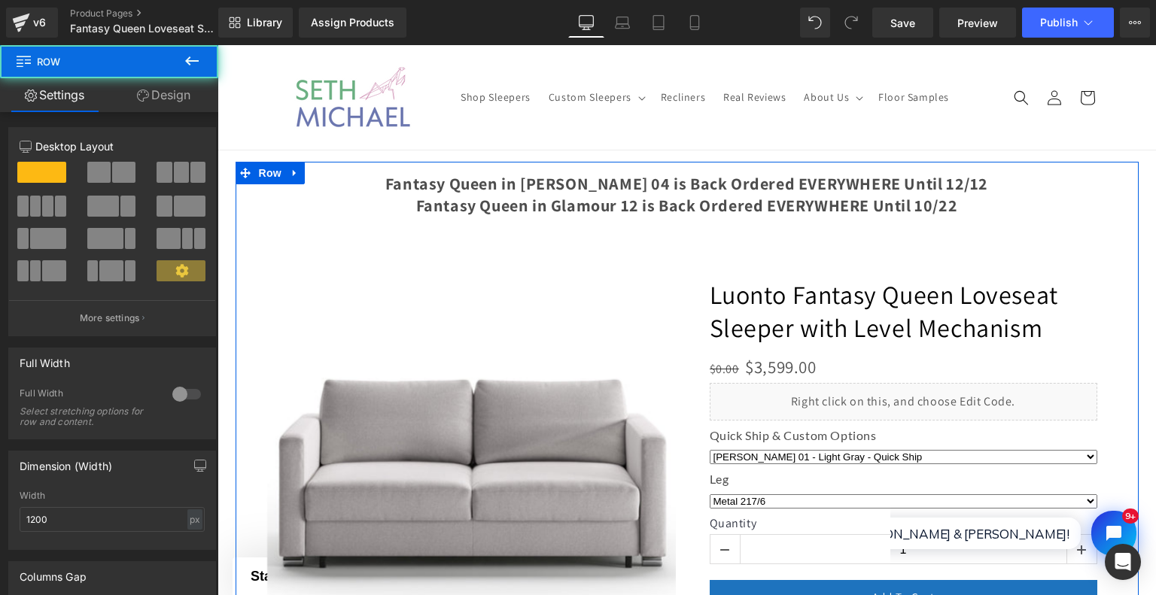
click at [936, 188] on div at bounding box center [687, 444] width 903 height 564
click at [920, 212] on div at bounding box center [687, 444] width 903 height 564
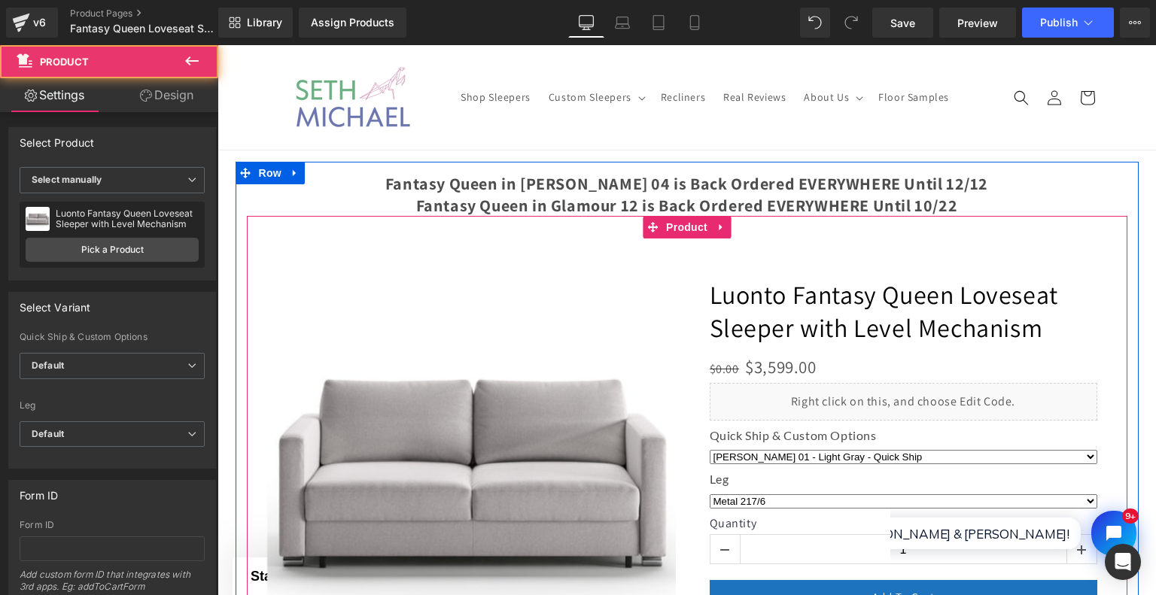
click at [841, 238] on div "‹" at bounding box center [686, 472] width 865 height 512
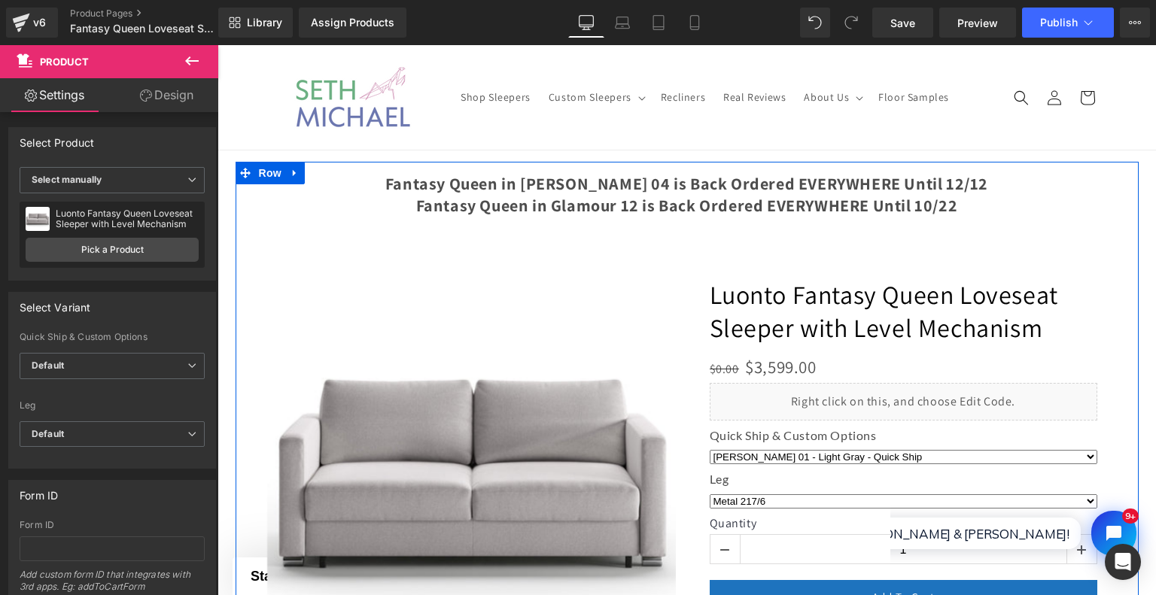
click at [812, 214] on div at bounding box center [687, 444] width 903 height 564
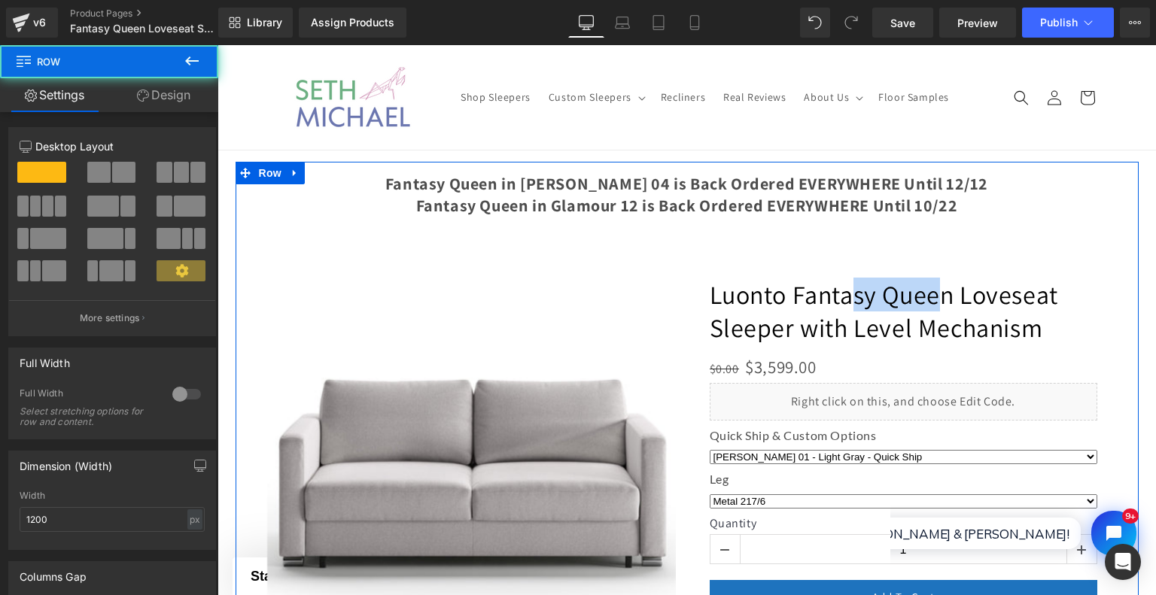
click at [812, 214] on div at bounding box center [687, 444] width 903 height 564
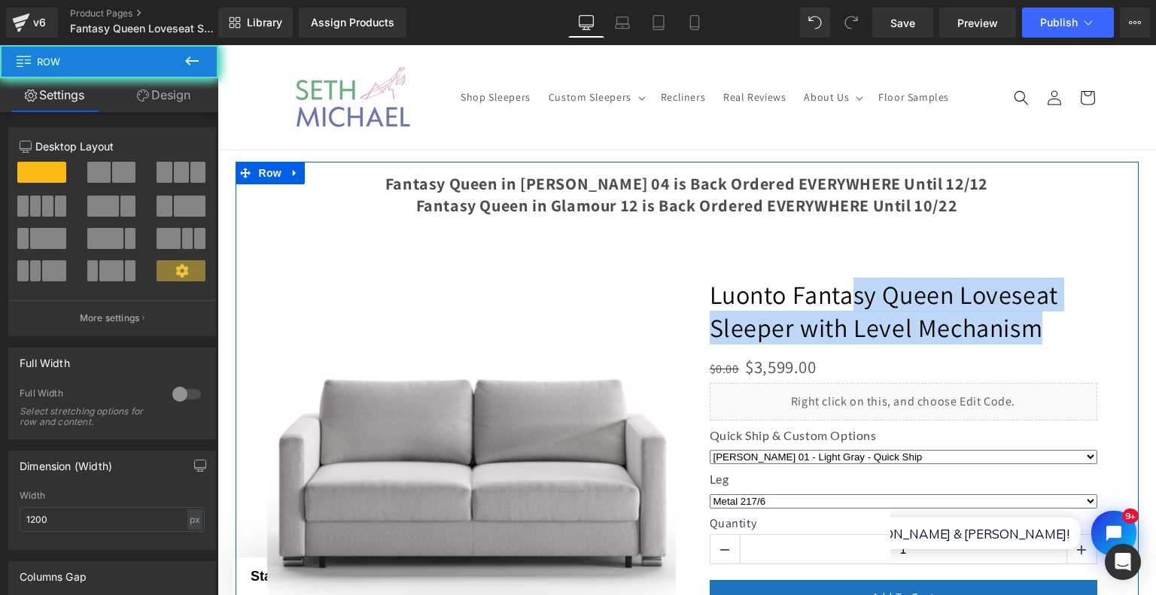
click at [812, 214] on div at bounding box center [687, 444] width 903 height 564
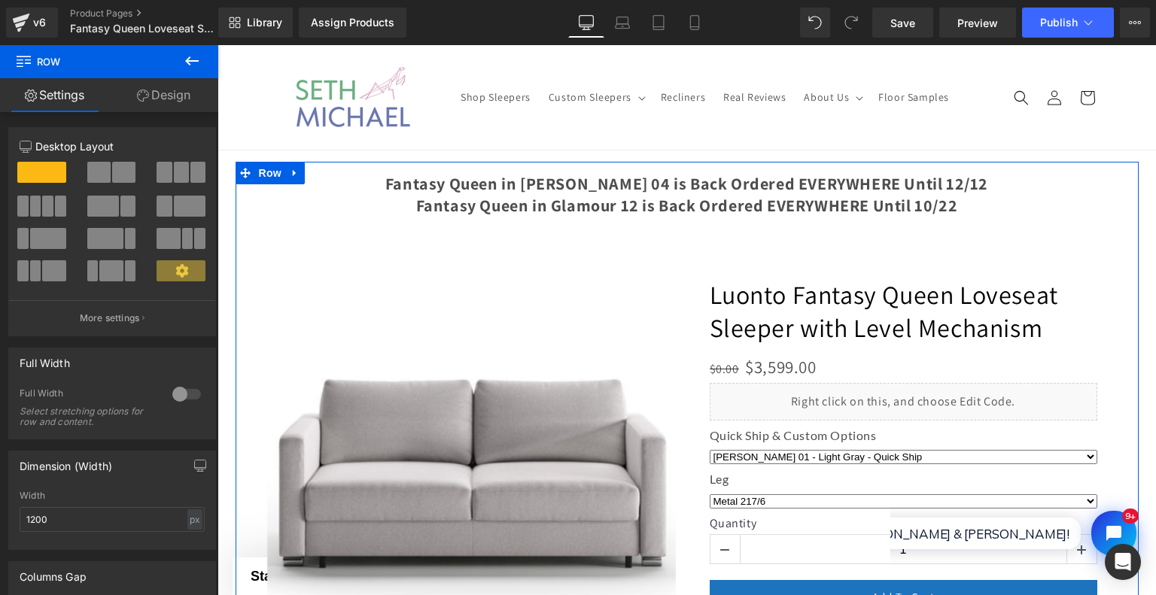
click at [816, 196] on div at bounding box center [687, 444] width 903 height 564
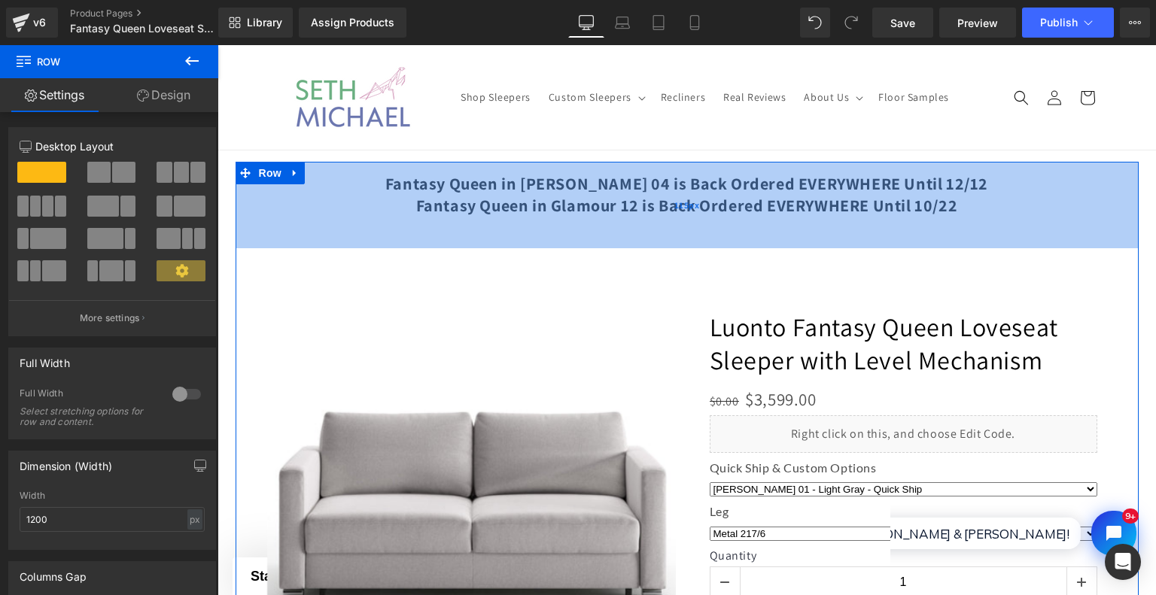
drag, startPoint x: 843, startPoint y: 166, endPoint x: 835, endPoint y: 230, distance: 64.5
click at [835, 230] on div "115px" at bounding box center [687, 205] width 903 height 87
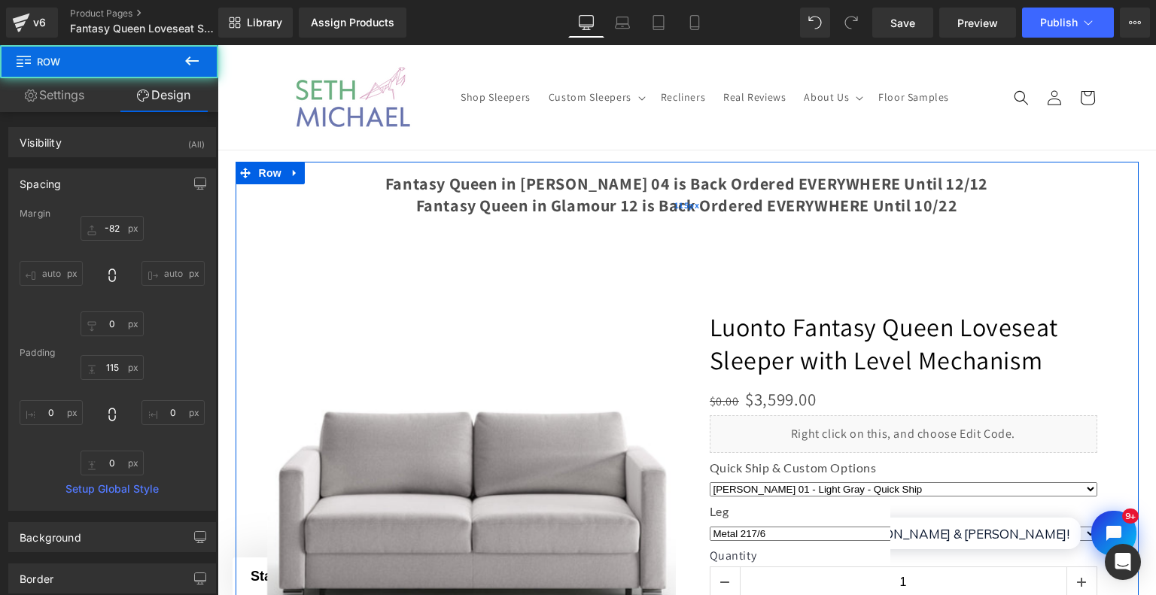
click at [828, 221] on div "115px" at bounding box center [687, 205] width 903 height 87
click at [828, 216] on div "115px" at bounding box center [687, 205] width 903 height 87
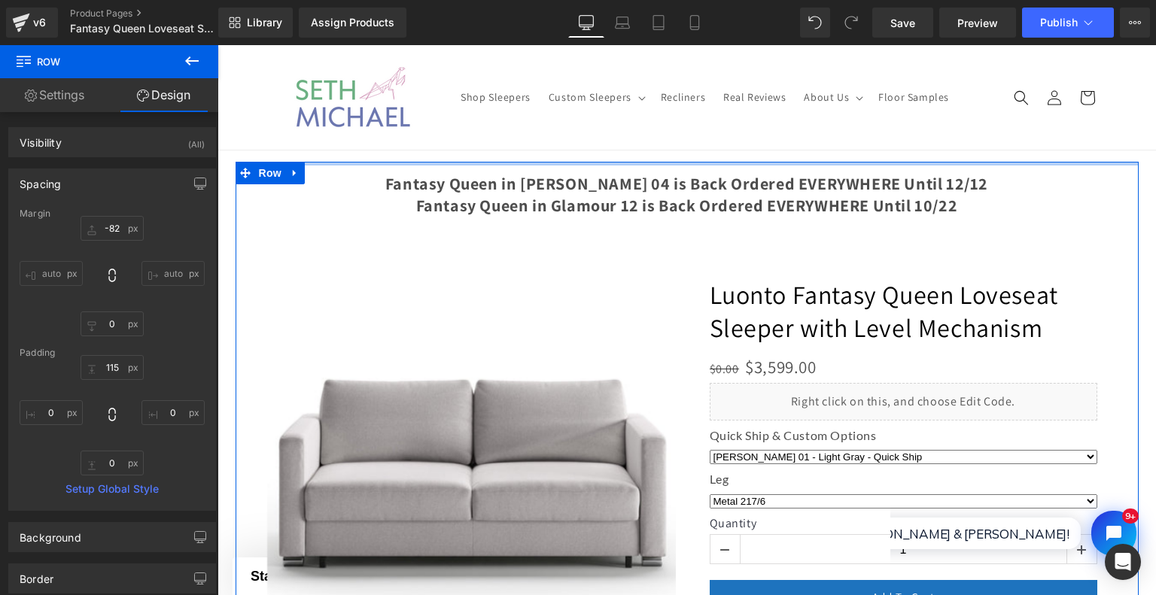
drag, startPoint x: 826, startPoint y: 233, endPoint x: 839, endPoint y: 142, distance: 91.2
click at [984, 175] on div at bounding box center [687, 444] width 903 height 564
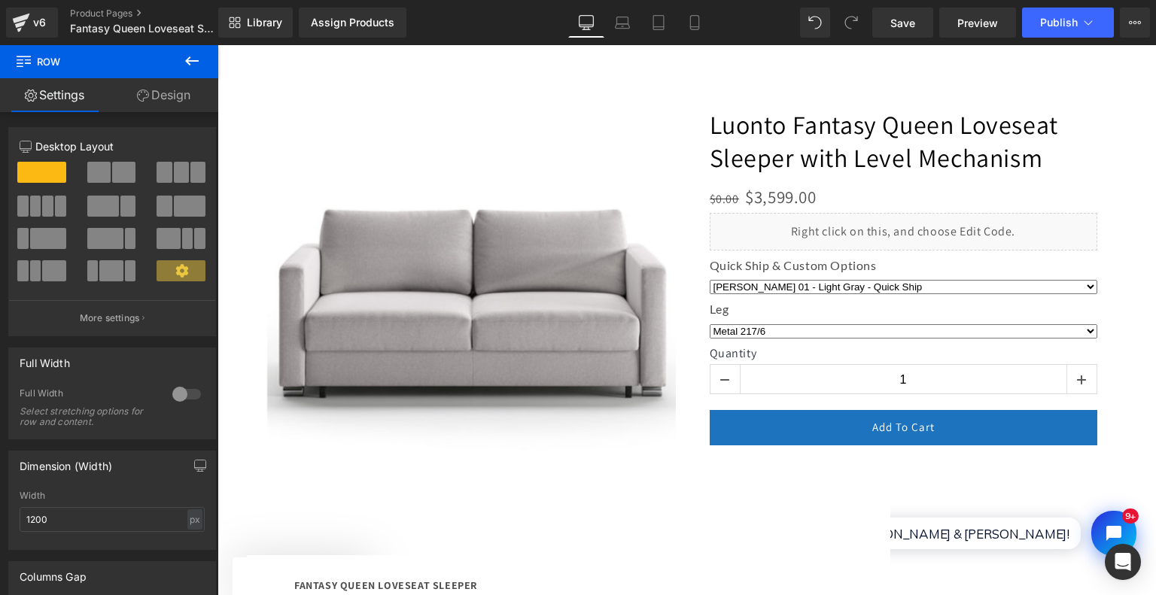
scroll to position [0, 0]
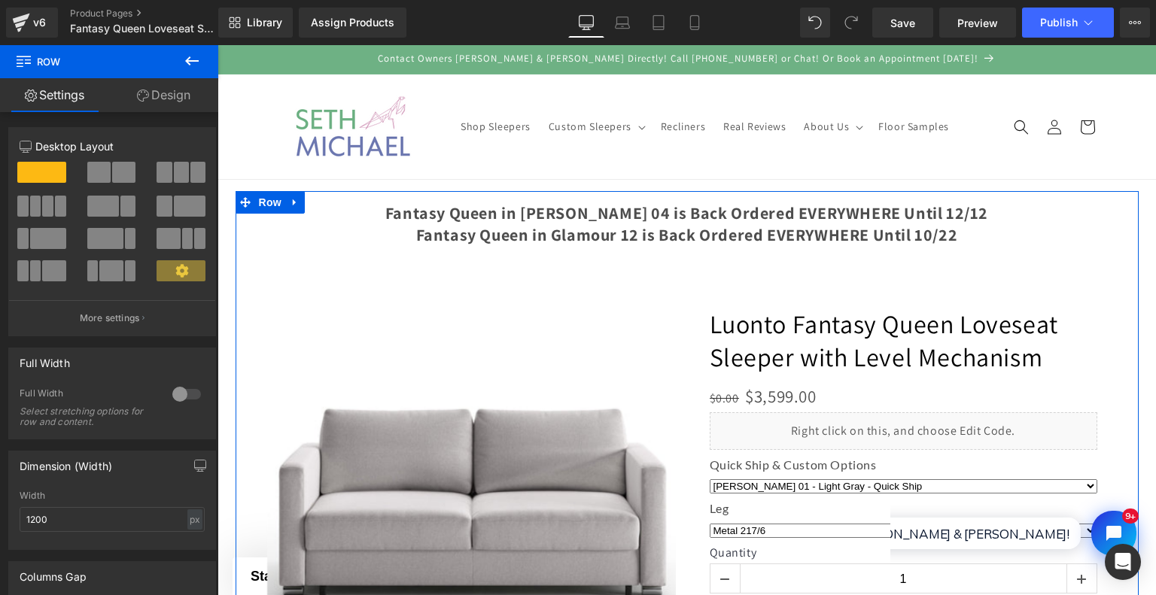
click at [1126, 239] on div at bounding box center [687, 473] width 903 height 564
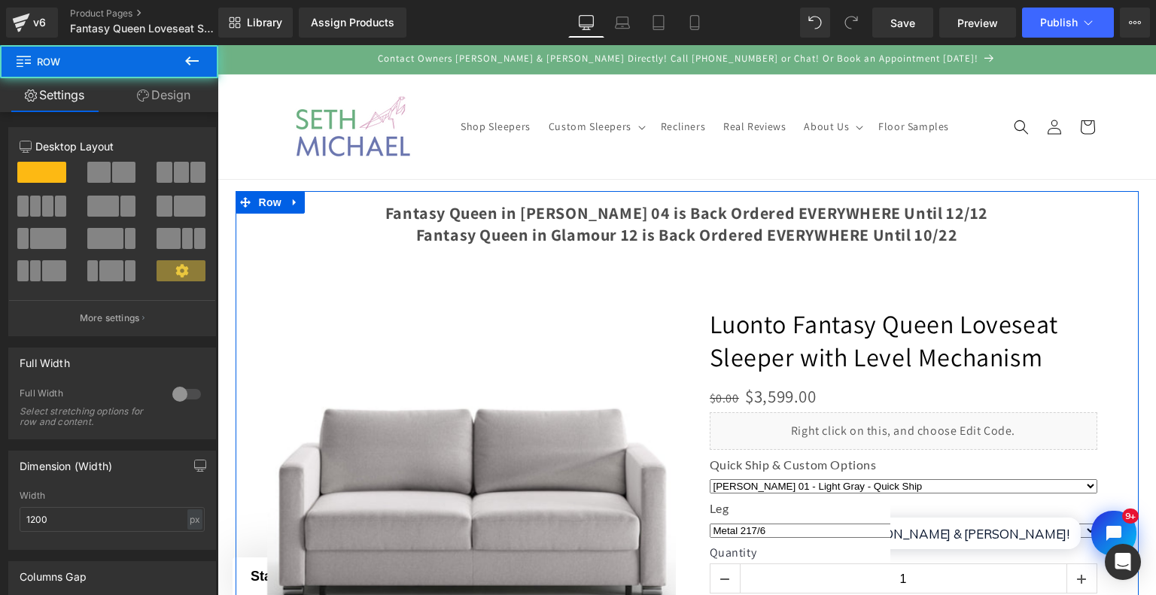
click at [1117, 204] on div at bounding box center [687, 473] width 903 height 564
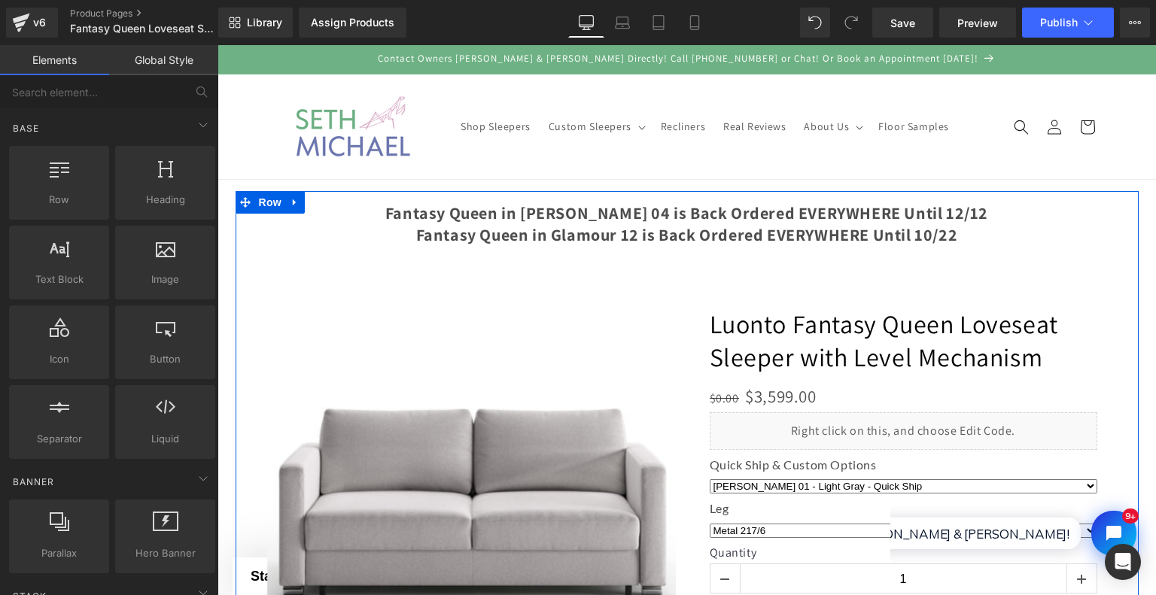
click at [476, 207] on div at bounding box center [687, 473] width 903 height 564
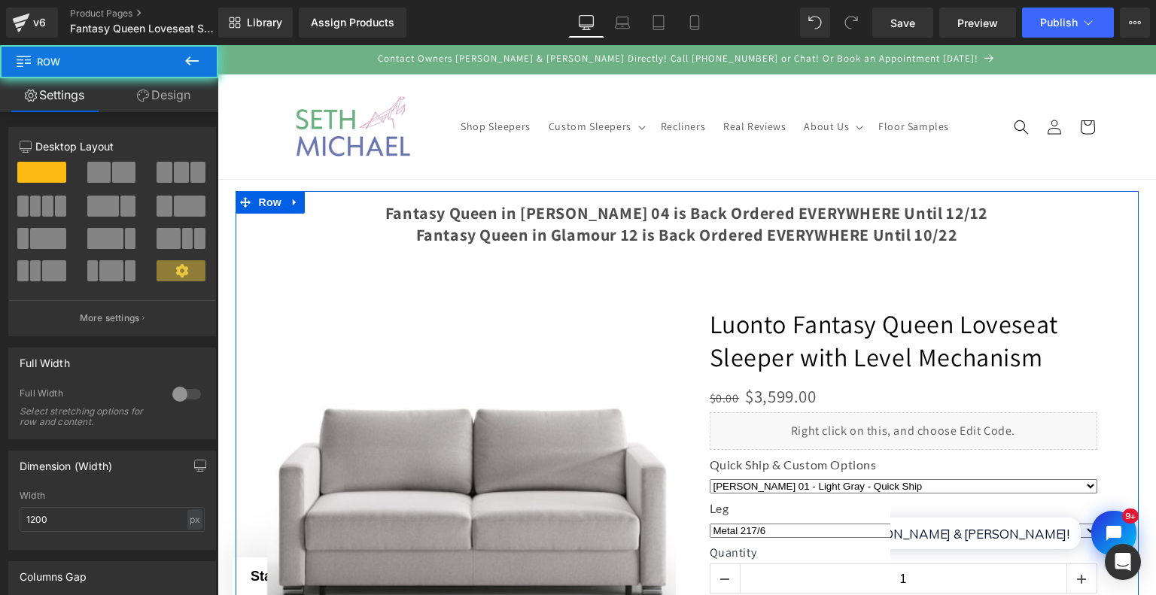
click at [418, 227] on div at bounding box center [687, 473] width 903 height 564
click at [518, 224] on div at bounding box center [687, 473] width 903 height 564
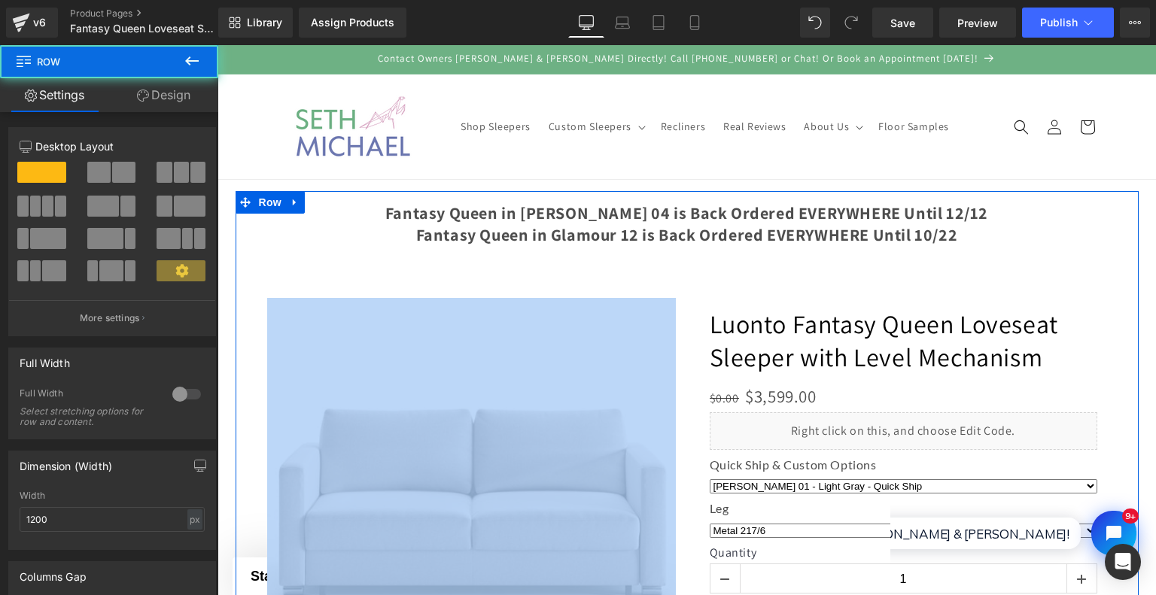
click at [518, 224] on div at bounding box center [687, 473] width 903 height 564
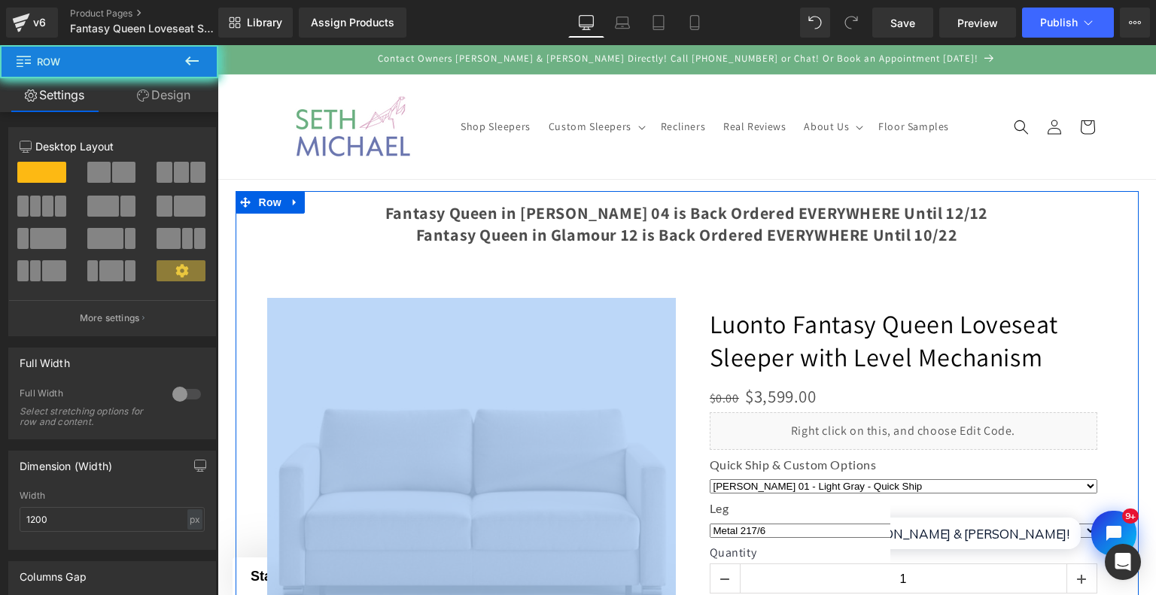
click at [518, 224] on div at bounding box center [687, 473] width 903 height 564
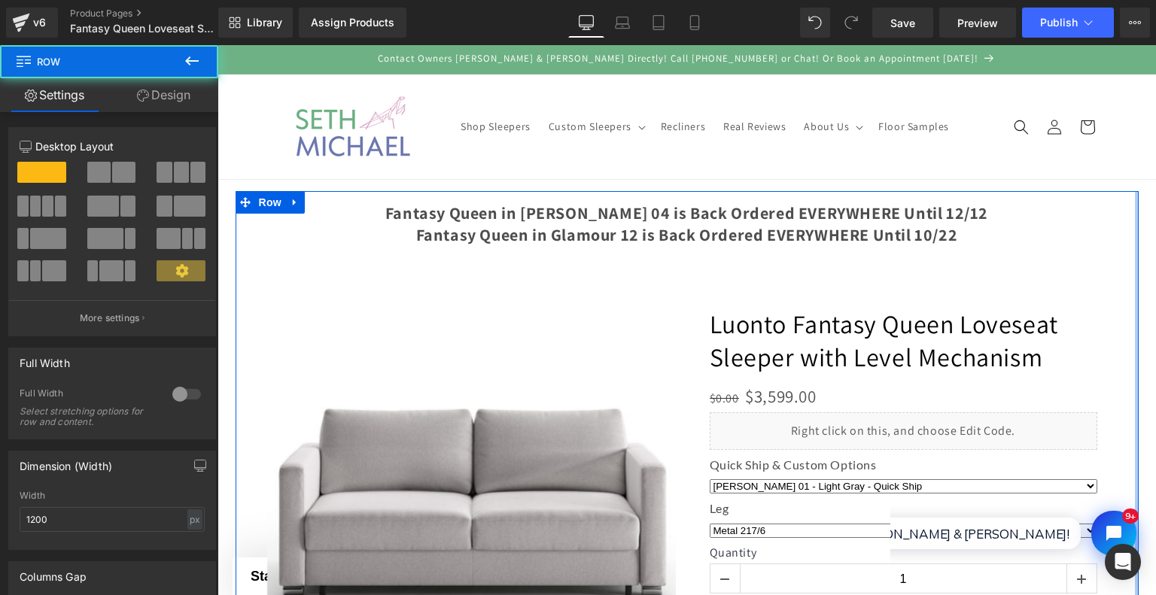
click at [1135, 218] on div at bounding box center [1137, 473] width 4 height 564
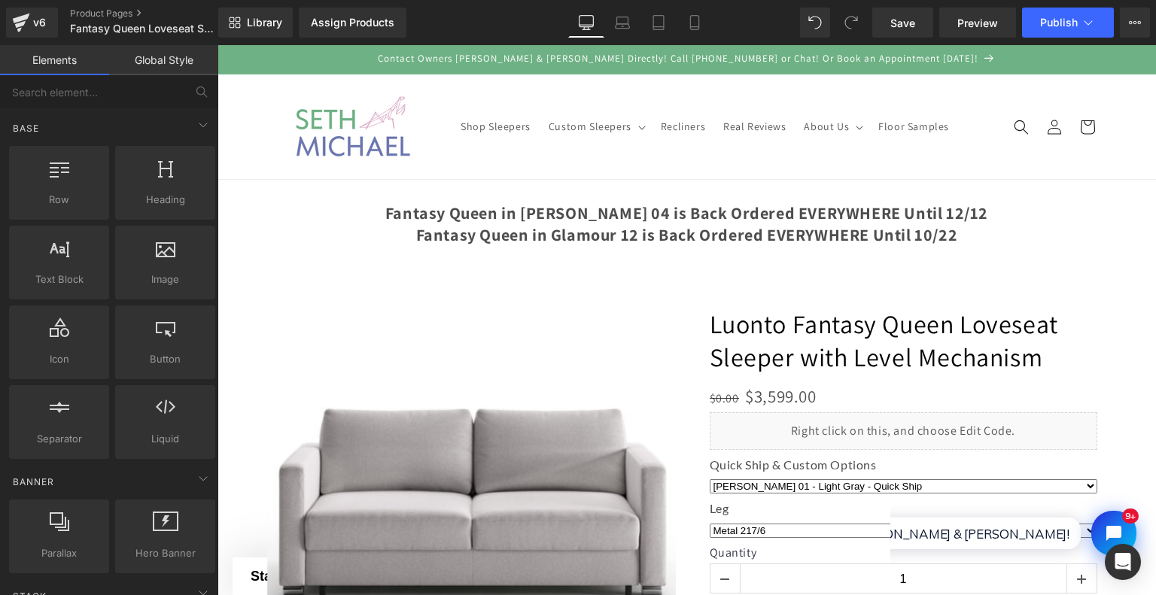
drag, startPoint x: 1149, startPoint y: 155, endPoint x: 1347, endPoint y: 78, distance: 212.5
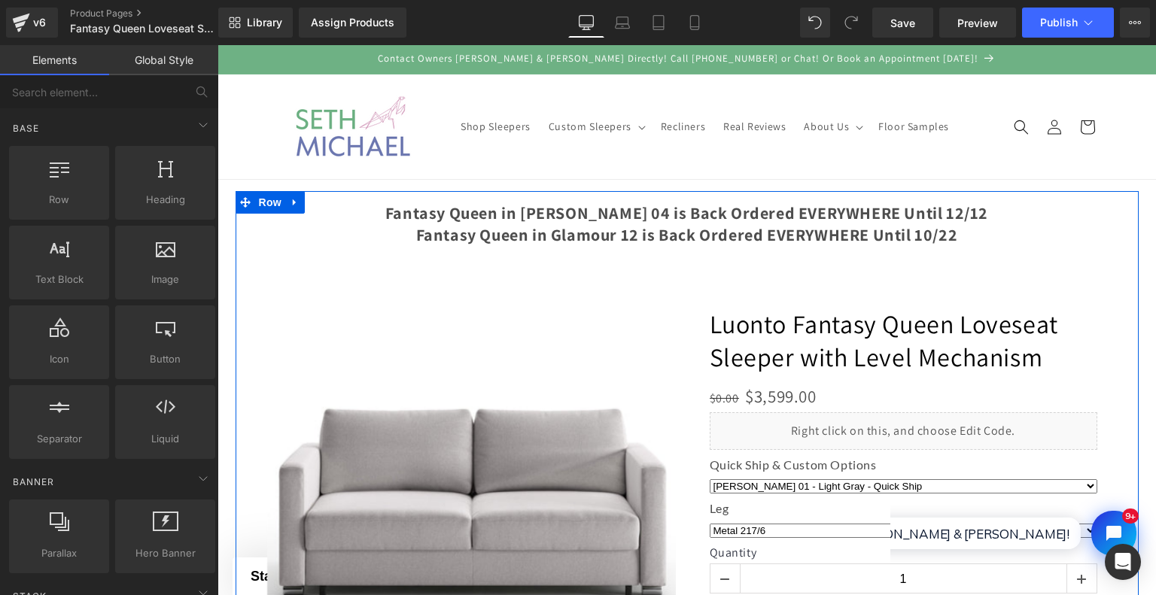
click at [766, 222] on div at bounding box center [687, 473] width 903 height 564
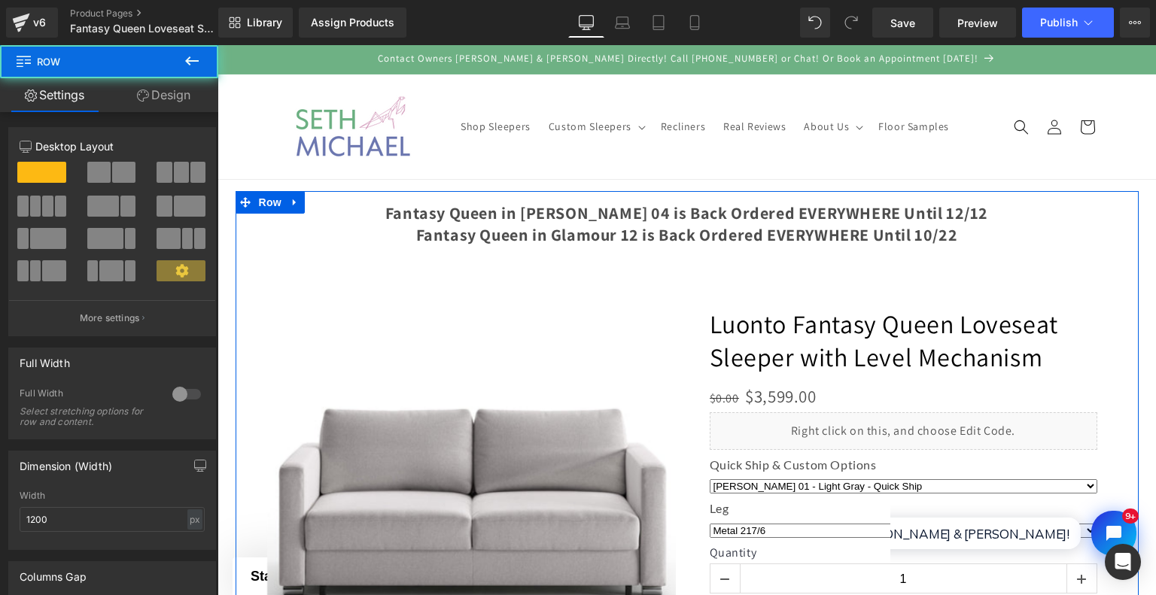
click at [1120, 225] on div at bounding box center [687, 473] width 903 height 564
click at [1080, 206] on div at bounding box center [687, 473] width 903 height 564
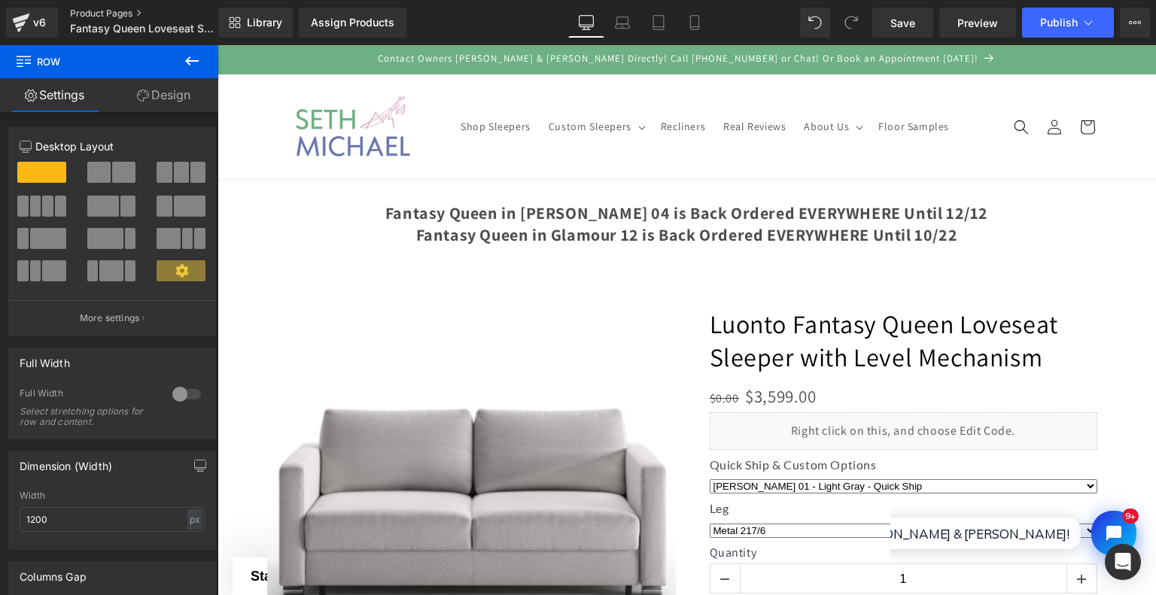
click at [111, 18] on link "Product Pages" at bounding box center [156, 14] width 173 height 12
click at [1062, 22] on span "Publish" at bounding box center [1059, 23] width 38 height 12
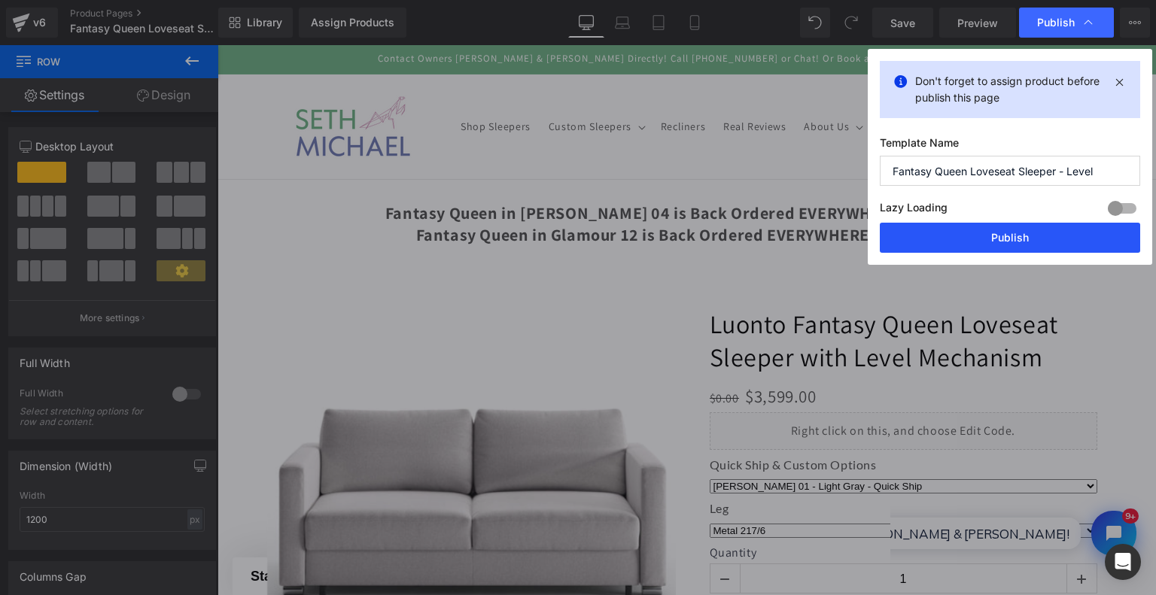
click at [987, 243] on button "Publish" at bounding box center [1010, 238] width 260 height 30
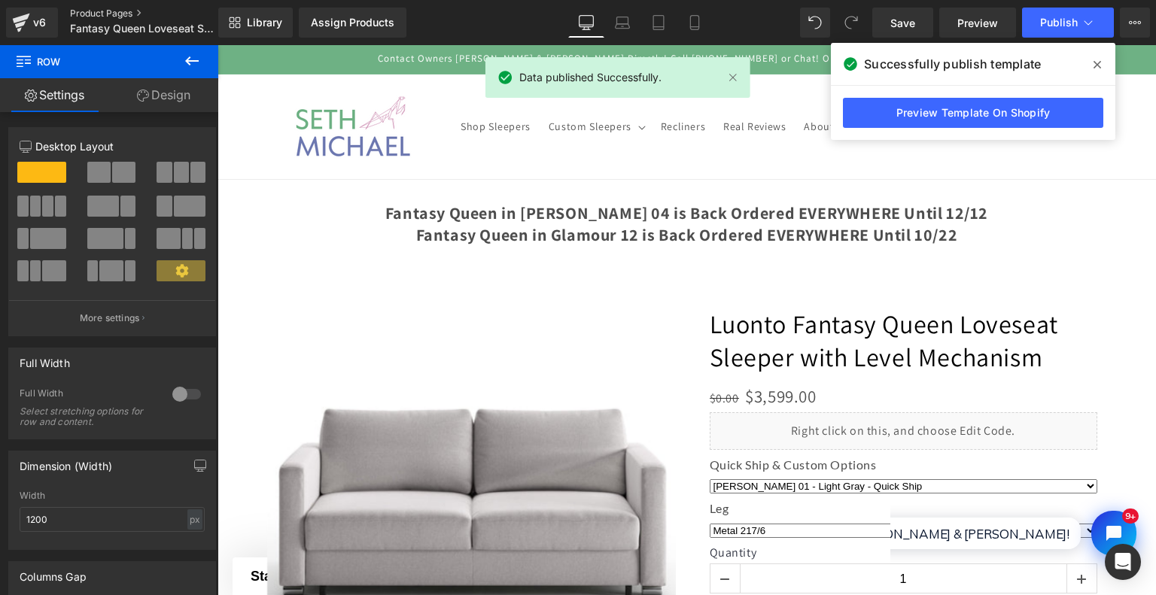
click at [96, 14] on link "Product Pages" at bounding box center [156, 14] width 173 height 12
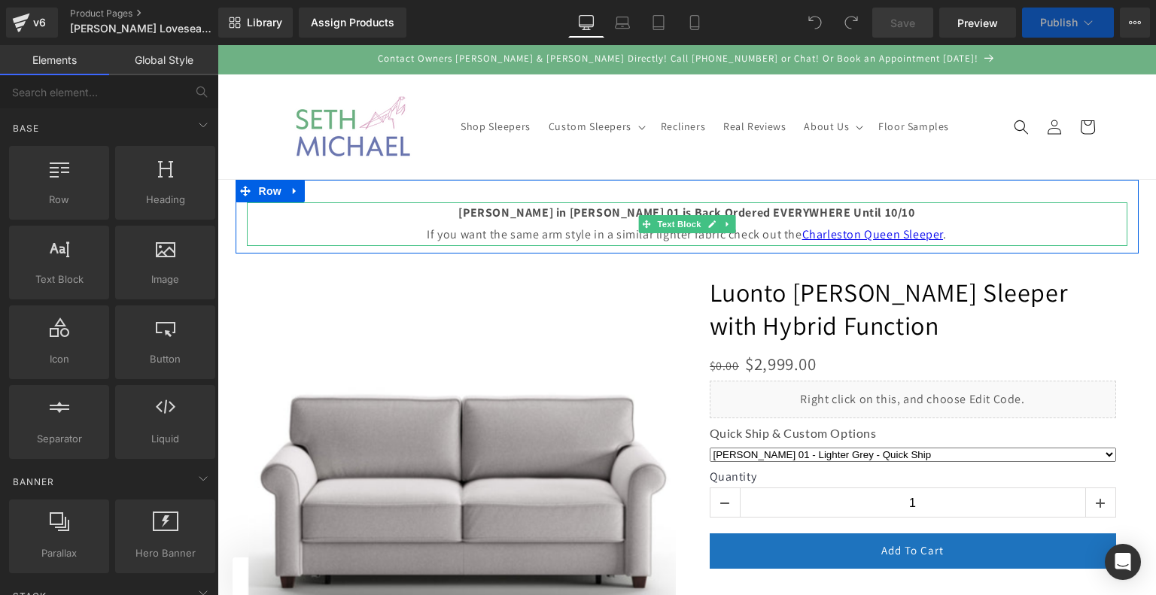
click at [1023, 222] on p "Casey Queen in Rene 01 is Back Ordered EVERYWHERE Until 10/10" at bounding box center [687, 213] width 880 height 22
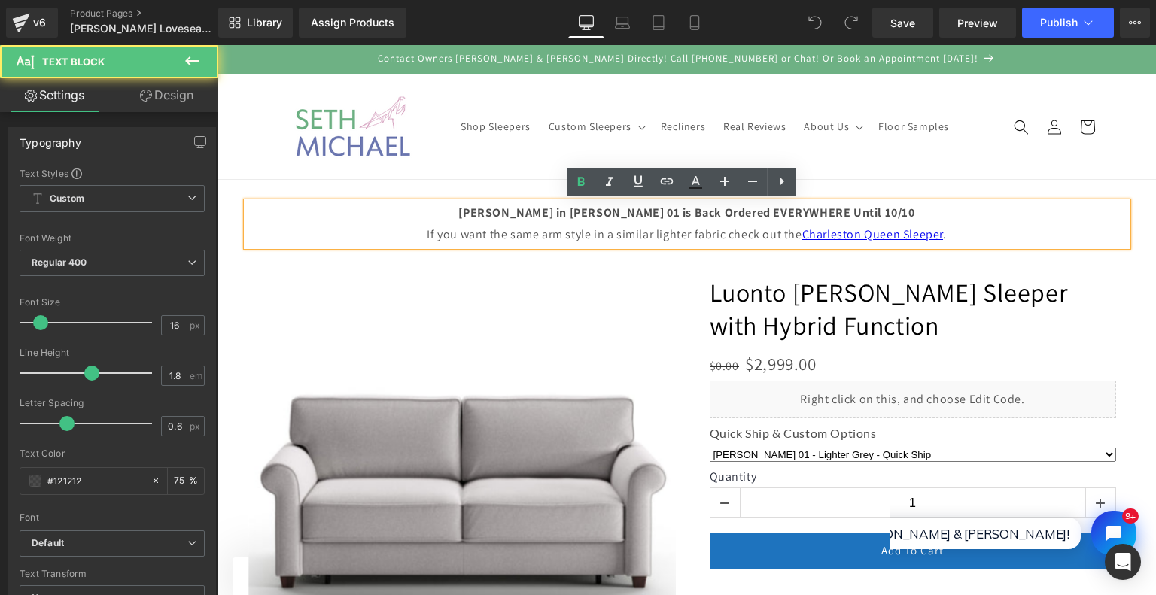
click at [626, 220] on b "Casey Queen in Rene 01 is Back Ordered EVERYWHERE Until 10/10" at bounding box center [686, 213] width 456 height 16
drag, startPoint x: 853, startPoint y: 212, endPoint x: 873, endPoint y: 214, distance: 19.6
click at [873, 214] on p "Casey Queen in Rene 01 is Back Ordered EVERYWHERE Until 10/10" at bounding box center [687, 213] width 880 height 22
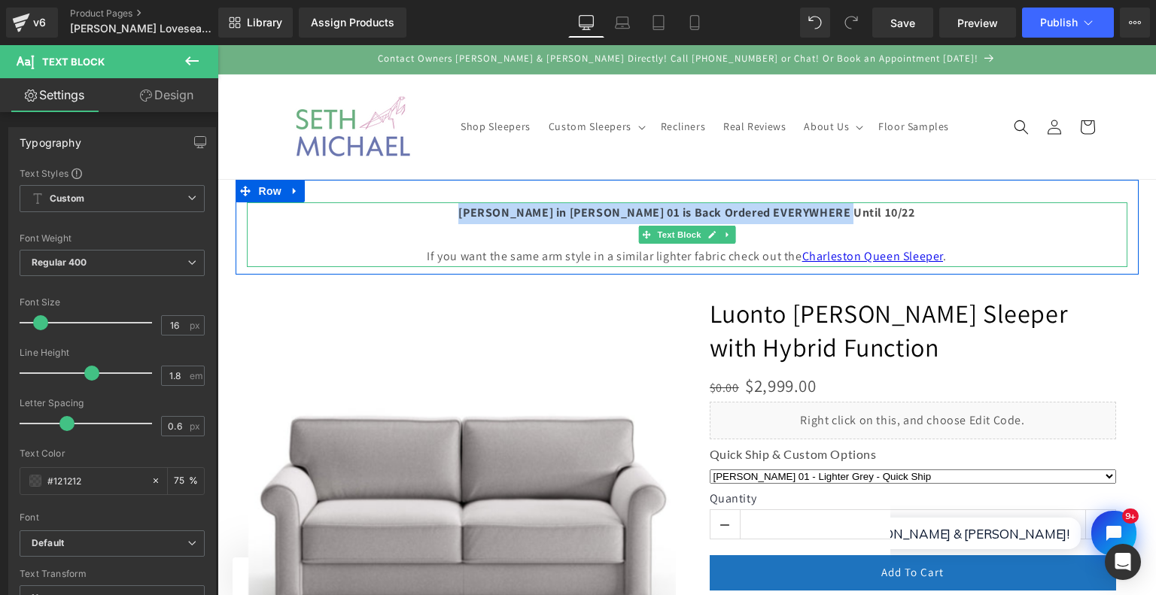
drag, startPoint x: 889, startPoint y: 211, endPoint x: 497, endPoint y: 217, distance: 392.8
click at [497, 217] on p "Casey Queen in Rene 01 is Back Ordered EVERYWHERE Until 10/22" at bounding box center [687, 213] width 880 height 22
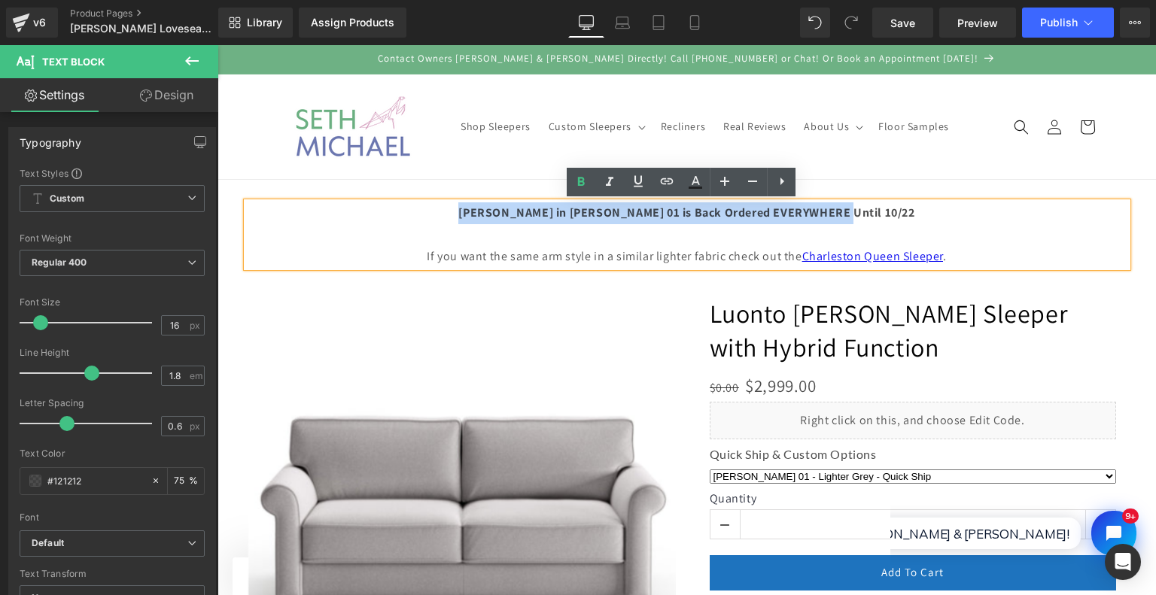
copy b "Casey Queen in Rene 01 is Back Ordered EVERYWHERE Until 10/22"
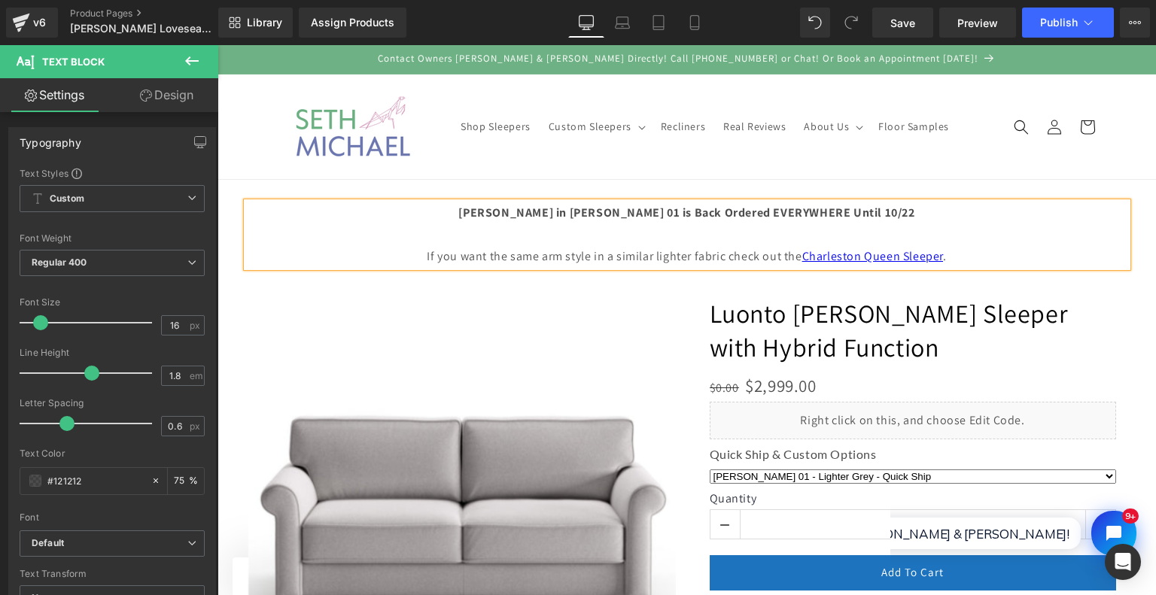
click at [765, 248] on p "If you want the same arm style in a similar lighter fabric check out the Charle…" at bounding box center [687, 257] width 880 height 22
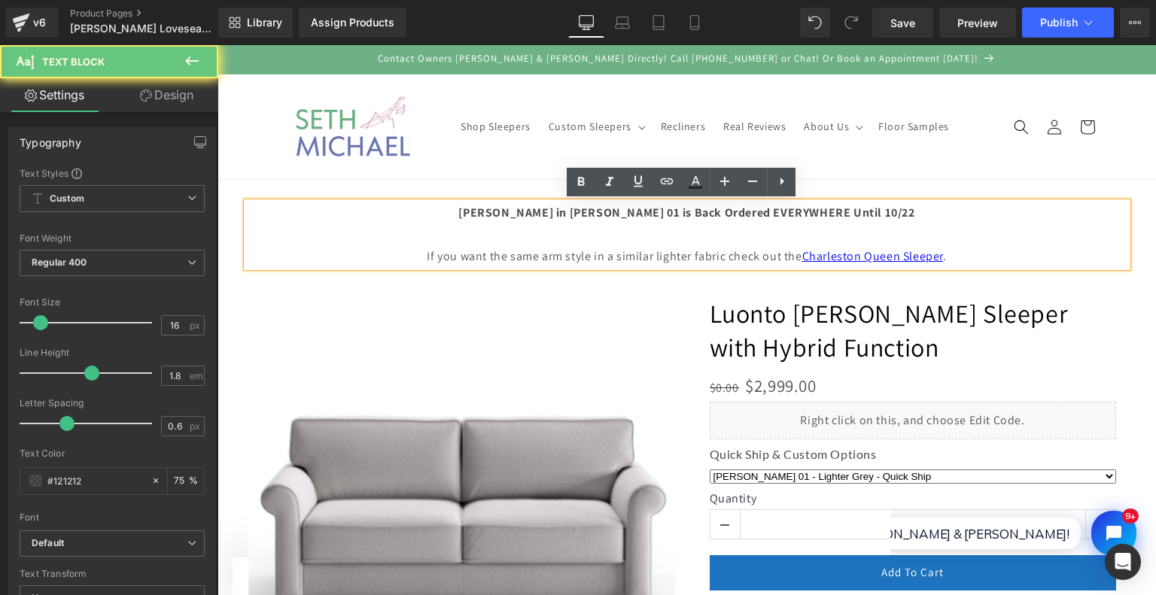
click at [765, 239] on p at bounding box center [687, 235] width 880 height 22
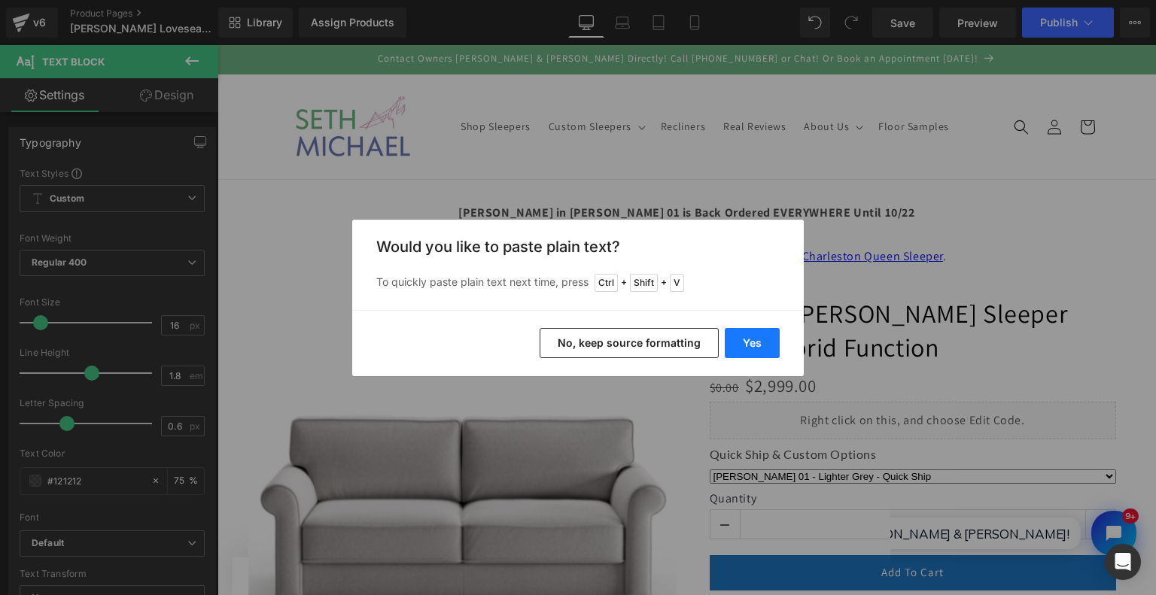
click at [769, 349] on button "Yes" at bounding box center [752, 343] width 55 height 30
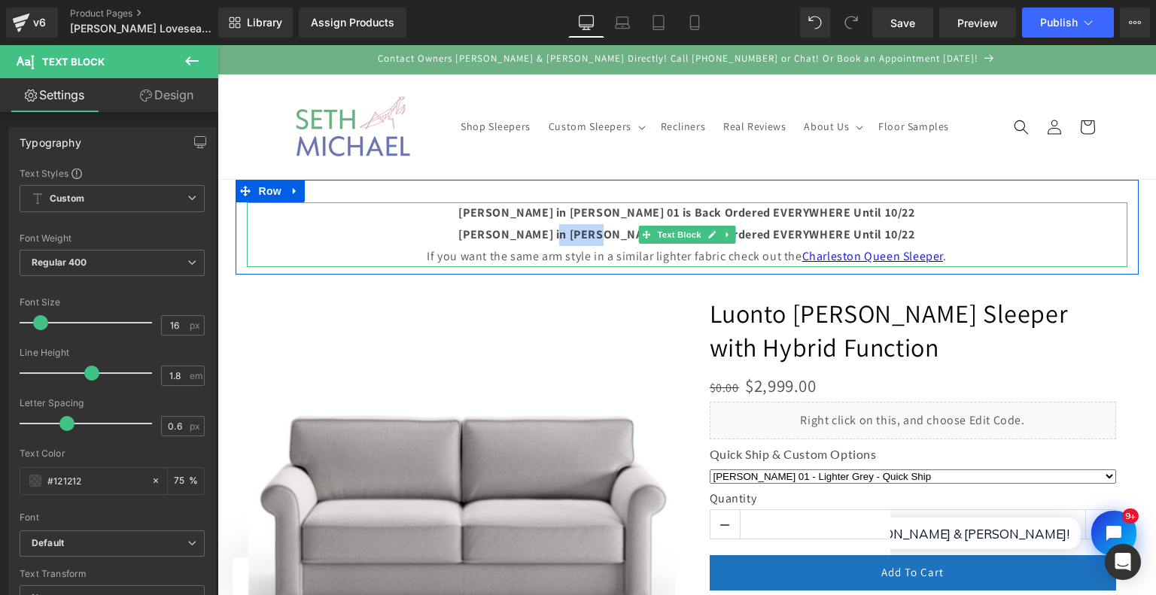
drag, startPoint x: 585, startPoint y: 233, endPoint x: 630, endPoint y: 233, distance: 45.2
click at [630, 233] on b "Casey Queen in Rene 01 is Back Ordered EVERYWHERE Until 10/22" at bounding box center [686, 235] width 456 height 16
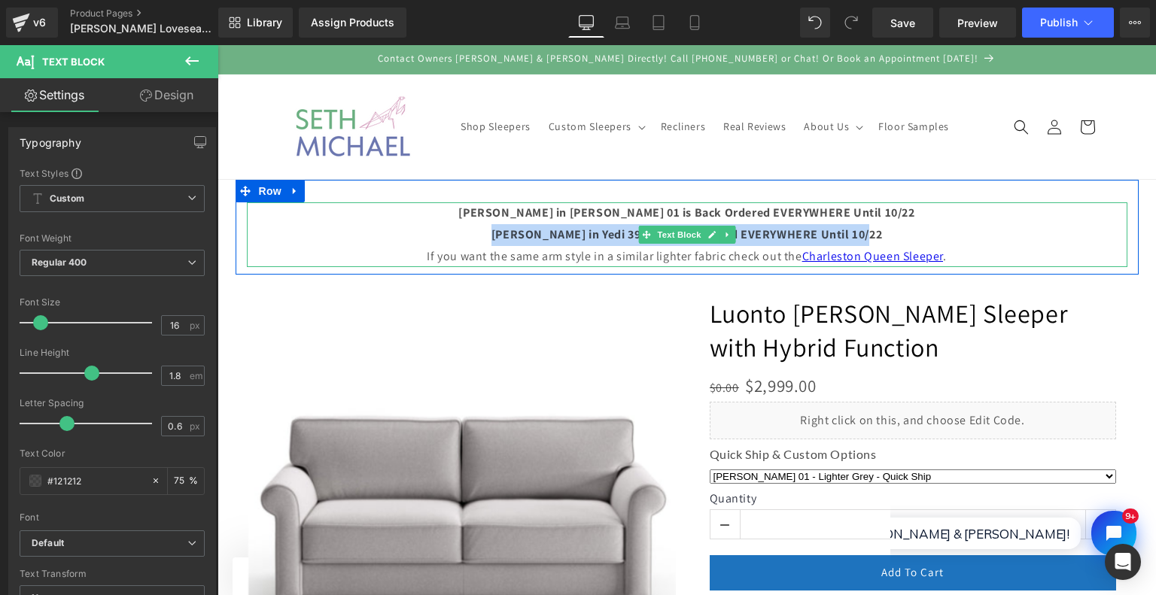
drag, startPoint x: 886, startPoint y: 231, endPoint x: 412, endPoint y: 227, distance: 474.8
click at [412, 227] on p "Casey Queen in Yedi 394 is Back Ordered EVERYWHERE Until 10/22" at bounding box center [687, 235] width 880 height 22
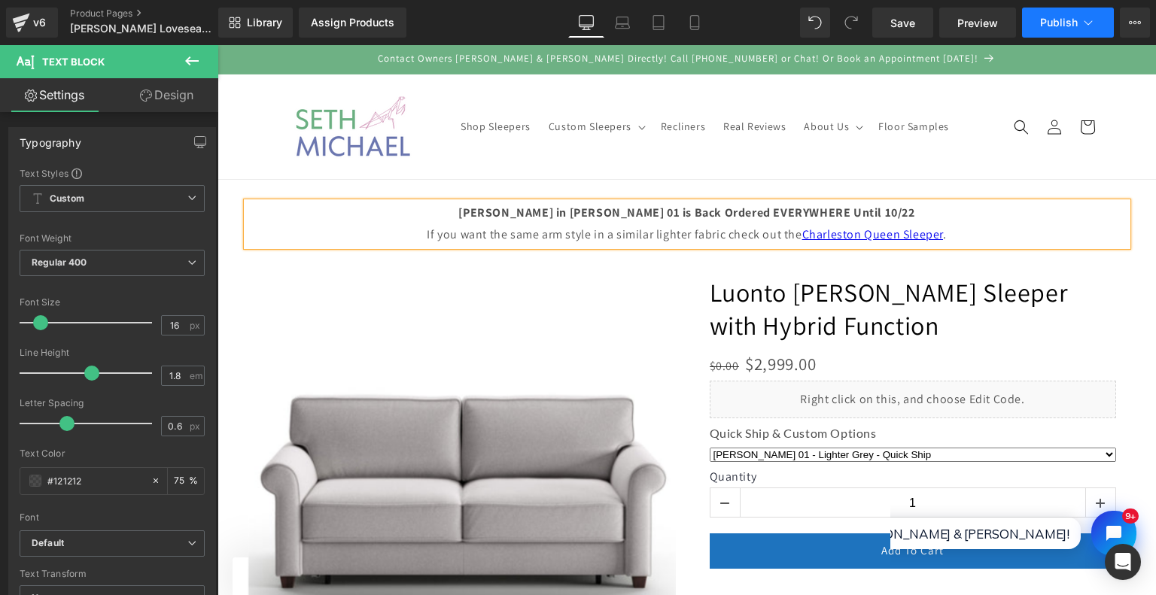
click at [1046, 19] on span "Publish" at bounding box center [1059, 23] width 38 height 12
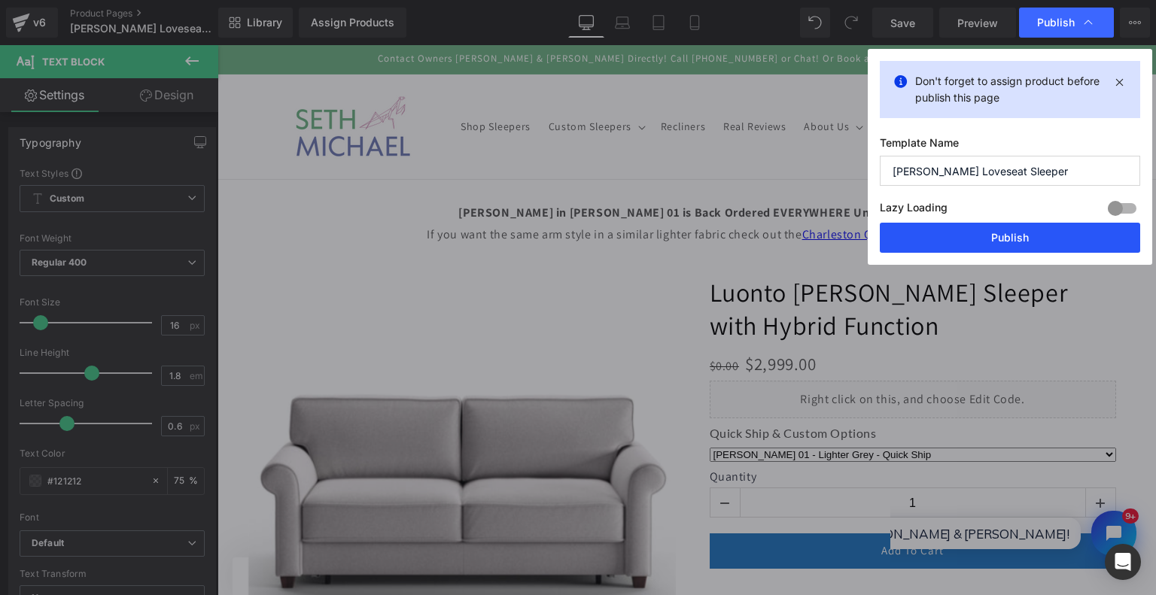
click at [1025, 228] on button "Publish" at bounding box center [1010, 238] width 260 height 30
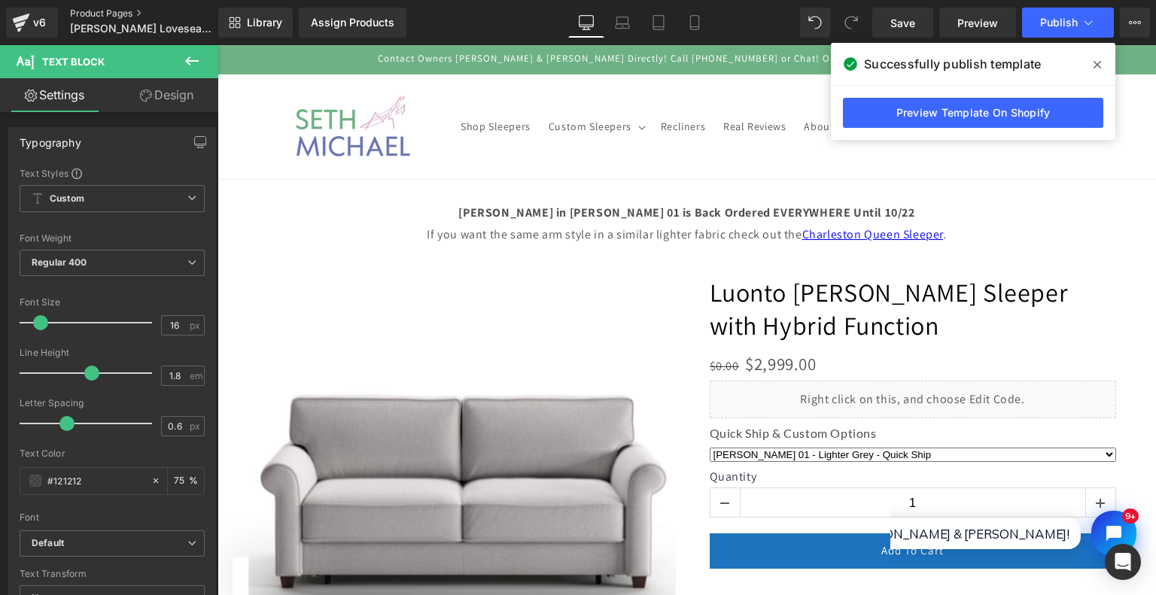
click at [106, 10] on link "Product Pages" at bounding box center [156, 14] width 173 height 12
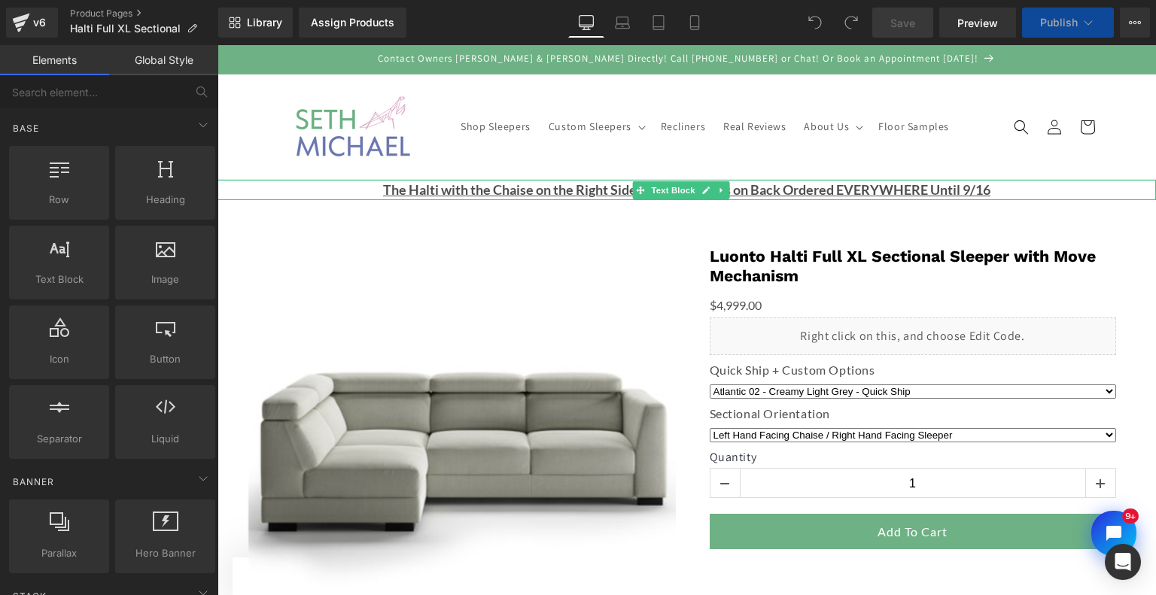
click at [1043, 193] on p "The Halti with the Chaise on the Right Side as you Face it is on Back Ordered E…" at bounding box center [686, 190] width 938 height 20
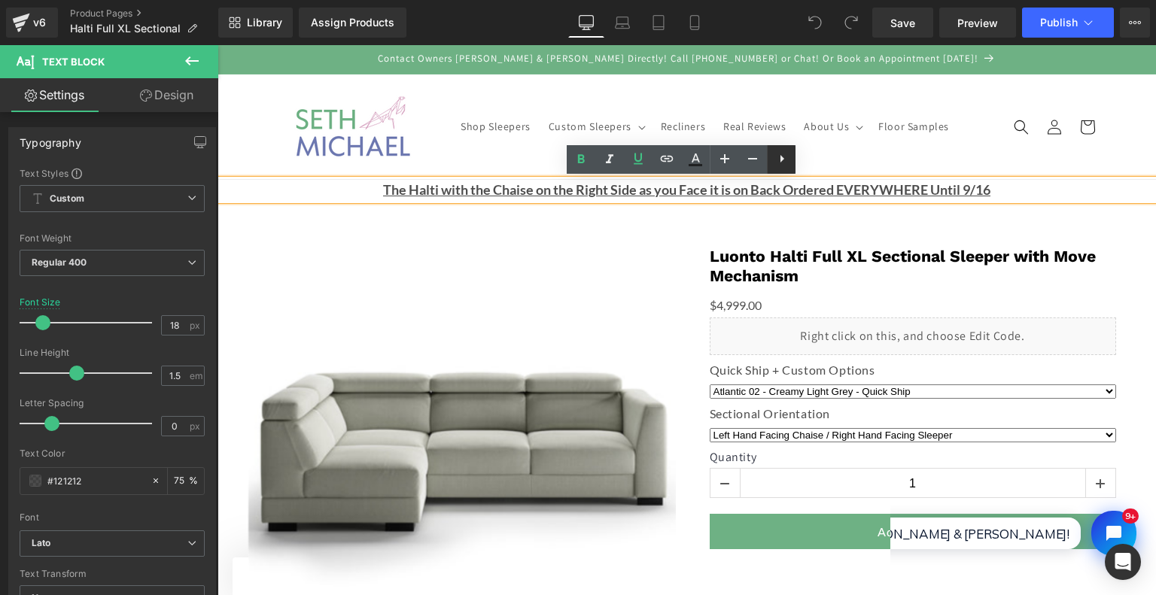
click at [775, 158] on icon at bounding box center [782, 159] width 18 height 18
click at [812, 162] on icon at bounding box center [810, 159] width 18 height 18
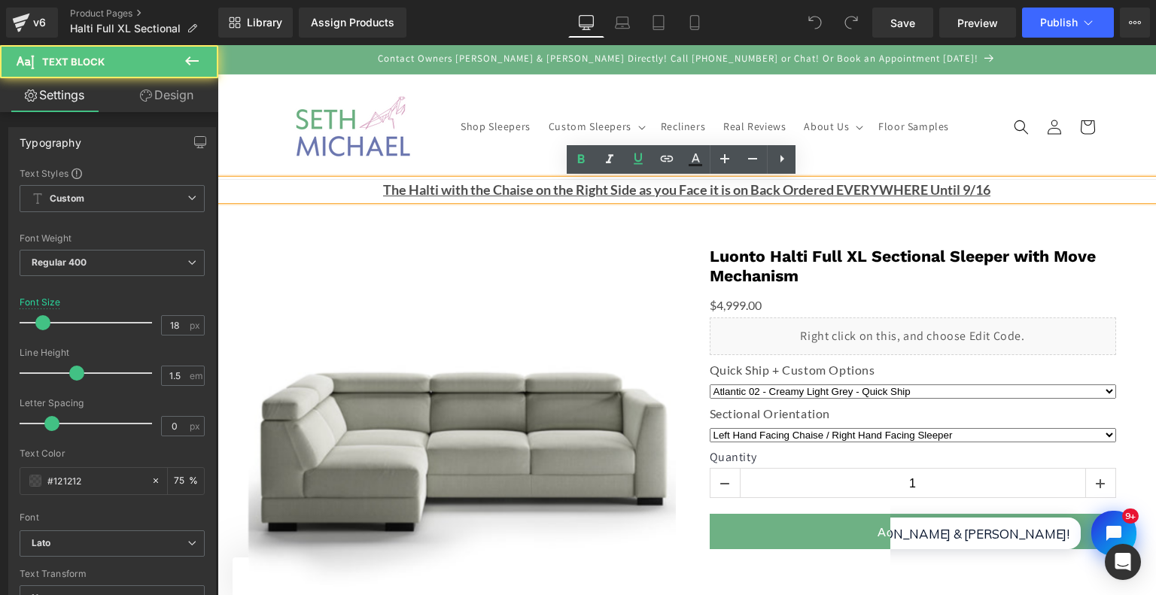
click at [1047, 197] on p "The Halti with the Chaise on the Right Side as you Face it is on Back Ordered E…" at bounding box center [686, 190] width 938 height 20
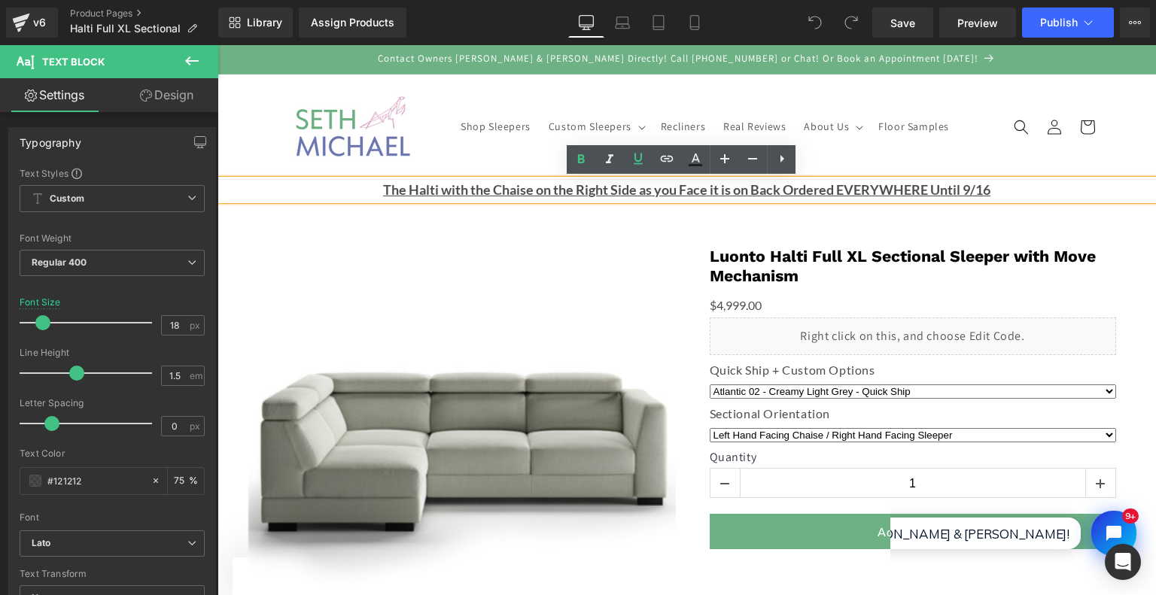
click at [1067, 174] on header "Shop Sleepers Custom Sleepers Custom Sleepers Intro to Custom Sleepers & Reclin…" at bounding box center [687, 126] width 903 height 105
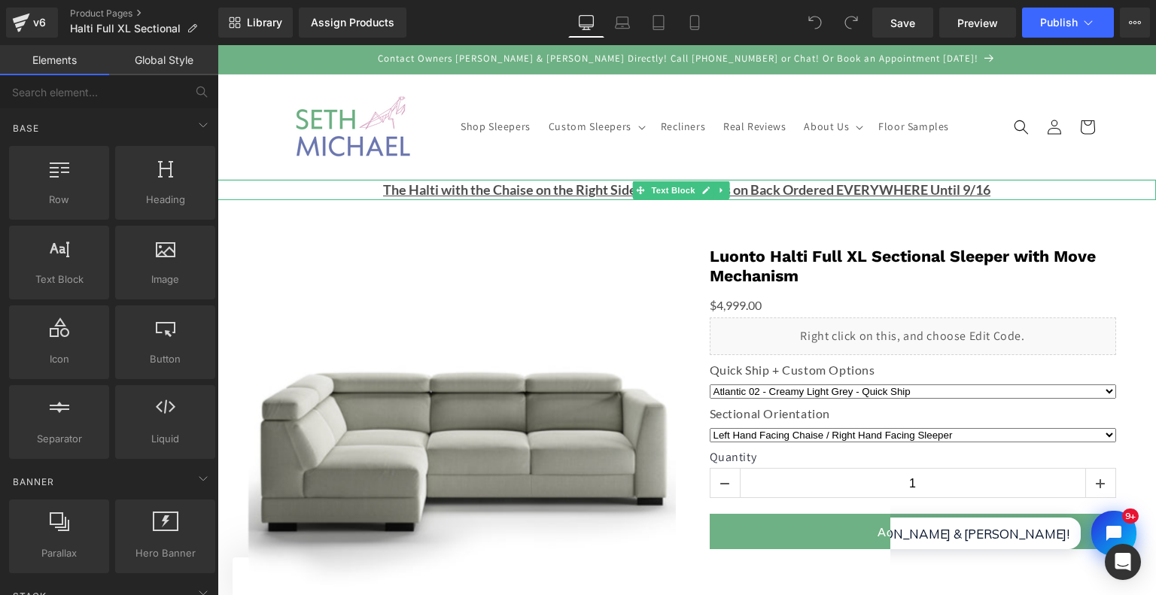
click at [1094, 190] on p "The Halti with the Chaise on the Right Side as you Face it is on Back Ordered E…" at bounding box center [686, 190] width 938 height 20
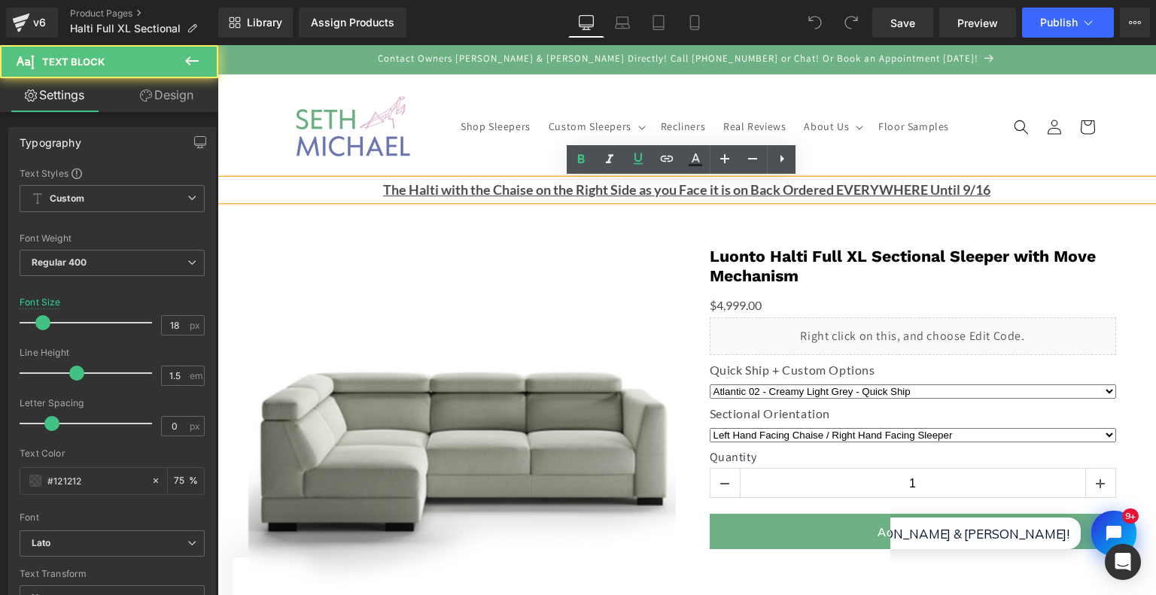
click at [1139, 166] on sticky-header "Shop Sleepers Custom Sleepers Custom Sleepers Intro to Custom Sleepers & Reclin…" at bounding box center [686, 126] width 938 height 105
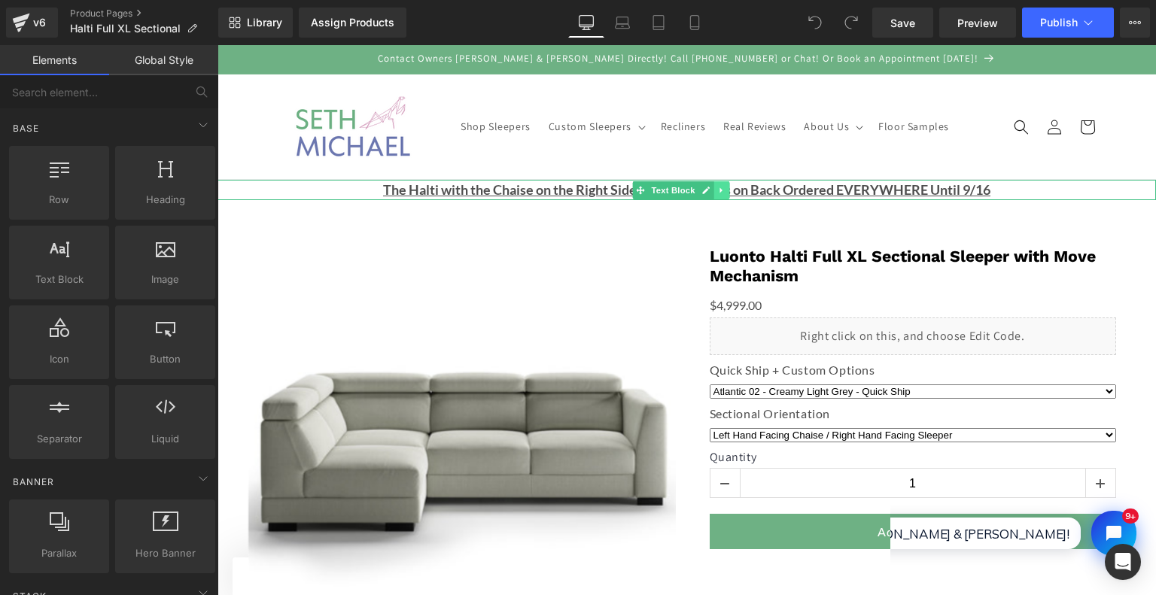
click at [719, 187] on icon at bounding box center [720, 189] width 2 height 5
click at [923, 186] on u "The Halti with the Chaise on the Right Side as you Face it is on Back Ordered E…" at bounding box center [686, 189] width 607 height 17
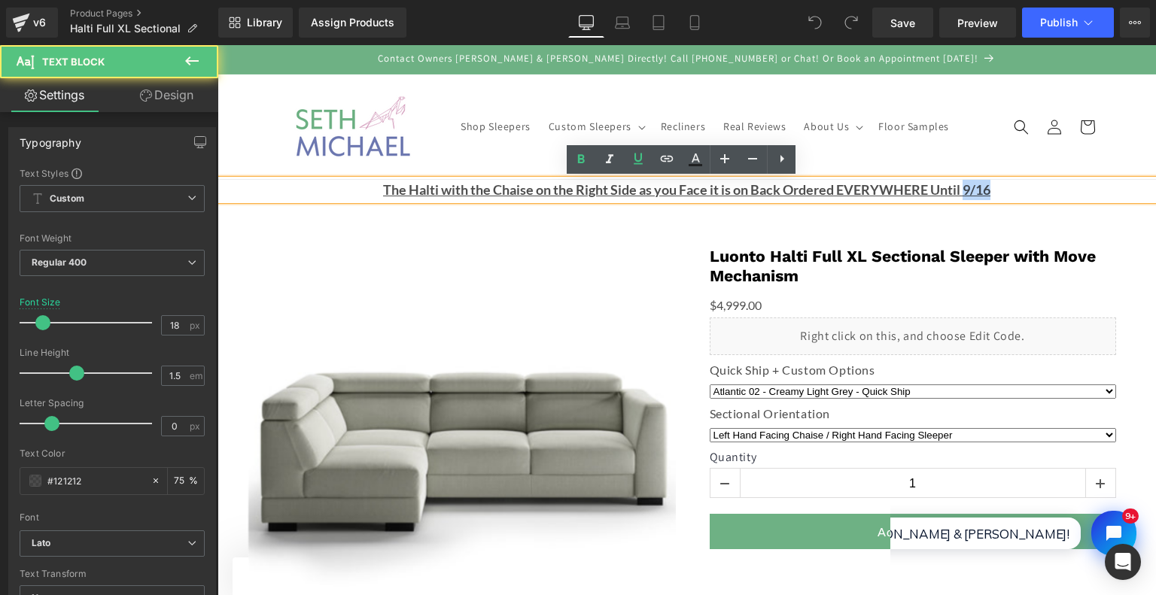
drag, startPoint x: 962, startPoint y: 189, endPoint x: 995, endPoint y: 189, distance: 33.1
click at [995, 189] on p "The Halti with the Chaise on the Right Side as you Face it is on Back Ordered E…" at bounding box center [686, 190] width 938 height 20
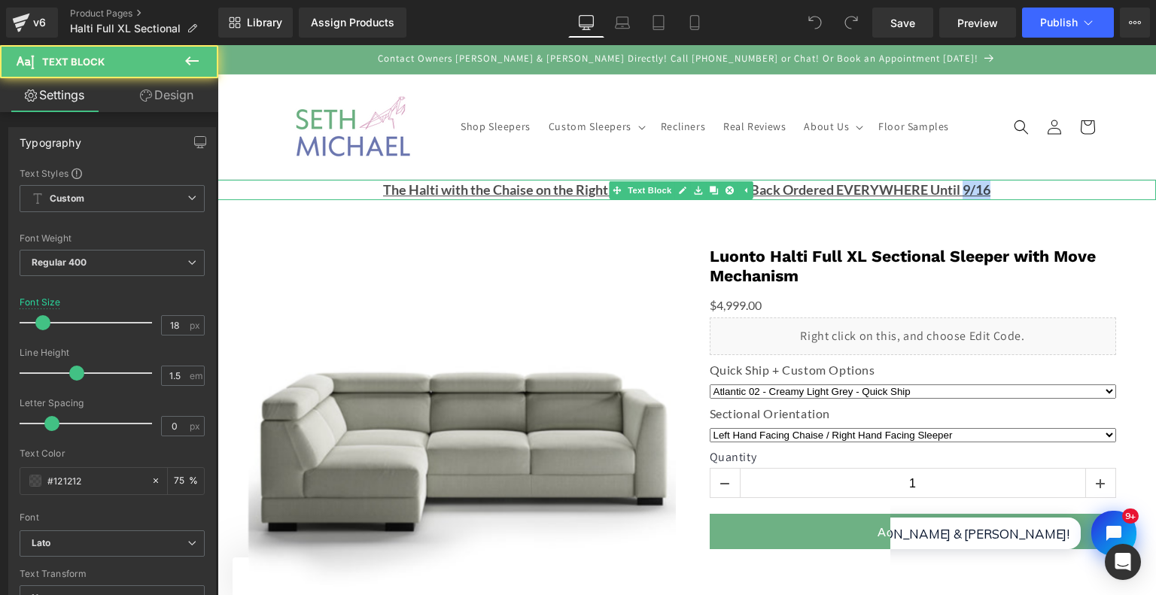
click at [971, 190] on u "The Halti with the Chaise on the Right Side as you Face it is on Back Ordered E…" at bounding box center [686, 189] width 607 height 17
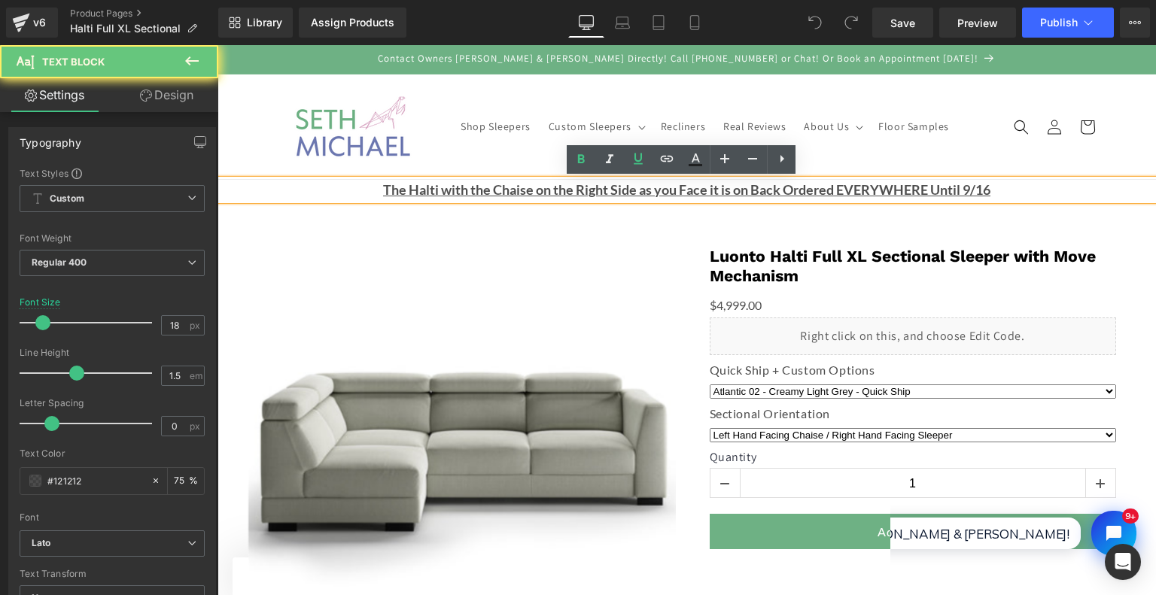
click at [998, 187] on p "The Halti with the Chaise on the Right Side as you Face it is on Back Ordered E…" at bounding box center [686, 190] width 938 height 20
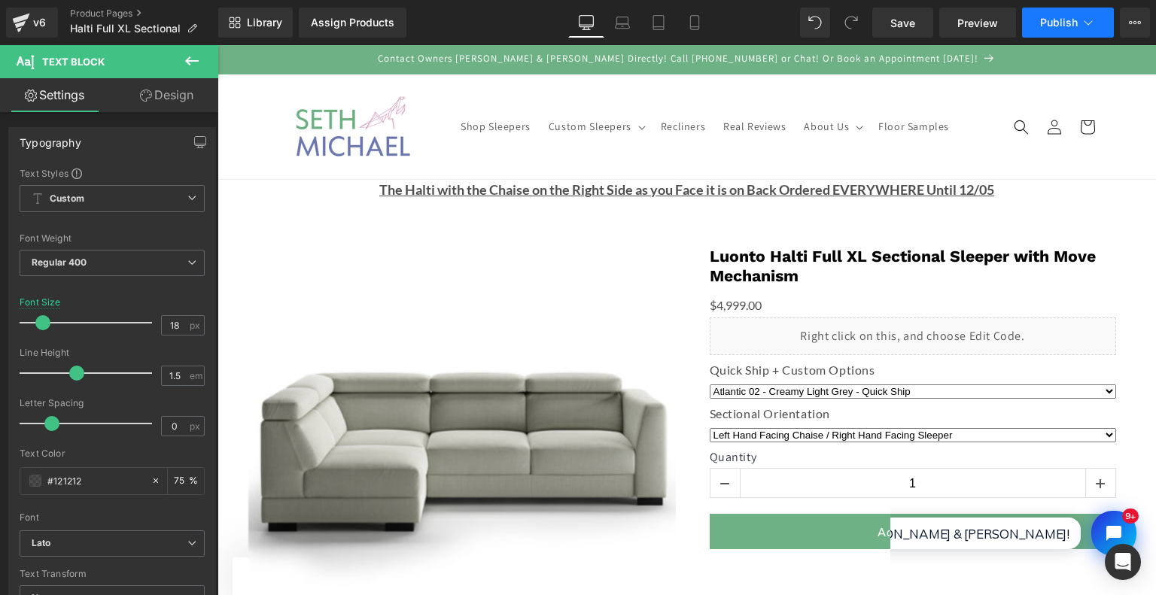
click at [1051, 20] on span "Publish" at bounding box center [1059, 23] width 38 height 12
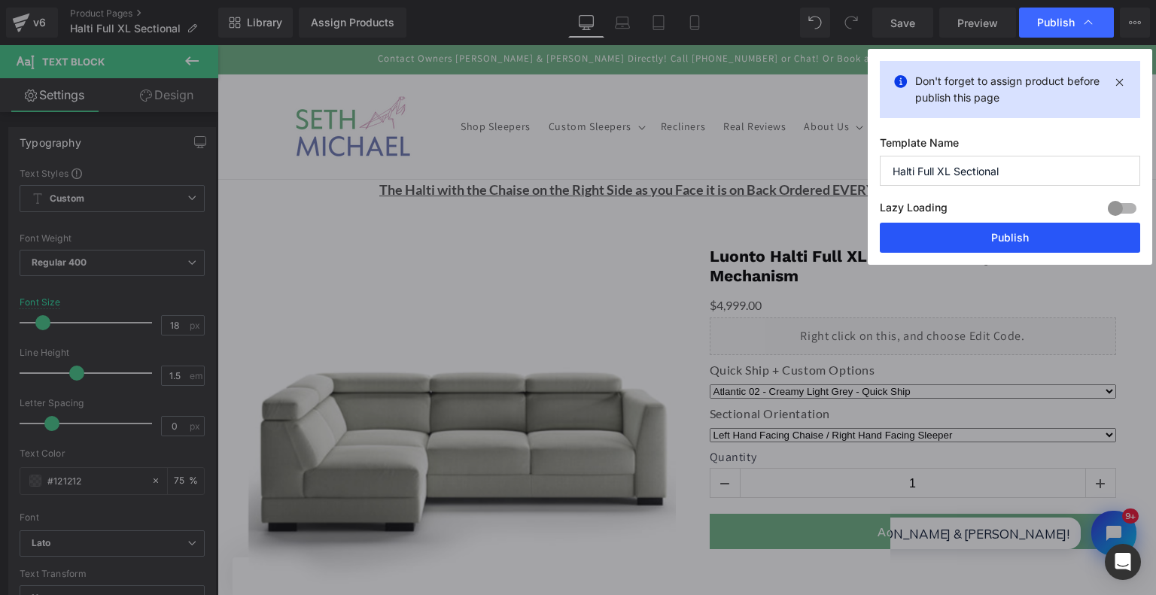
drag, startPoint x: 1035, startPoint y: 241, endPoint x: 442, endPoint y: 131, distance: 603.8
click at [1035, 241] on button "Publish" at bounding box center [1010, 238] width 260 height 30
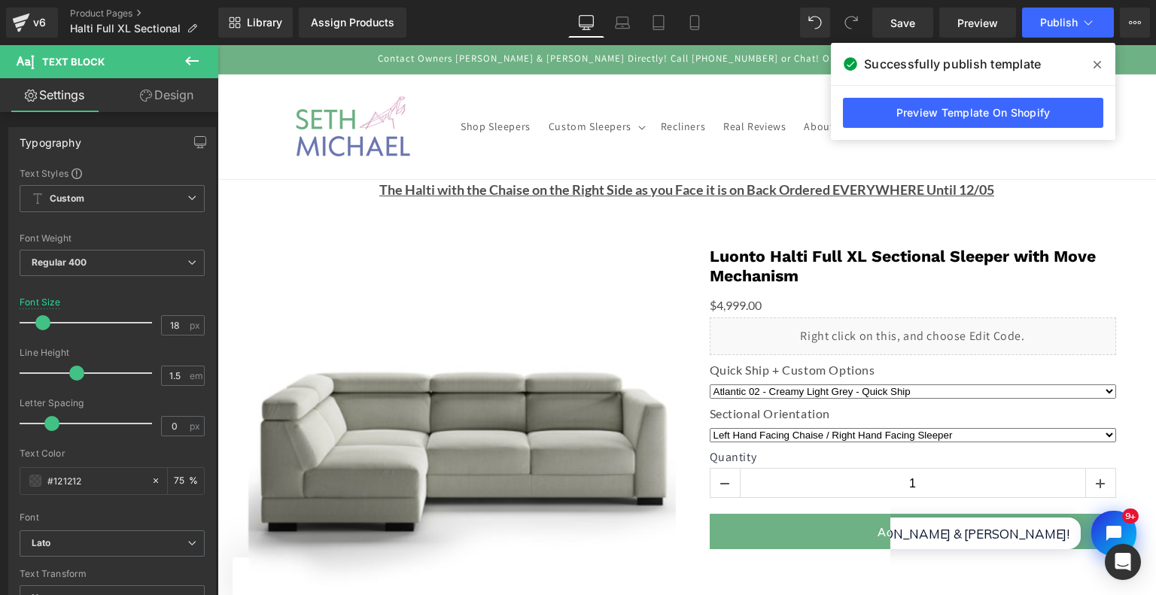
click at [81, 7] on div "v6 Product Pages Halti Full XL Sectional" at bounding box center [109, 22] width 218 height 45
click at [89, 11] on link "Product Pages" at bounding box center [144, 14] width 148 height 12
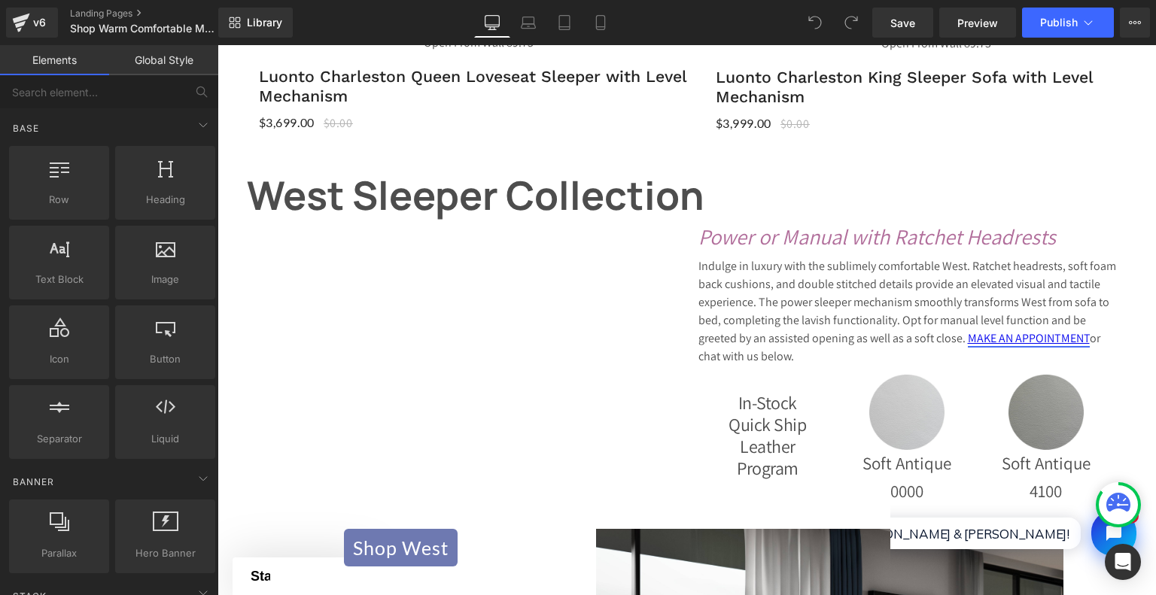
scroll to position [3632, 0]
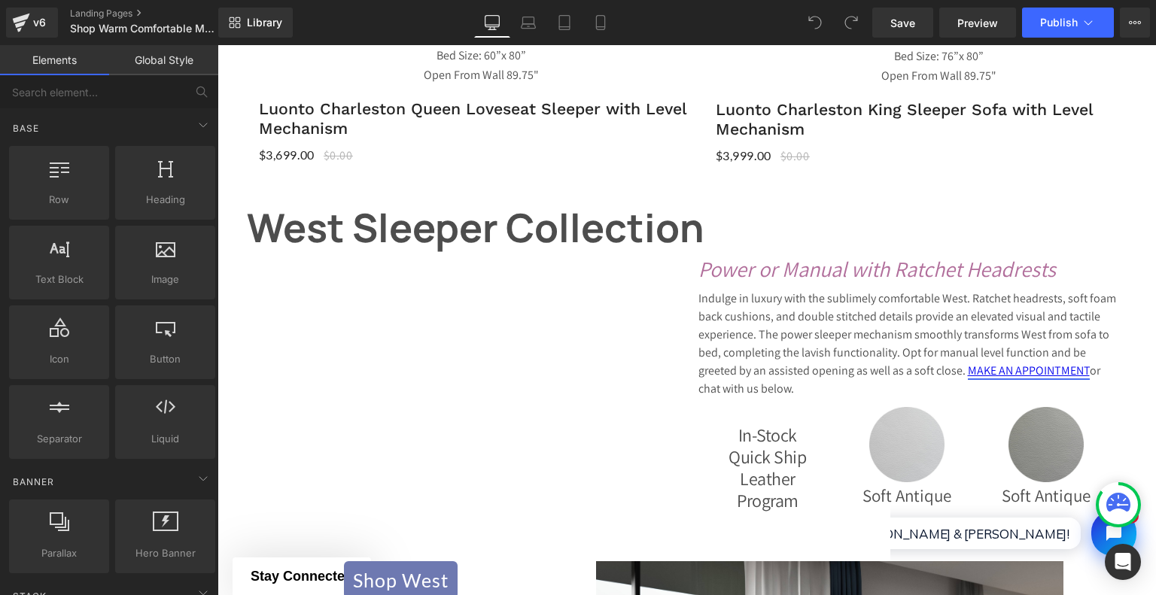
click at [388, 213] on strong "West Sleeper Collection" at bounding box center [476, 227] width 458 height 53
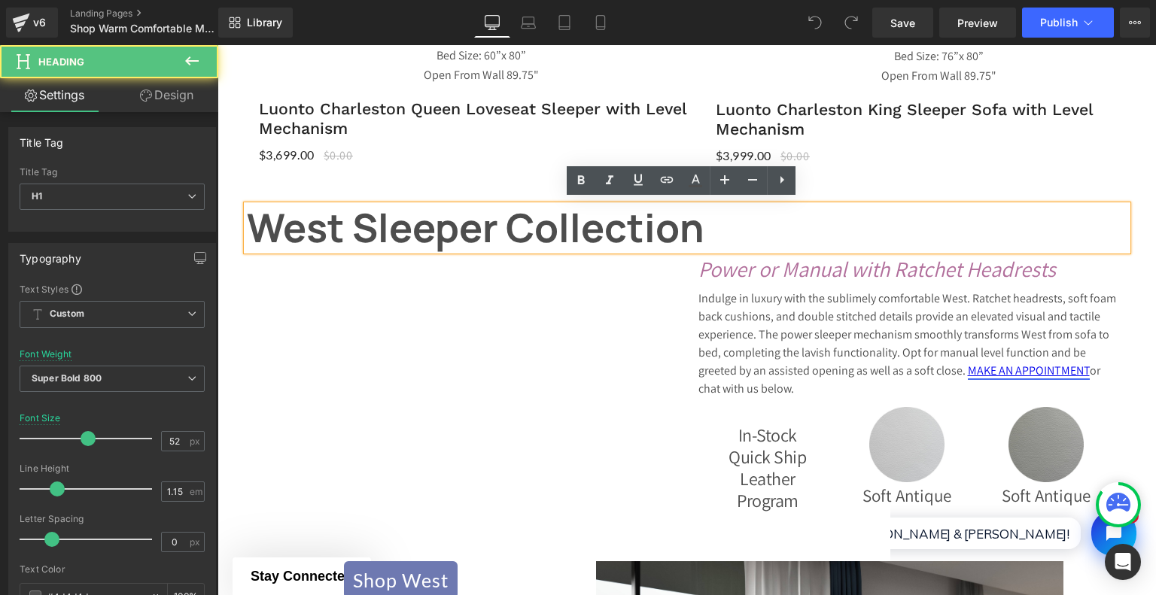
click at [292, 213] on strong "West Sleeper Collection" at bounding box center [476, 227] width 458 height 53
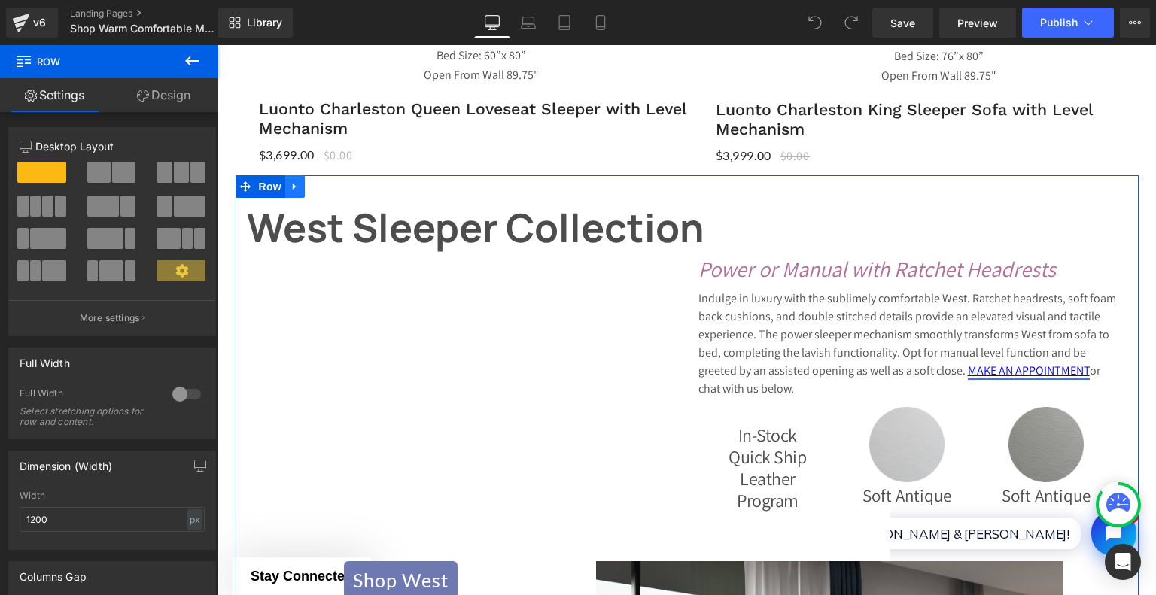
click at [290, 184] on icon at bounding box center [295, 186] width 11 height 11
click at [329, 182] on icon at bounding box center [334, 186] width 11 height 11
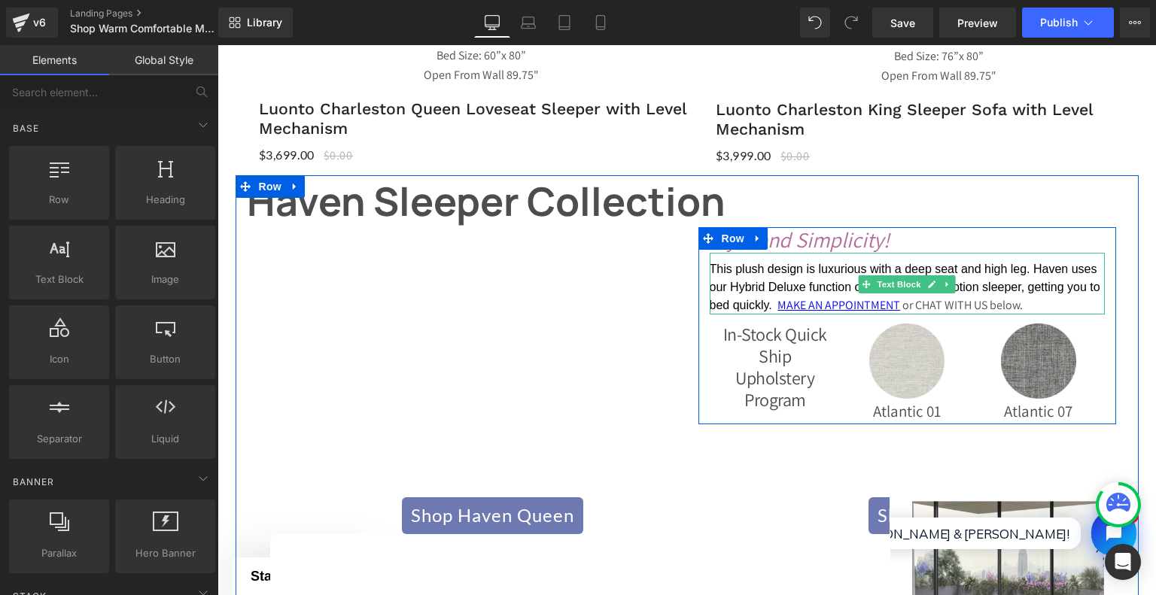
scroll to position [3556, 0]
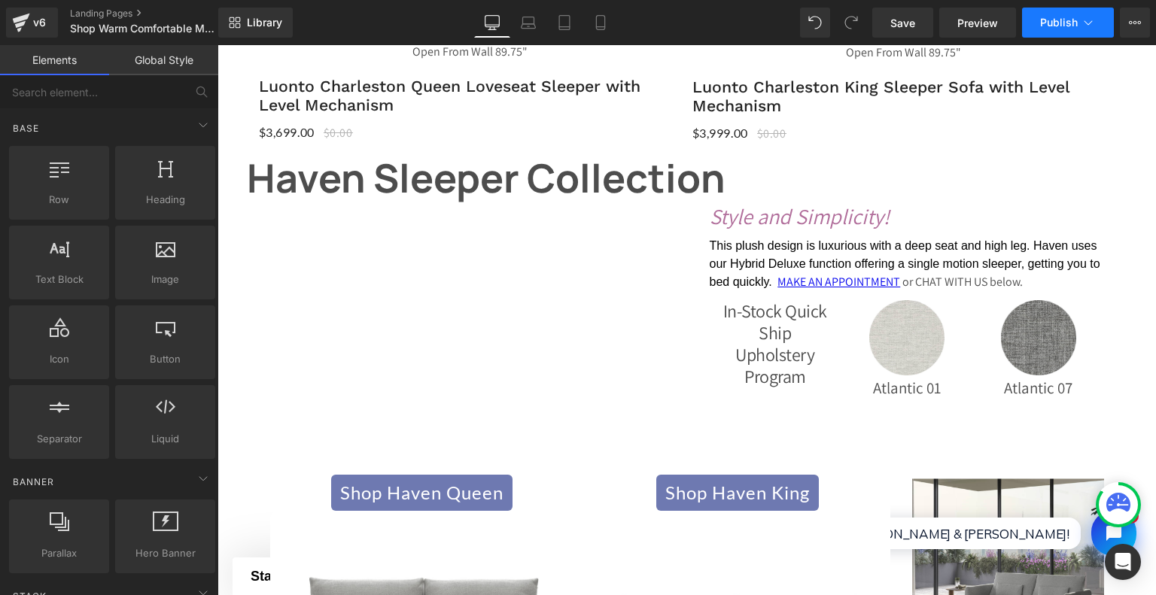
click at [1057, 13] on button "Publish" at bounding box center [1068, 23] width 92 height 30
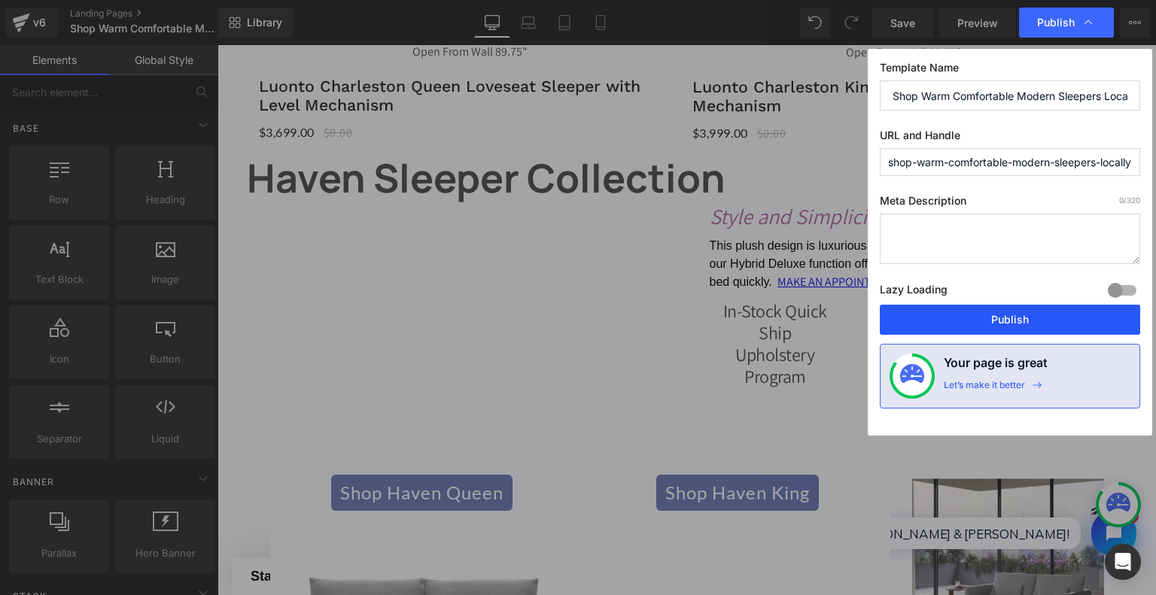
click at [1024, 321] on button "Publish" at bounding box center [1010, 320] width 260 height 30
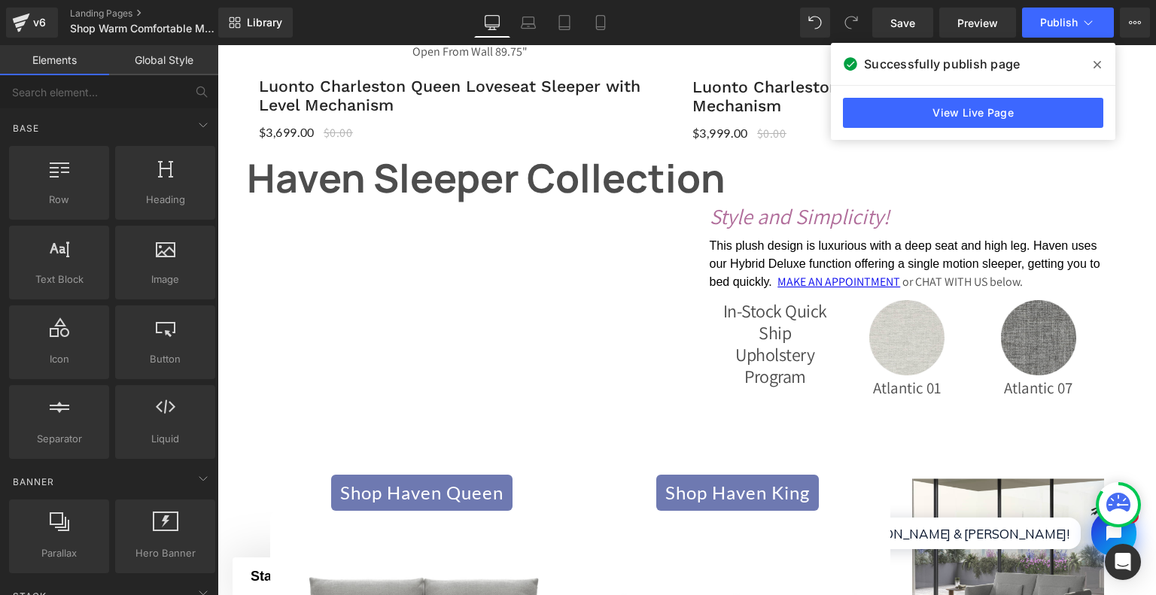
click at [1096, 64] on icon at bounding box center [1097, 65] width 8 height 8
